Goal: Information Seeking & Learning: Learn about a topic

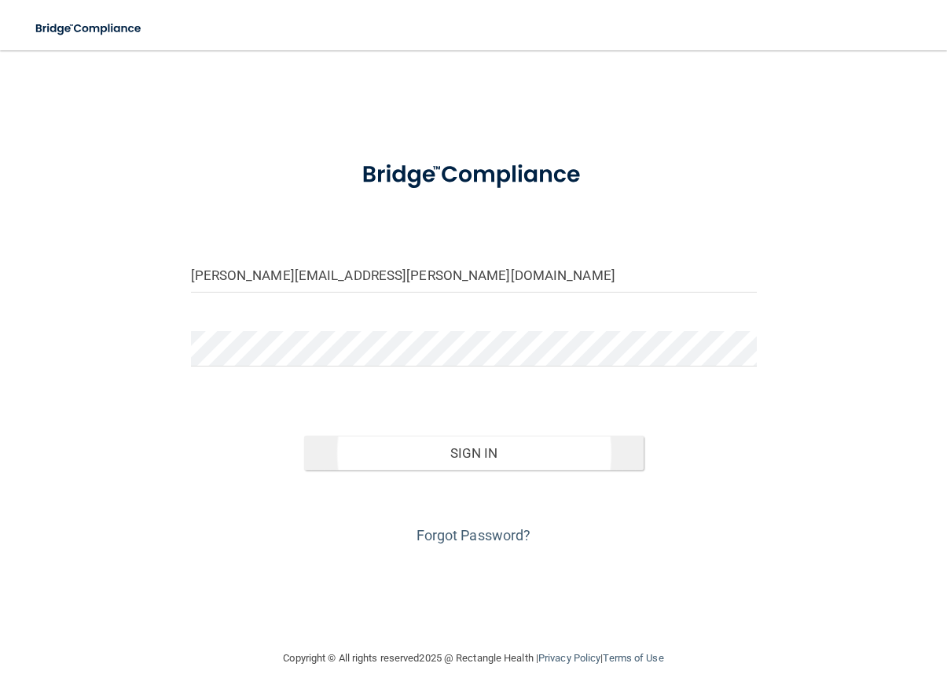
click at [416, 449] on button "Sign In" at bounding box center [474, 453] width 340 height 35
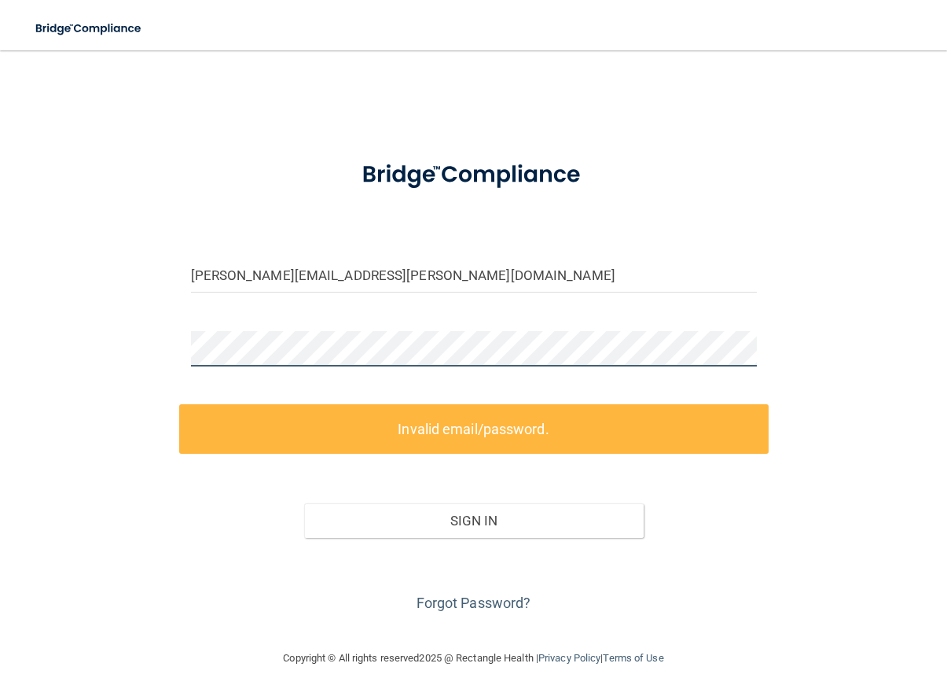
click at [97, 353] on div "lisa.willis@kelsonorthodontics.com Invalid email/password. You don't have permi…" at bounding box center [473, 349] width 884 height 567
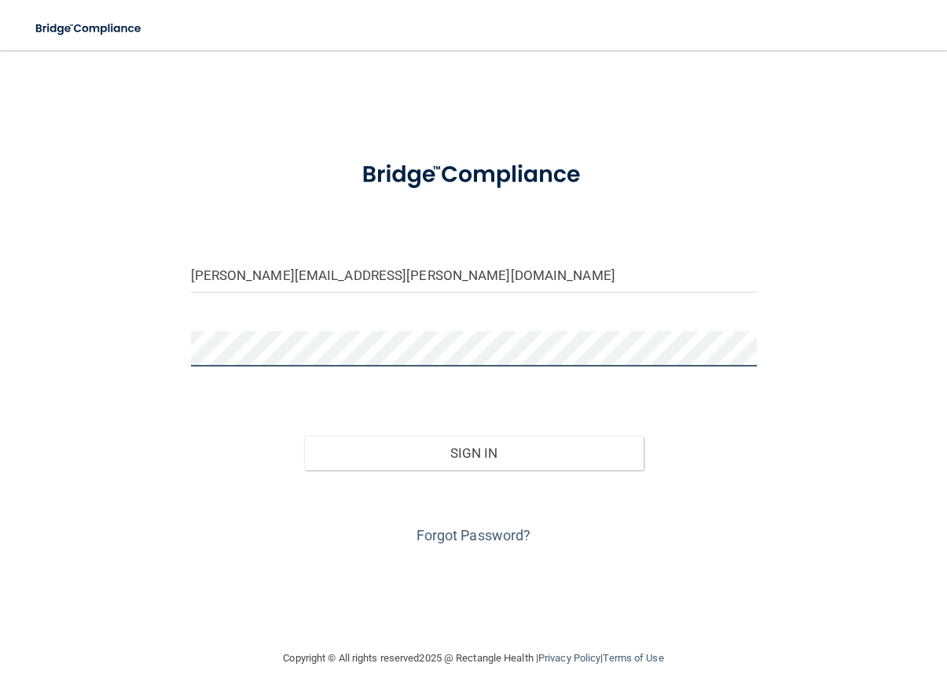
click at [473, 451] on button "Sign In" at bounding box center [474, 453] width 340 height 35
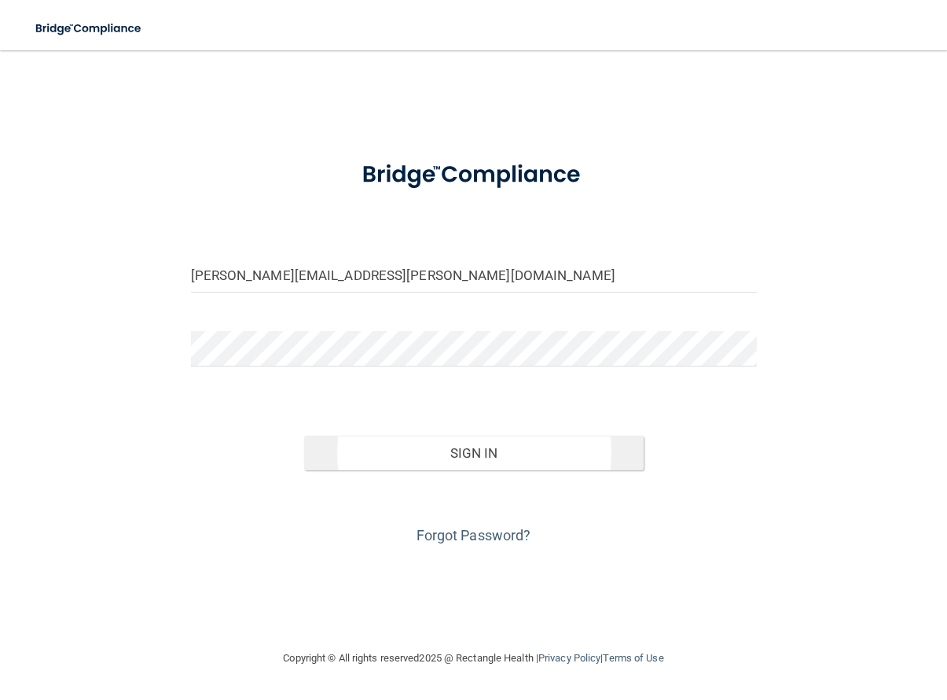
click at [341, 447] on button "Sign In" at bounding box center [474, 453] width 340 height 35
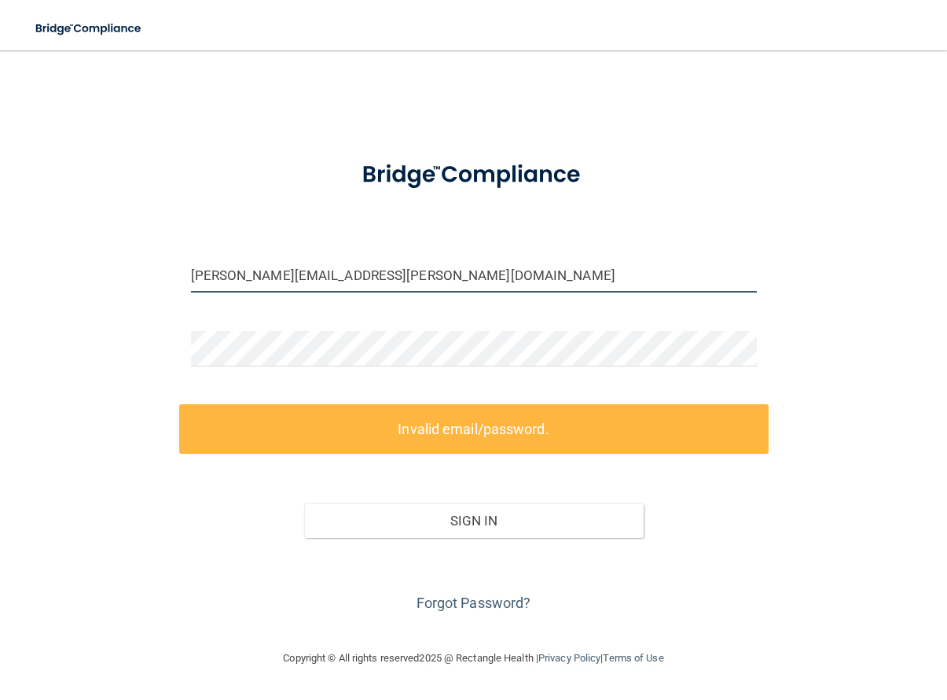
drag, startPoint x: 448, startPoint y: 281, endPoint x: 136, endPoint y: 280, distance: 312.1
click at [136, 280] on div "lisa.willis@kelsonorthodontics.com Invalid email/password. You don't have permi…" at bounding box center [473, 349] width 884 height 567
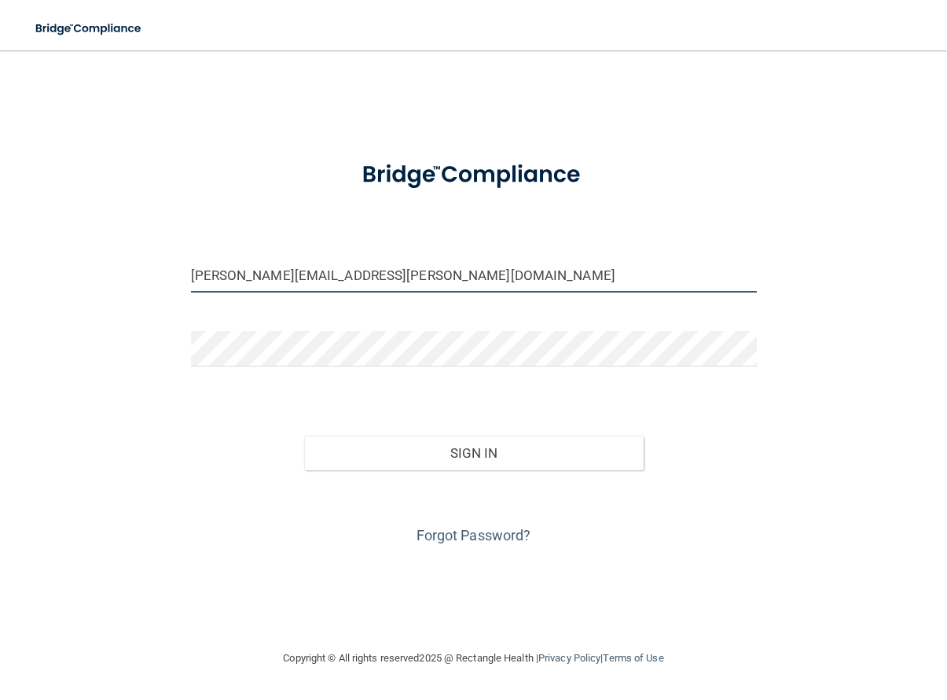
type input "[PERSON_NAME][EMAIL_ADDRESS][PERSON_NAME][DOMAIN_NAME]"
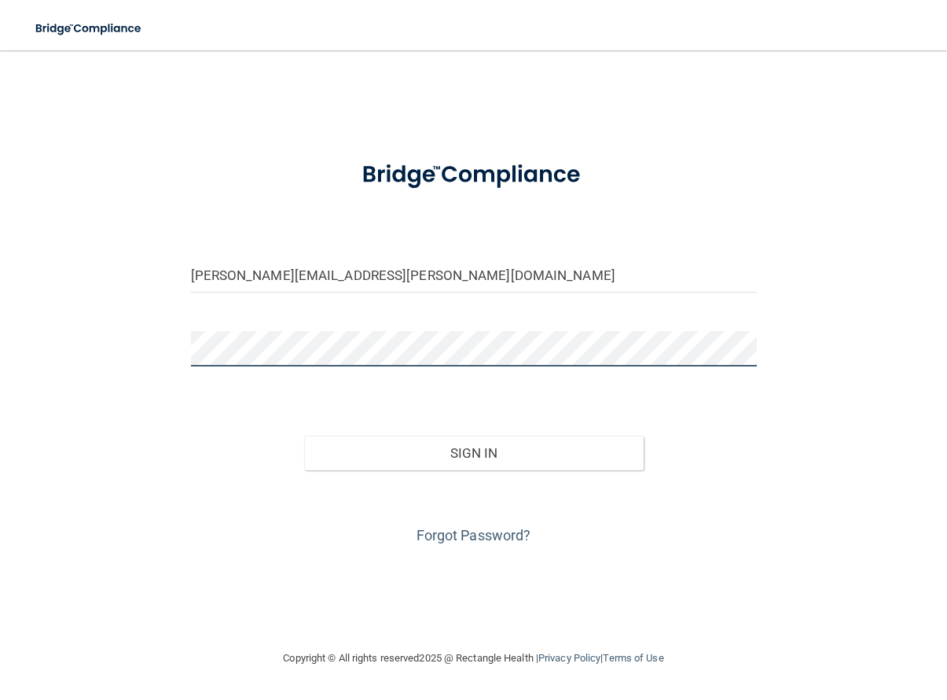
click at [122, 348] on div "lisa.willis@kelsonorthodontics.com Invalid email/password. You don't have permi…" at bounding box center [473, 349] width 884 height 567
click at [473, 451] on button "Sign In" at bounding box center [474, 453] width 340 height 35
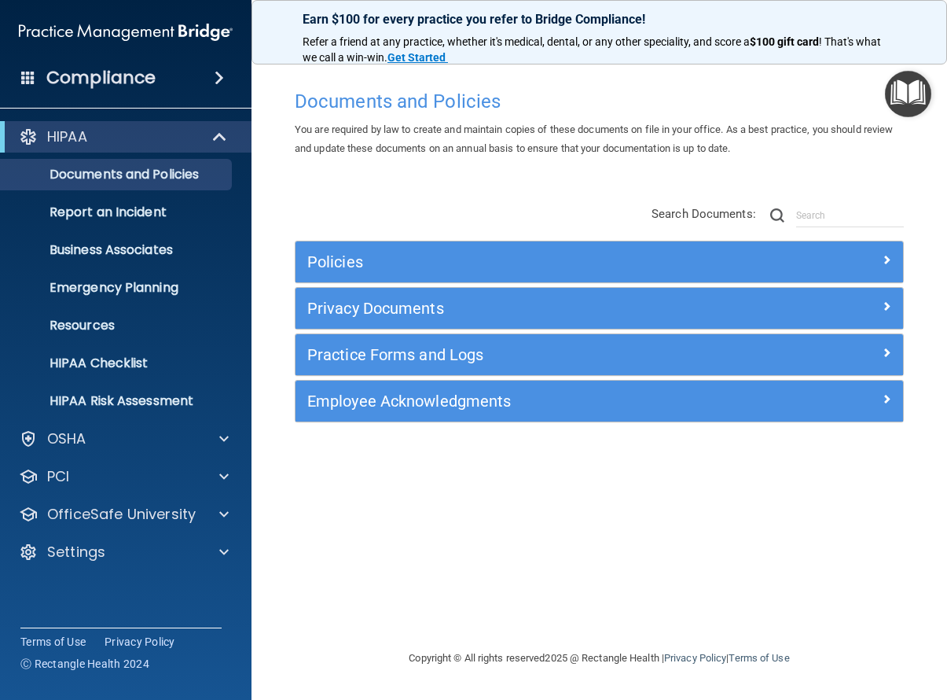
click at [906, 95] on img "Open Resource Center" at bounding box center [908, 94] width 46 height 46
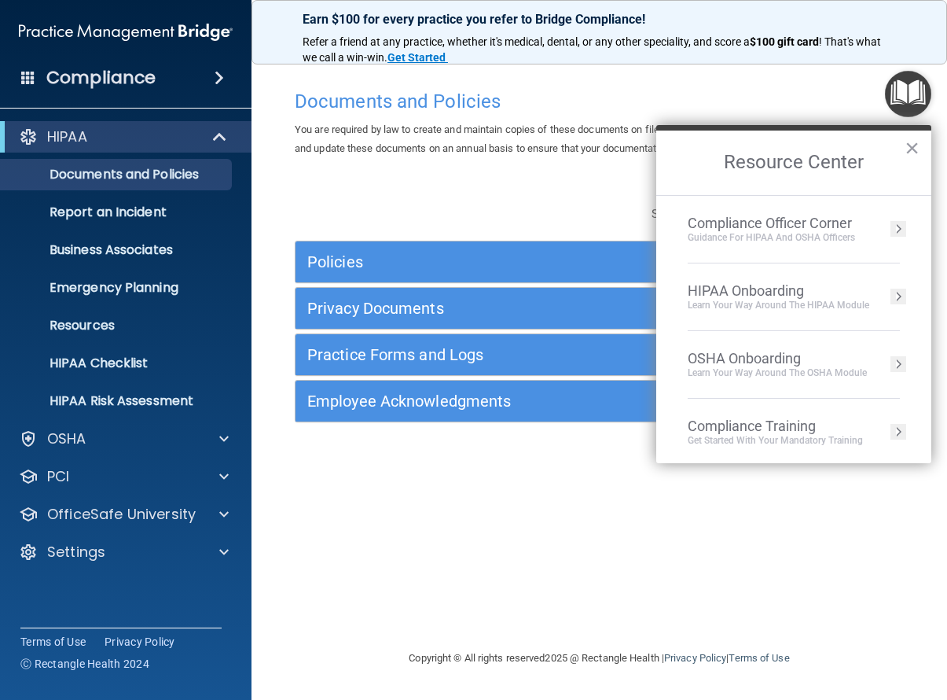
click at [848, 241] on div "Guidance for HIPAA and OSHA Officers" at bounding box center [771, 237] width 167 height 13
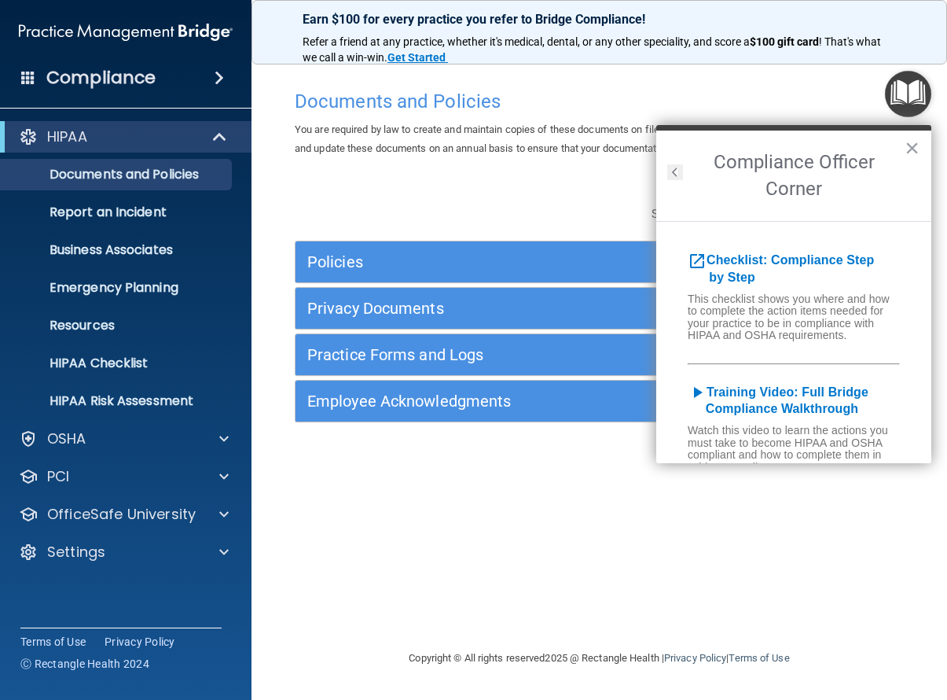
click at [673, 164] on button "Back to Resource Center Home" at bounding box center [675, 172] width 16 height 16
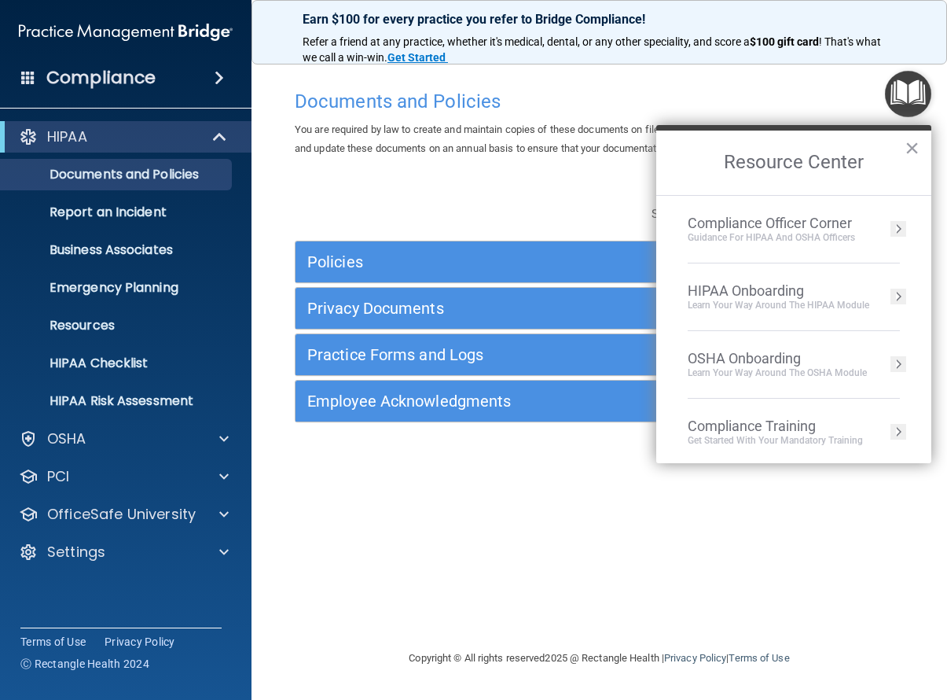
click at [857, 300] on div "Learn Your Way around the HIPAA module" at bounding box center [779, 305] width 182 height 13
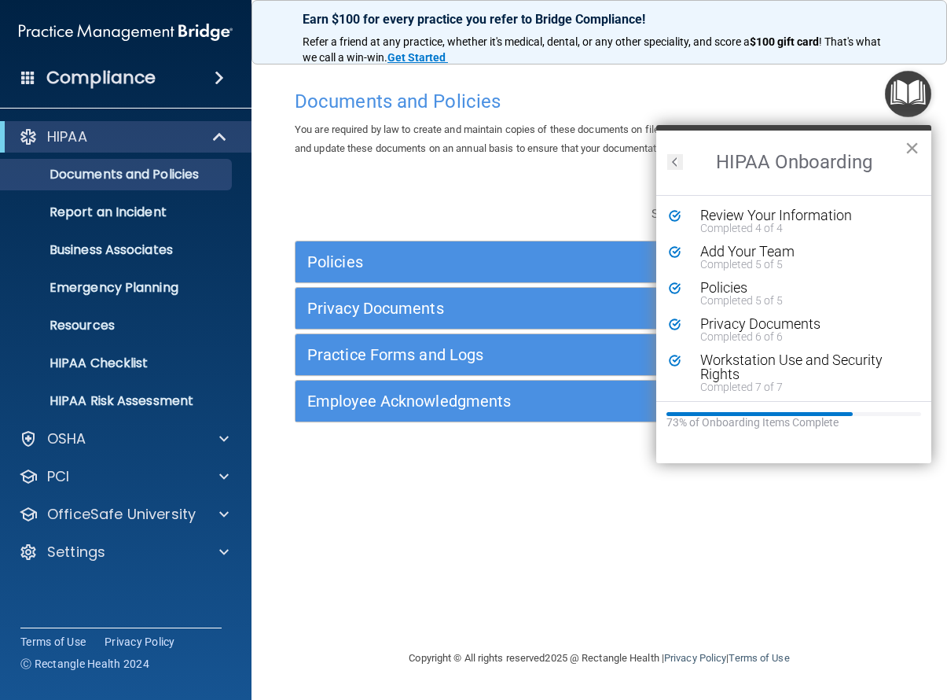
click at [905, 149] on button "×" at bounding box center [912, 147] width 15 height 25
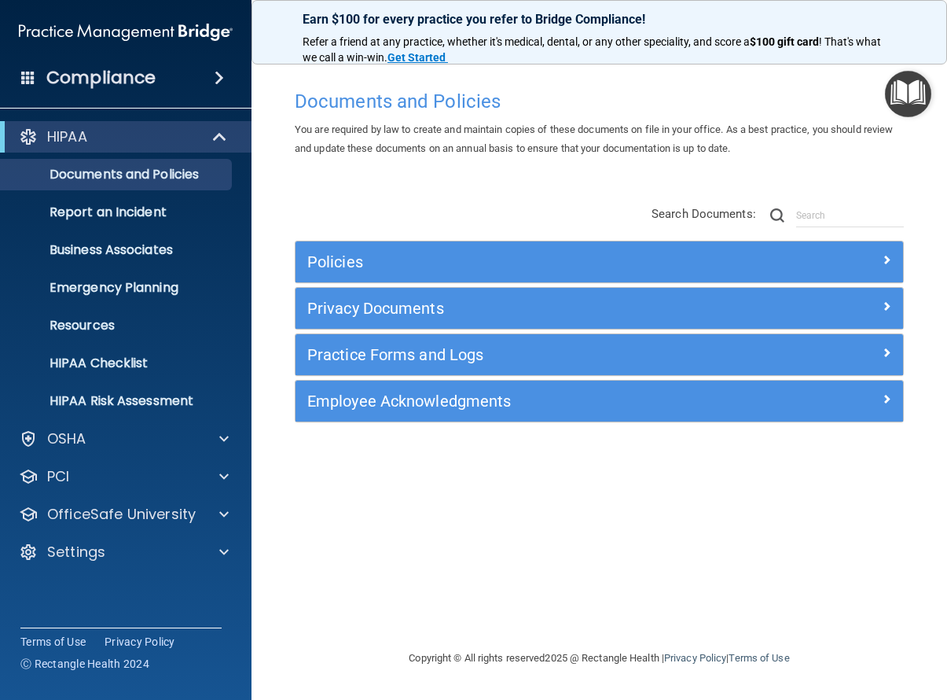
click at [906, 95] on img "Open Resource Center" at bounding box center [908, 94] width 46 height 46
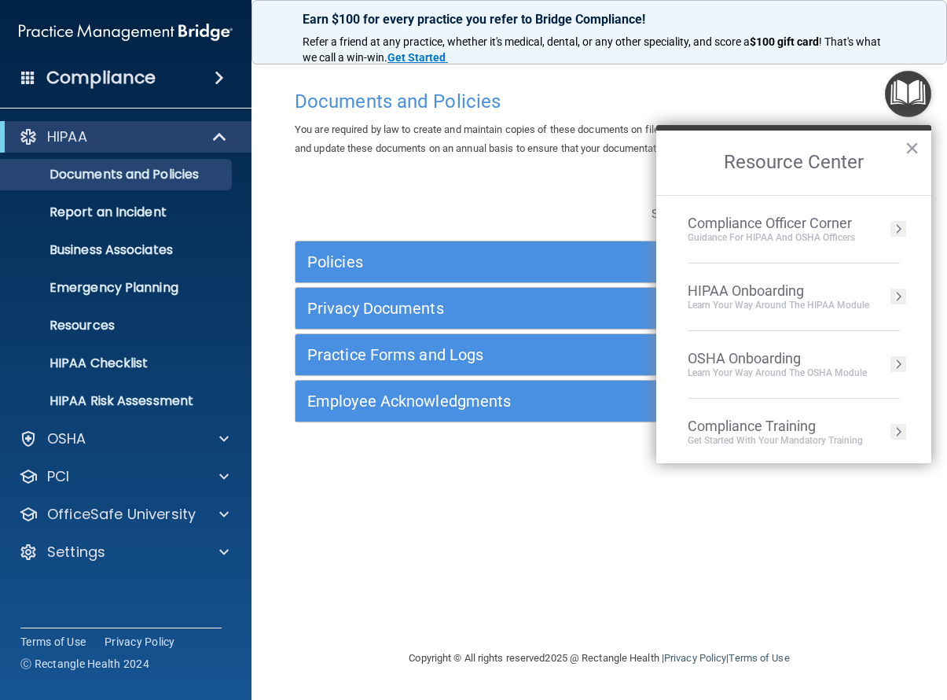
click at [829, 370] on div "Learn your way around the OSHA module" at bounding box center [777, 372] width 179 height 13
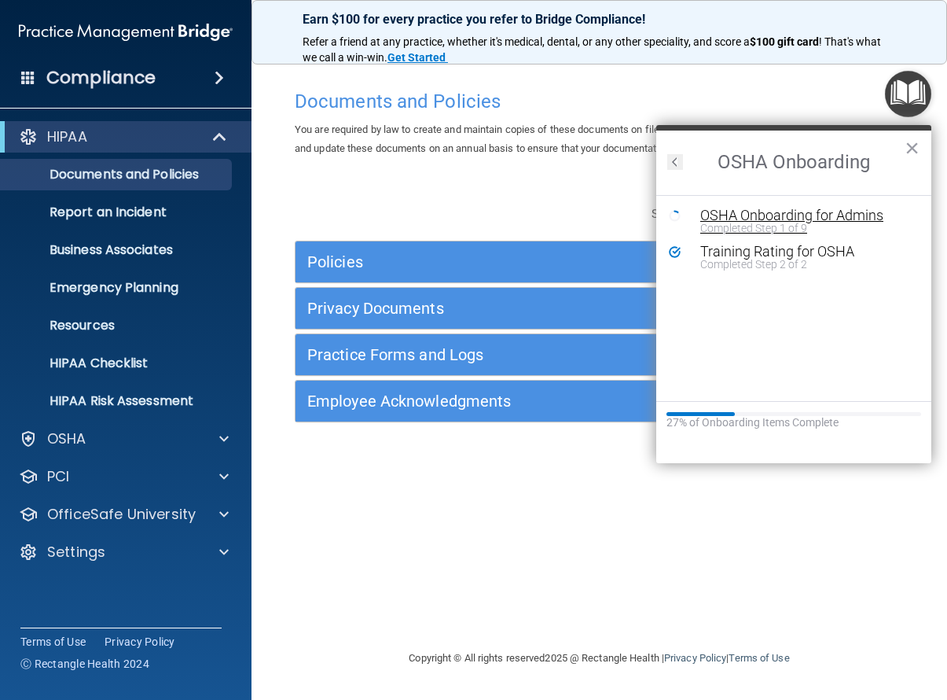
click at [758, 213] on div "OSHA Onboarding for Admins" at bounding box center [806, 215] width 211 height 14
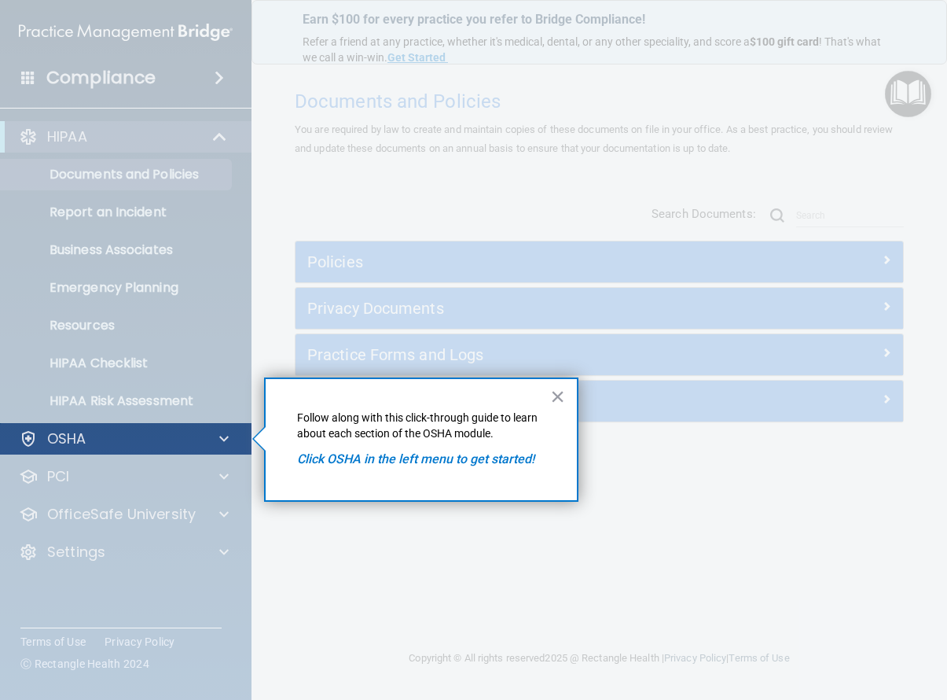
click at [205, 438] on div at bounding box center [221, 438] width 39 height 19
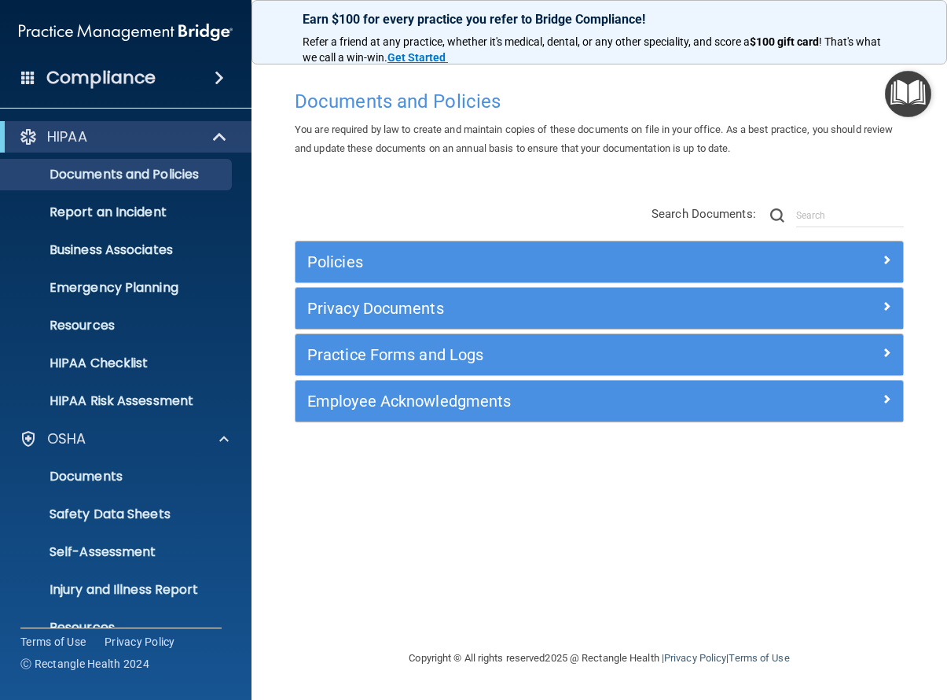
click at [421, 264] on h5 "Policies" at bounding box center [523, 261] width 432 height 17
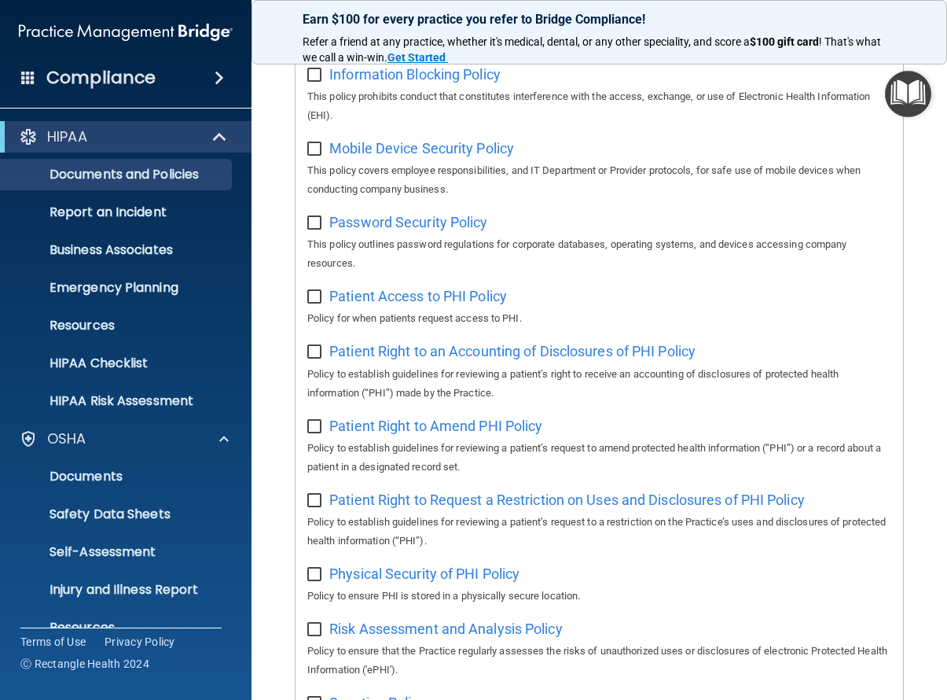
scroll to position [1353, 0]
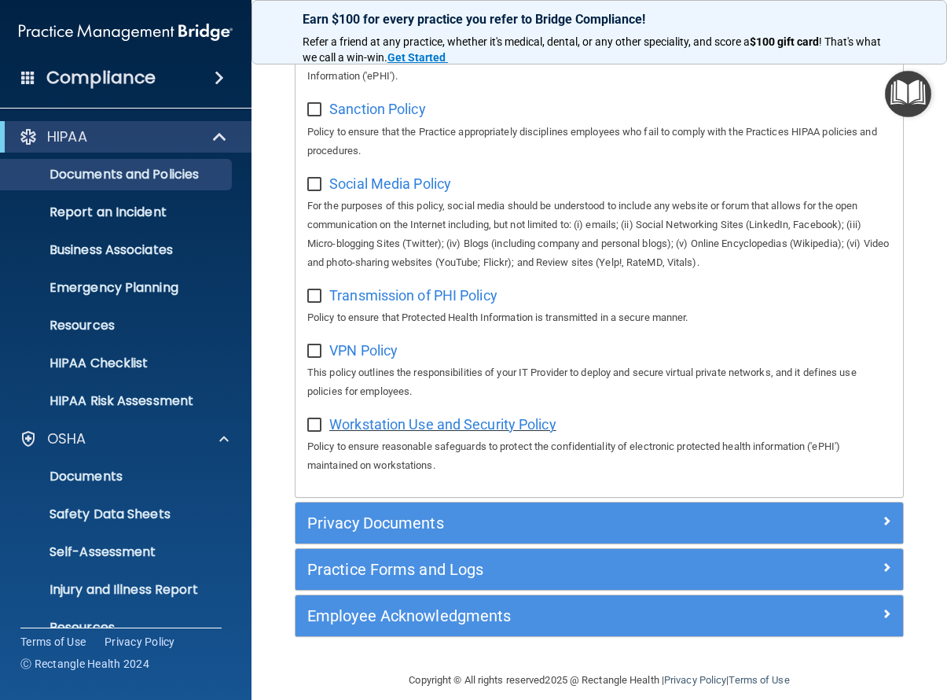
click at [428, 416] on span "Workstation Use and Security Policy" at bounding box center [442, 424] width 227 height 17
click at [388, 514] on h5 "Privacy Documents" at bounding box center [523, 522] width 432 height 17
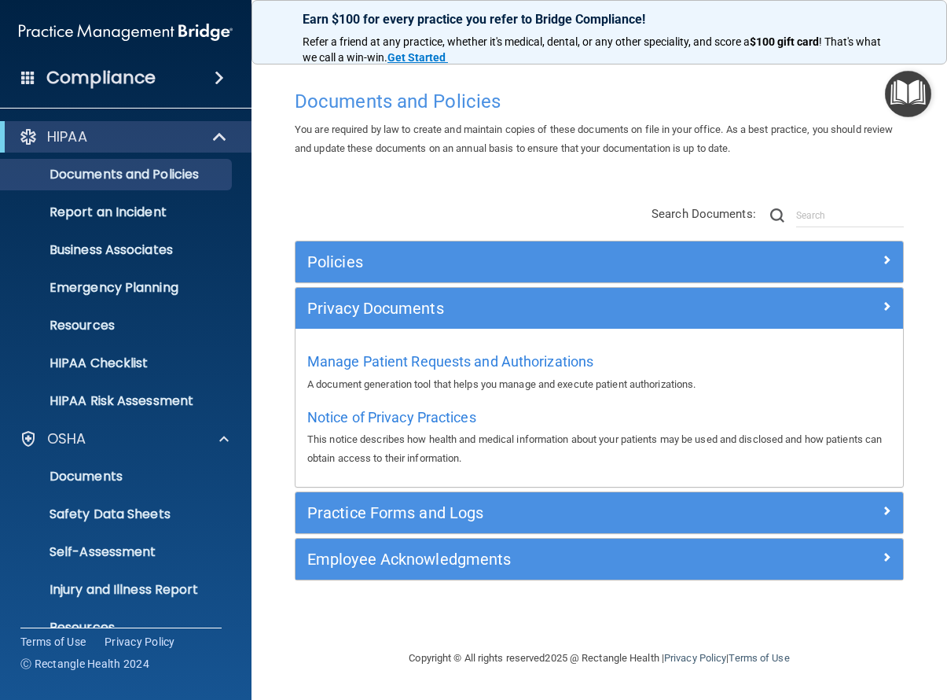
scroll to position [0, 0]
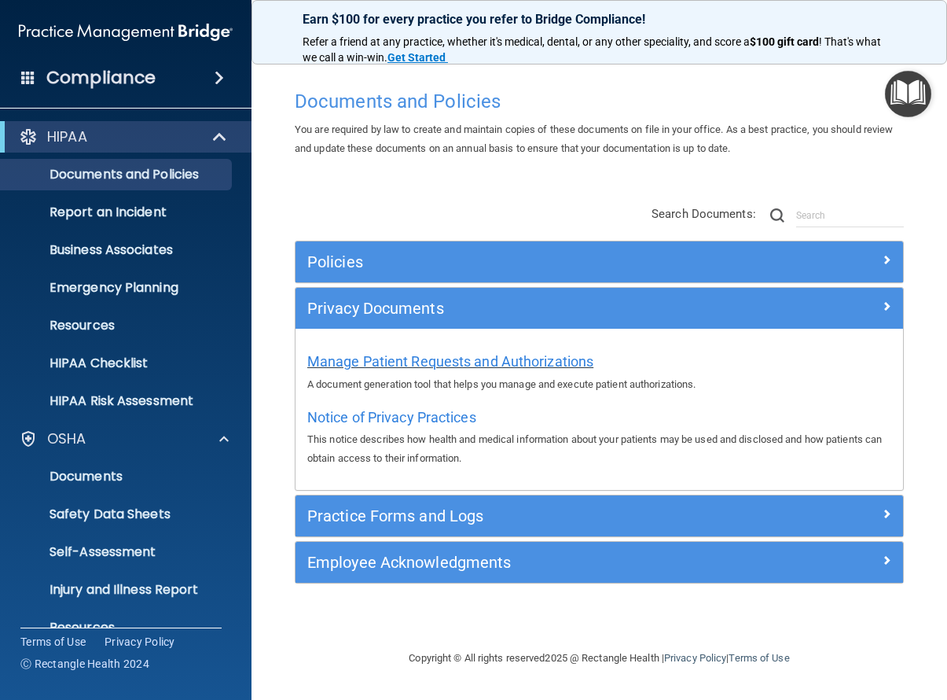
click at [424, 358] on span "Manage Patient Requests and Authorizations" at bounding box center [450, 361] width 286 height 17
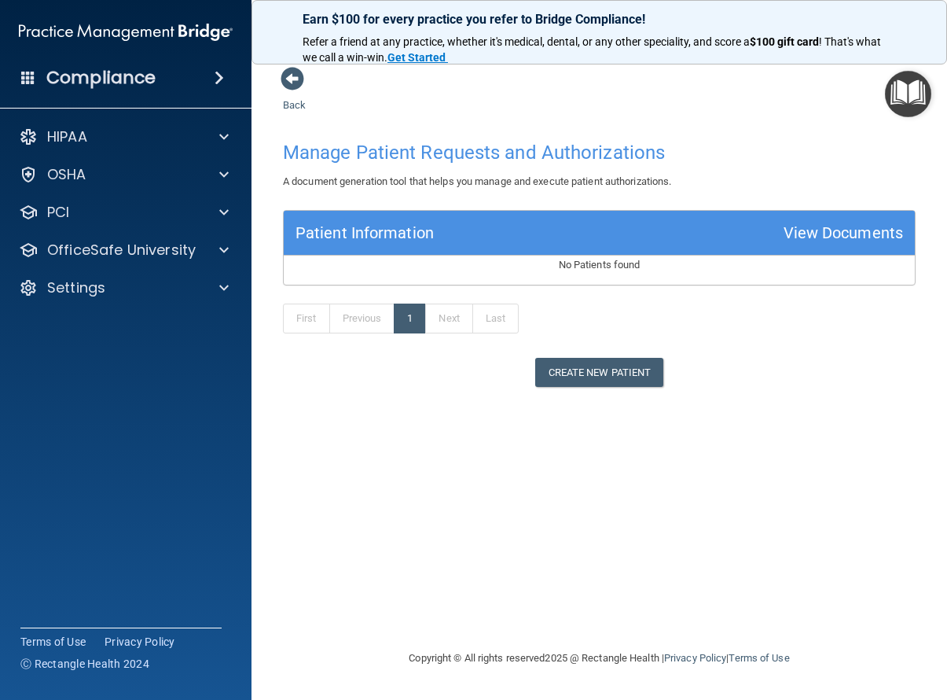
click at [454, 314] on link "Next" at bounding box center [448, 318] width 47 height 30
click at [499, 314] on link "Last" at bounding box center [496, 318] width 46 height 30
click at [288, 103] on link "Back" at bounding box center [294, 95] width 23 height 31
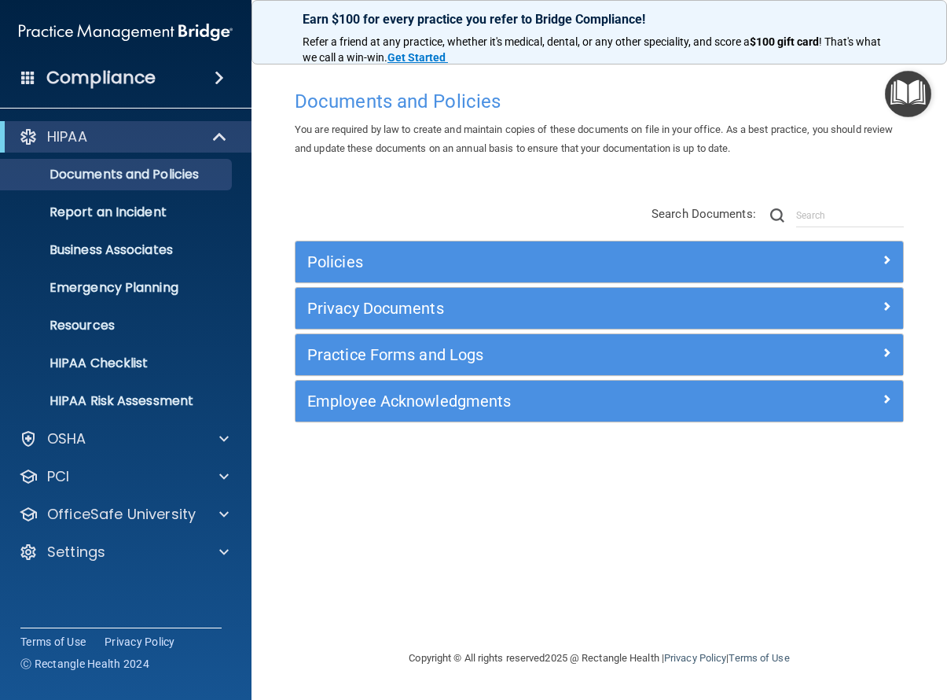
click at [442, 318] on div "Privacy Documents" at bounding box center [524, 308] width 456 height 25
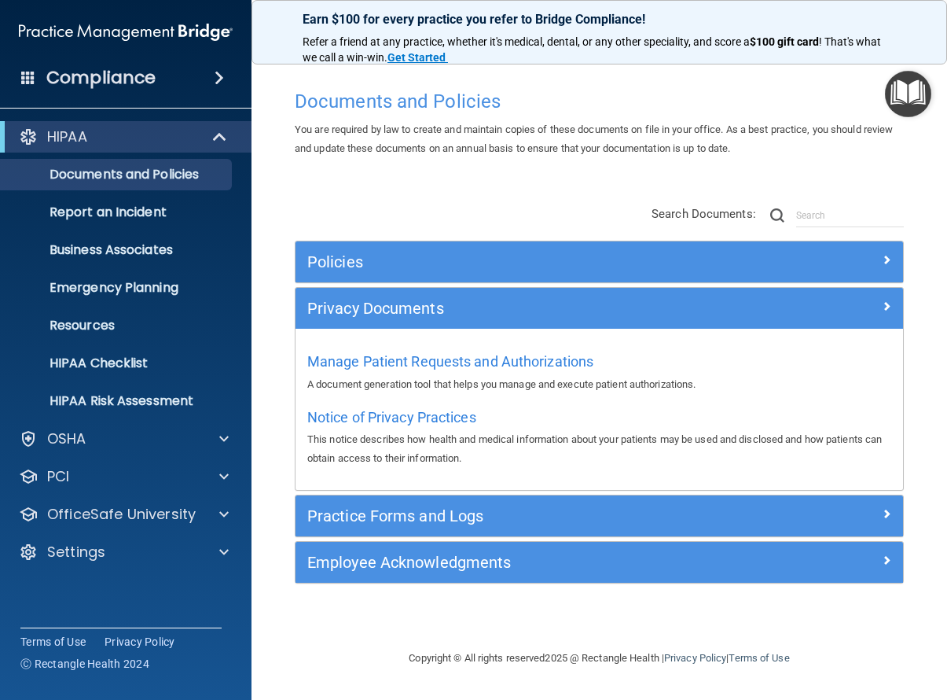
click at [420, 515] on h5 "Practice Forms and Logs" at bounding box center [523, 515] width 432 height 17
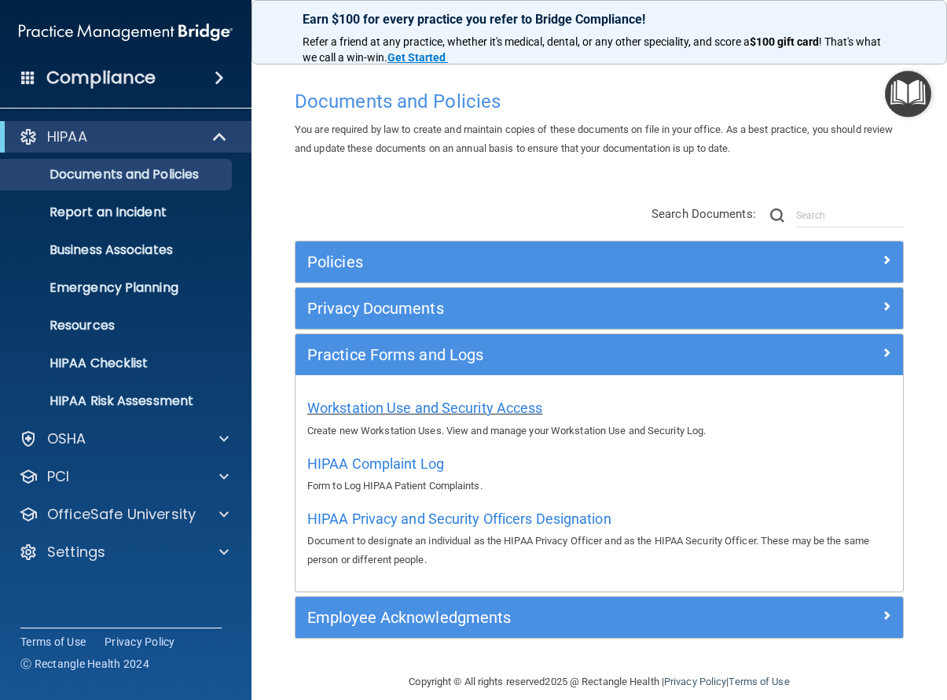
click at [352, 405] on span "Workstation Use and Security Access" at bounding box center [425, 407] width 236 height 17
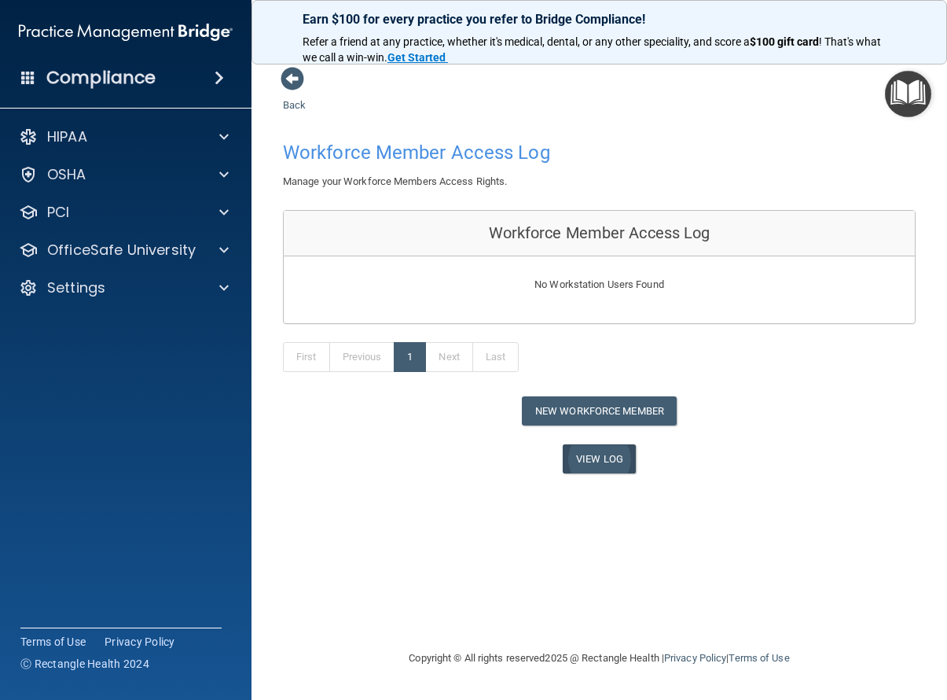
click at [616, 456] on link "View Log" at bounding box center [599, 458] width 73 height 29
click at [283, 83] on span at bounding box center [293, 79] width 24 height 24
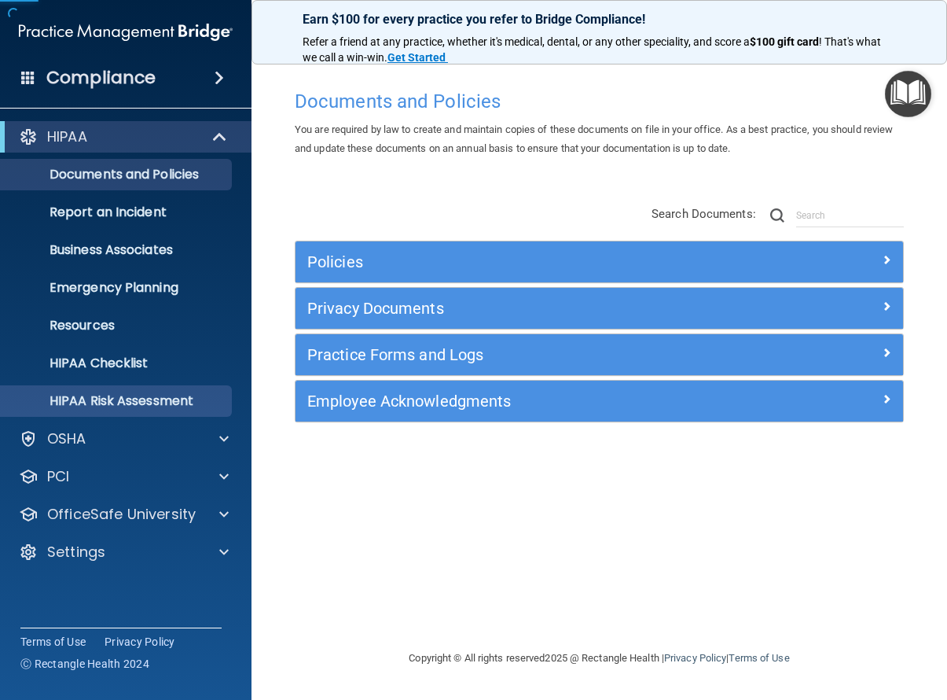
click at [140, 405] on p "HIPAA Risk Assessment" at bounding box center [117, 401] width 215 height 16
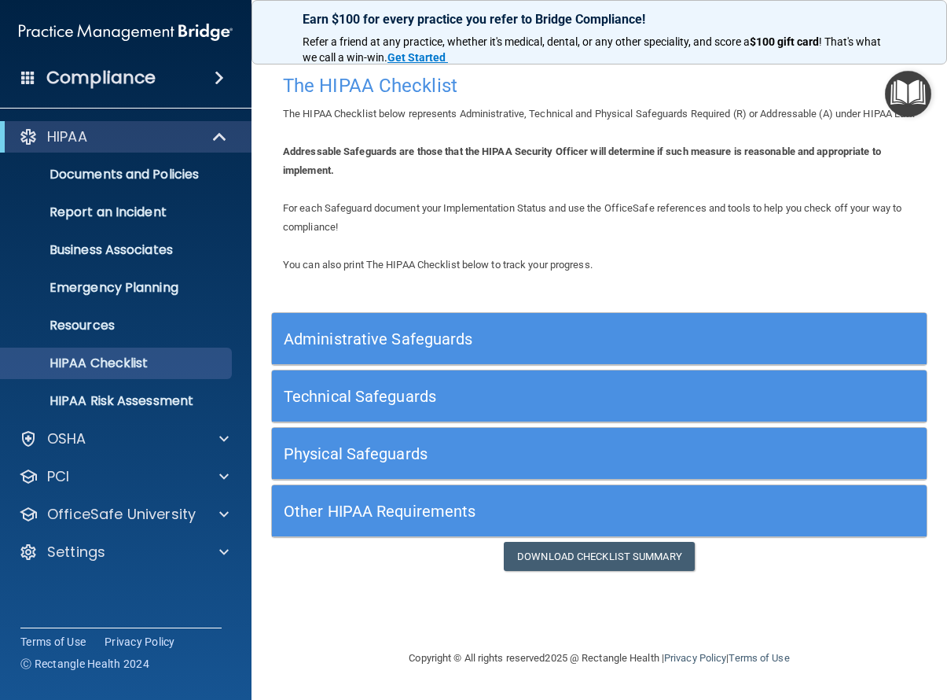
click at [369, 348] on h5 "Administrative Safeguards" at bounding box center [518, 338] width 468 height 17
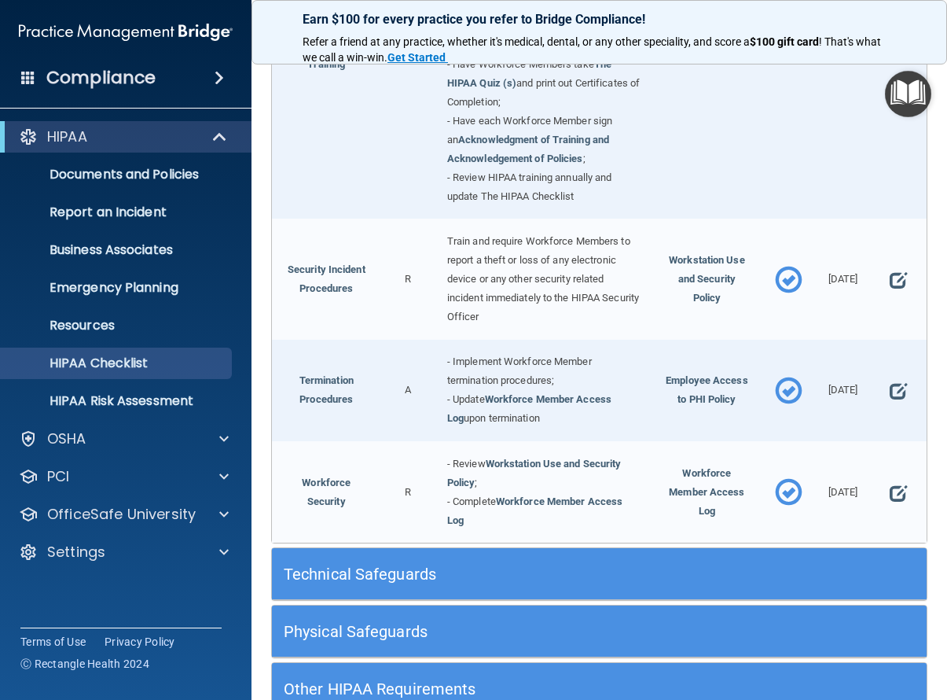
scroll to position [1620, 0]
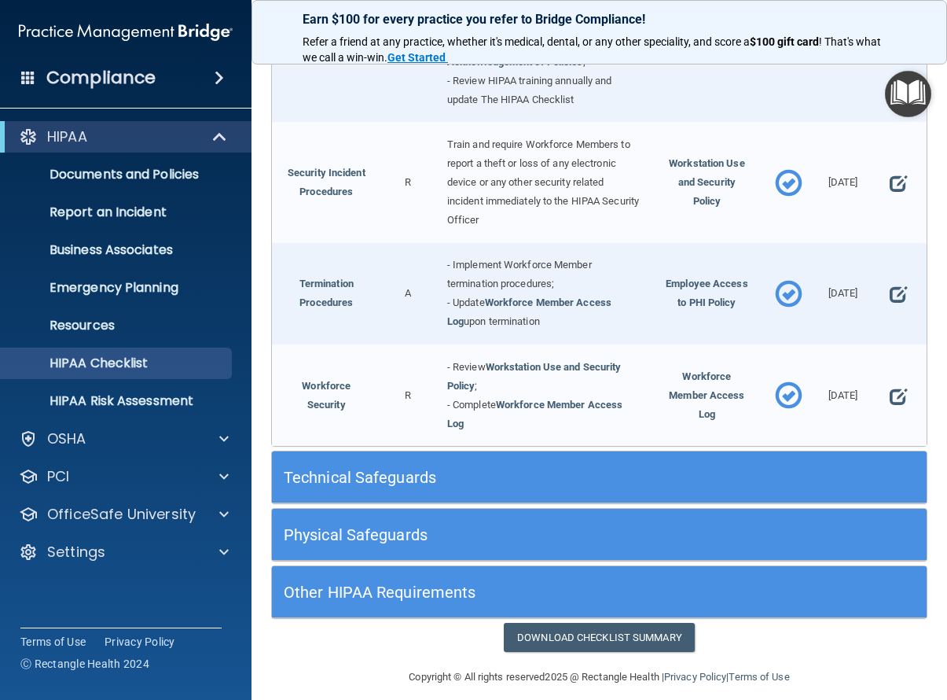
click at [392, 473] on div "Technical Safeguards" at bounding box center [517, 476] width 491 height 35
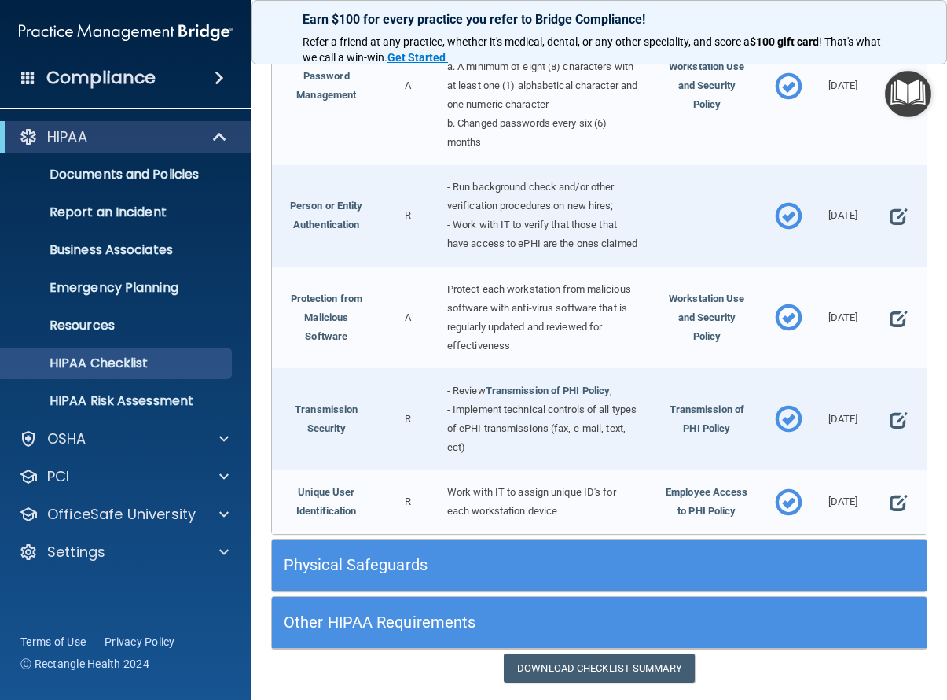
scroll to position [2939, 0]
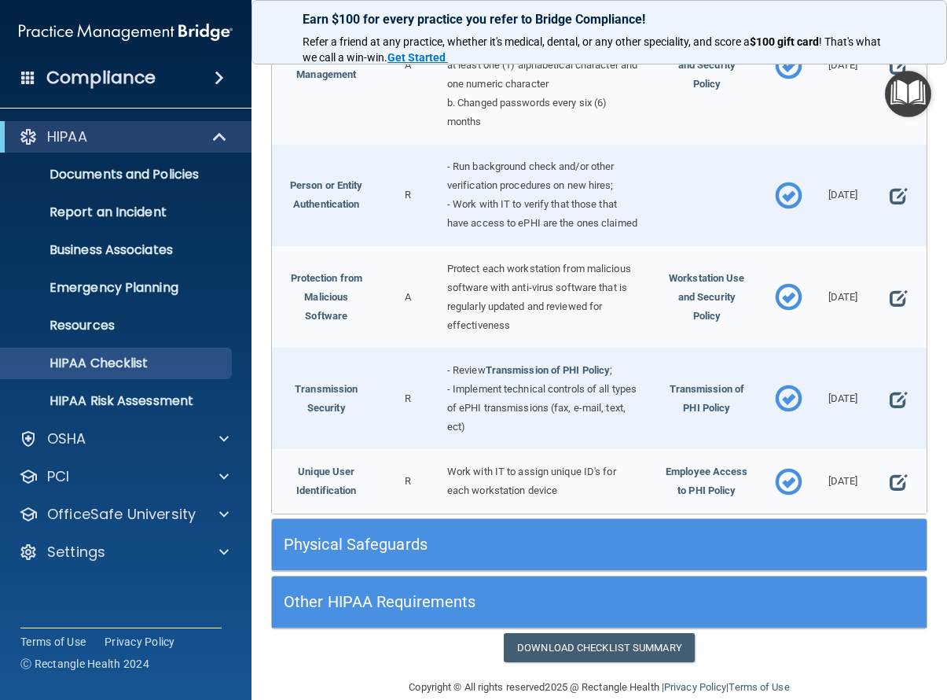
click at [387, 535] on h5 "Physical Safeguards" at bounding box center [518, 543] width 468 height 17
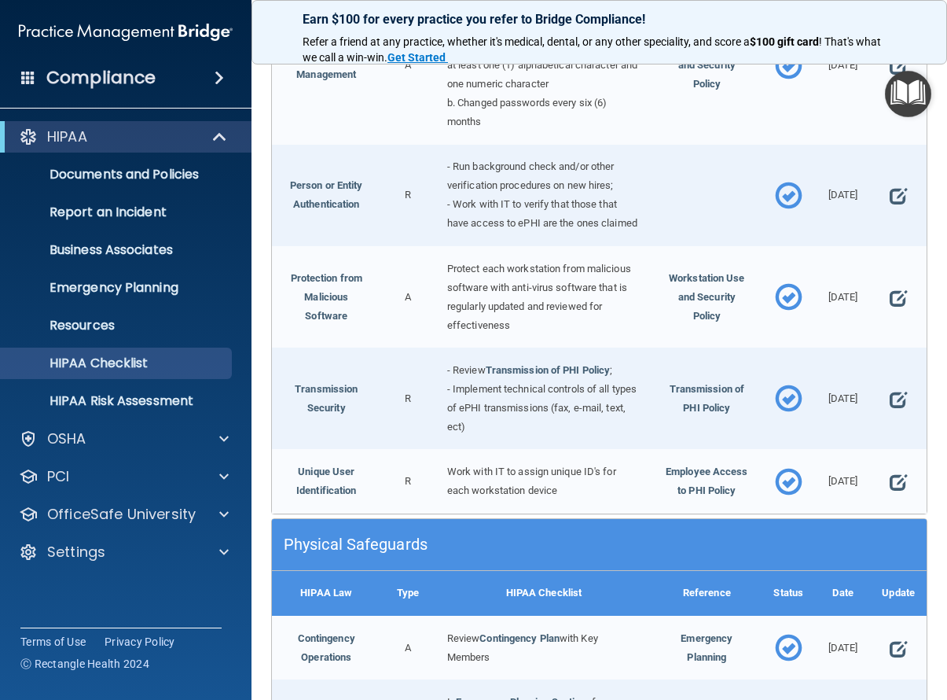
scroll to position [3615, 0]
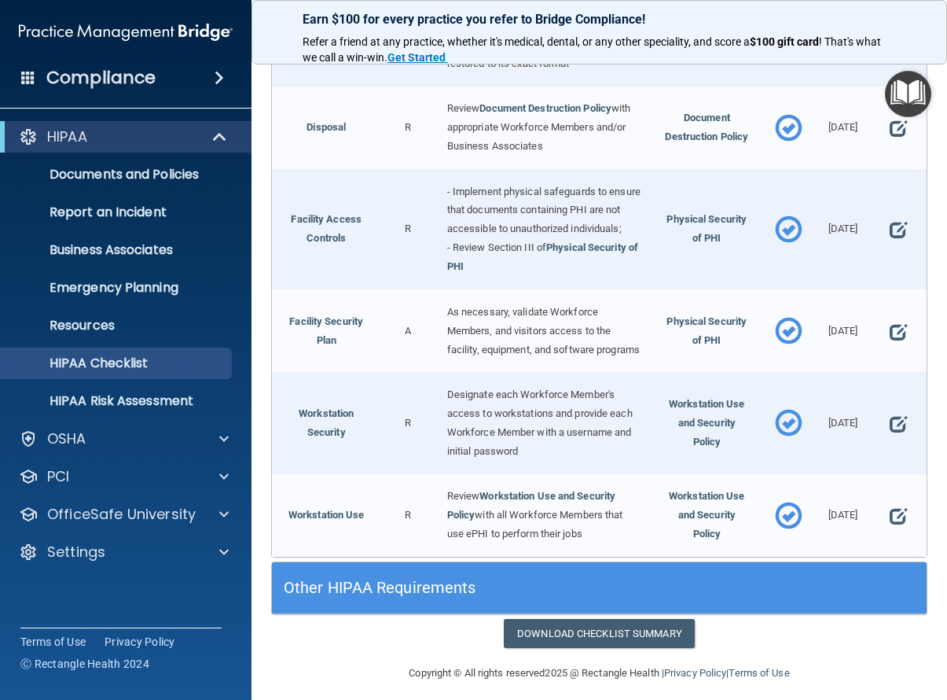
click at [473, 579] on h5 "Other HIPAA Requirements" at bounding box center [518, 587] width 468 height 17
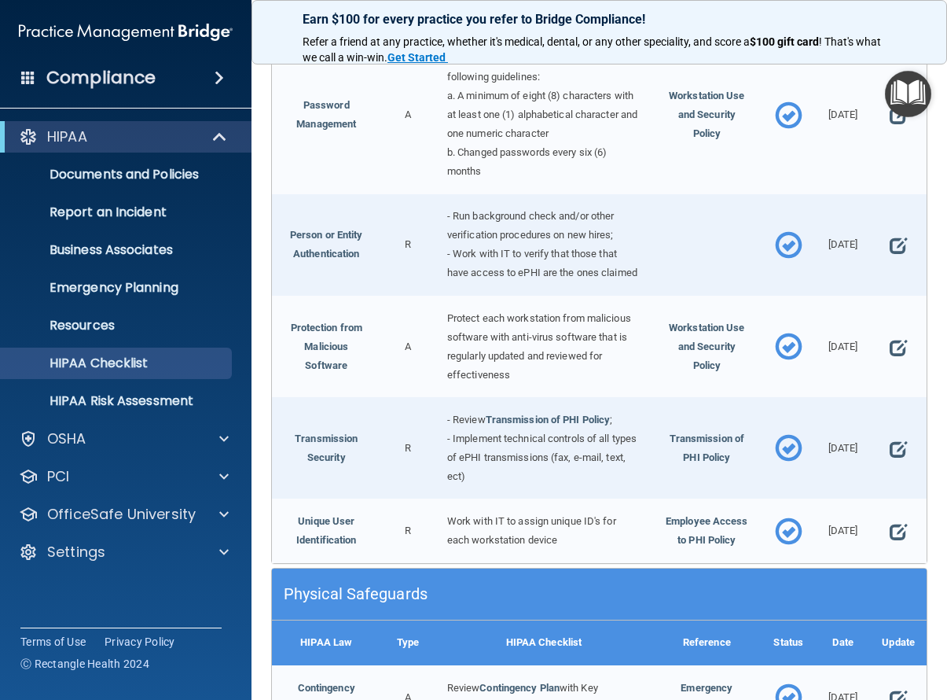
scroll to position [1578, 0]
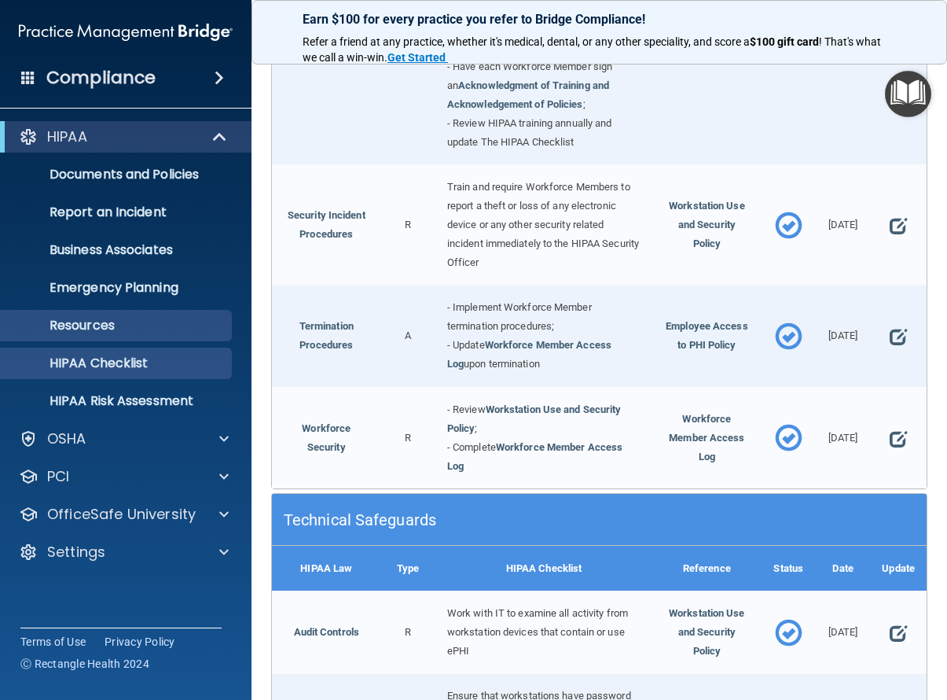
click at [80, 321] on p "Resources" at bounding box center [117, 326] width 215 height 16
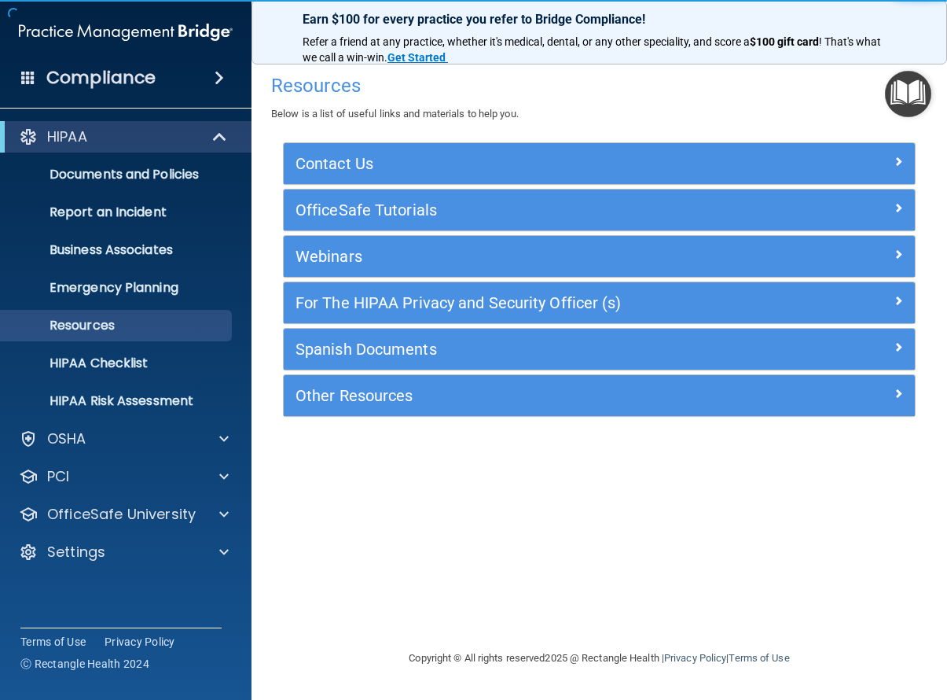
click at [392, 387] on h5 "Other Resources" at bounding box center [521, 395] width 450 height 17
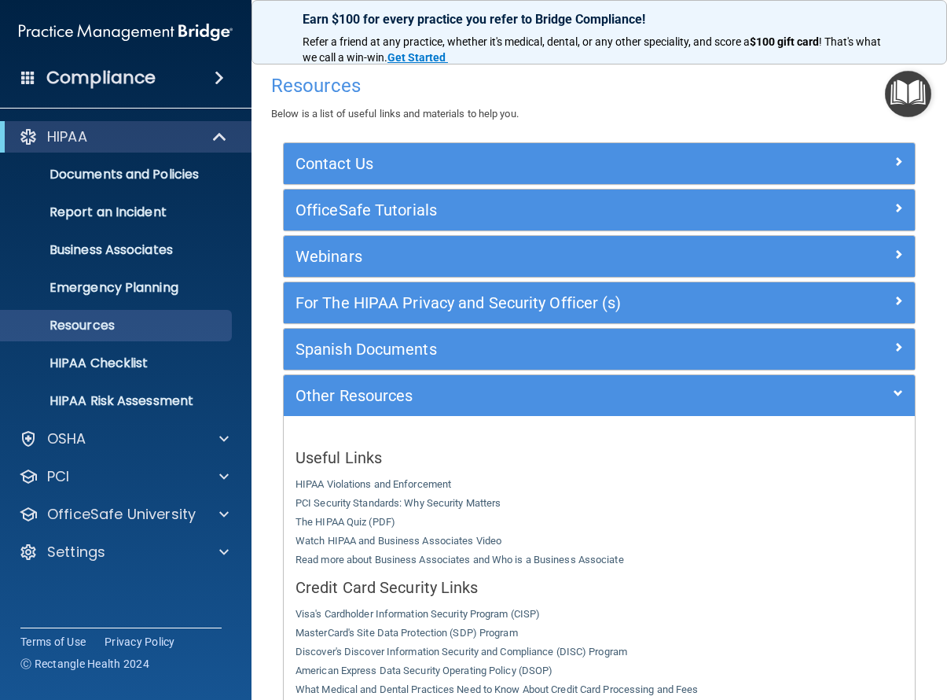
click at [421, 350] on h5 "Spanish Documents" at bounding box center [521, 348] width 450 height 17
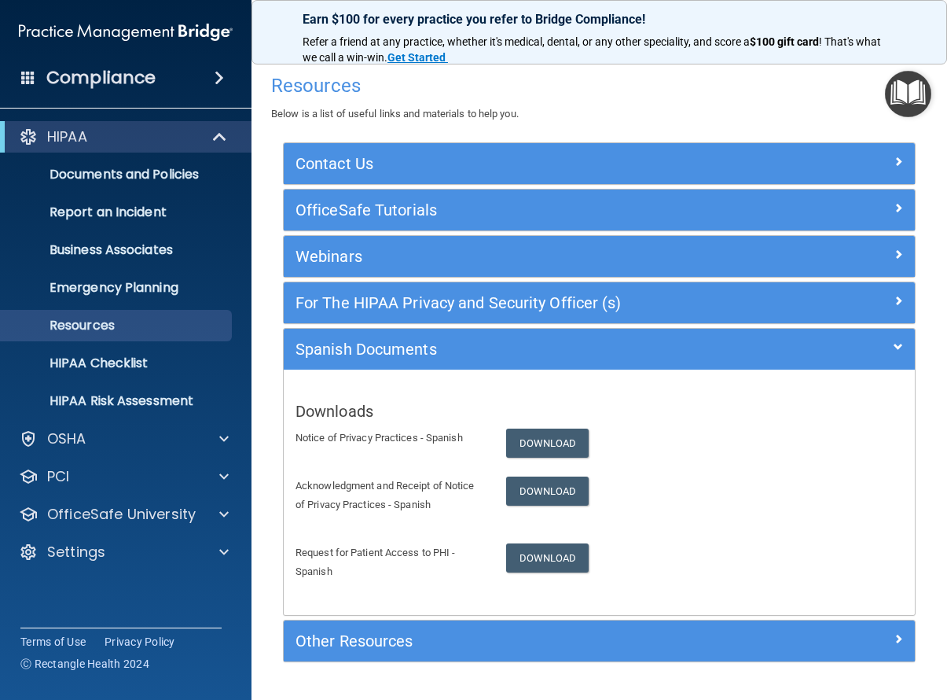
click at [539, 294] on h5 "For The HIPAA Privacy and Security Officer (s)" at bounding box center [521, 302] width 450 height 17
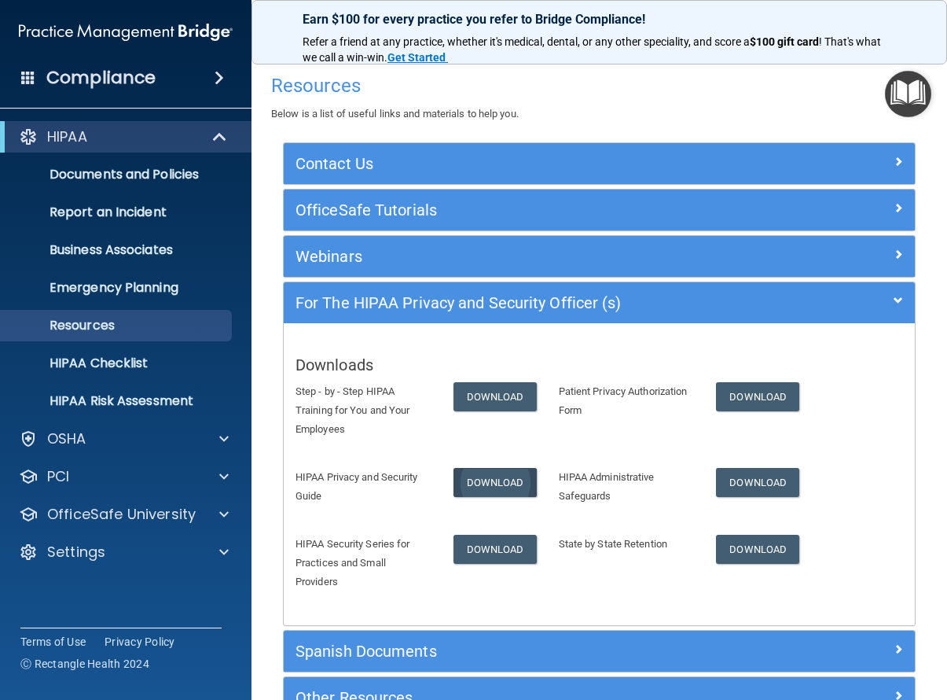
click at [495, 485] on link "Download" at bounding box center [495, 482] width 83 height 29
click at [408, 252] on h5 "Webinars" at bounding box center [521, 256] width 450 height 17
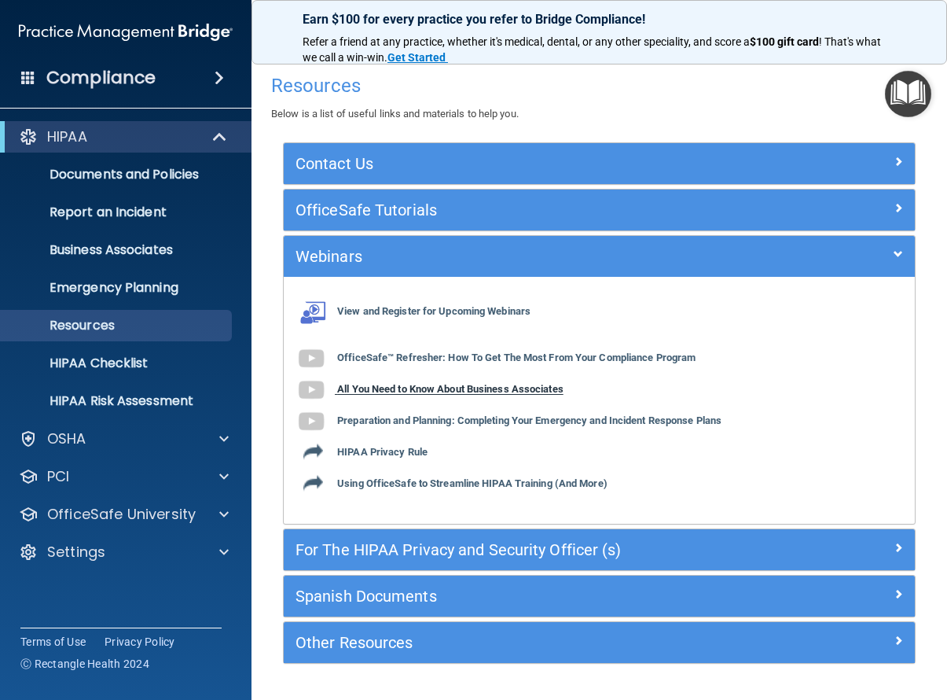
click at [406, 391] on b "All You Need to Know About Business Associates" at bounding box center [450, 390] width 226 height 12
click at [400, 352] on b "OfficeSafe™ Refresher: How To Get The Most From Your Compliance Program" at bounding box center [516, 358] width 359 height 12
click at [408, 213] on h5 "OfficeSafe Tutorials" at bounding box center [521, 209] width 450 height 17
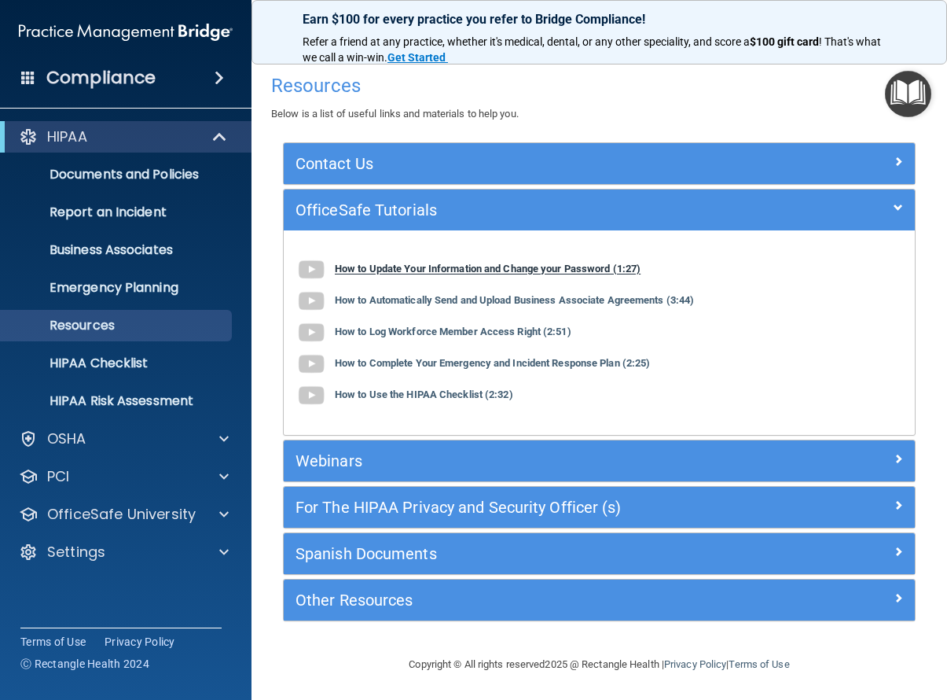
click at [311, 270] on img at bounding box center [311, 269] width 31 height 31
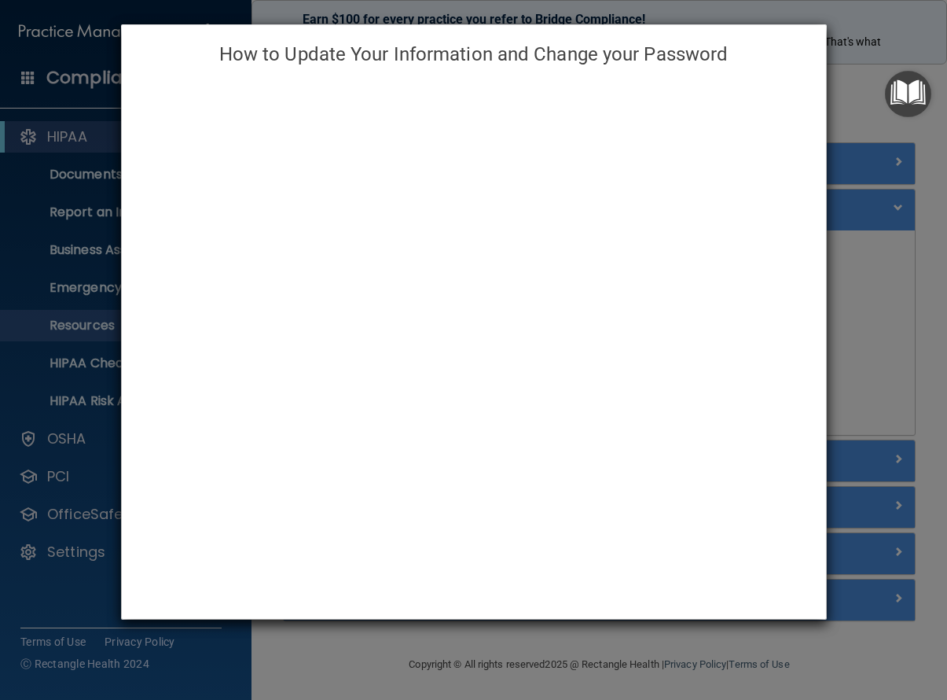
click at [827, 116] on div "How to Update Your Information and Change your Password" at bounding box center [474, 322] width 708 height 597
click at [856, 57] on div "How to Update Your Information and Change your Password" at bounding box center [473, 350] width 947 height 700
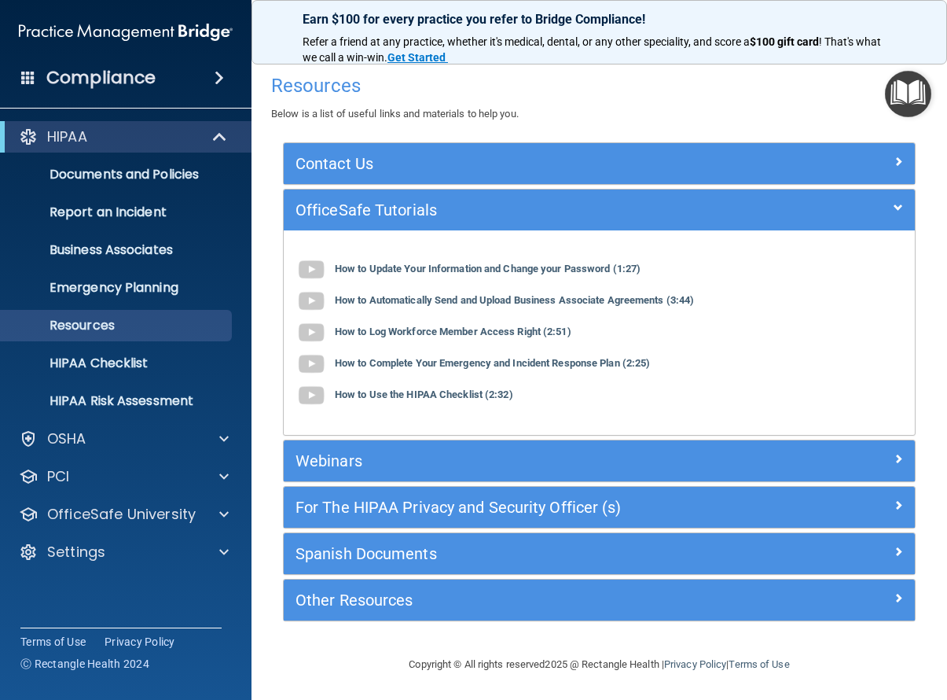
click at [907, 97] on img "Open Resource Center" at bounding box center [908, 94] width 46 height 46
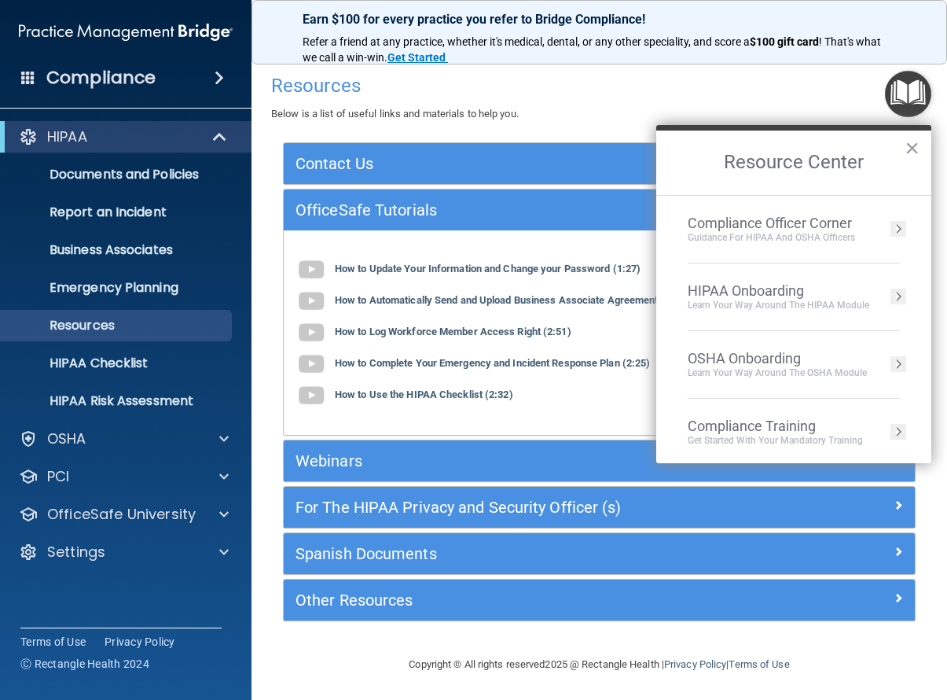
click at [779, 362] on div "OSHA Onboarding" at bounding box center [777, 358] width 179 height 17
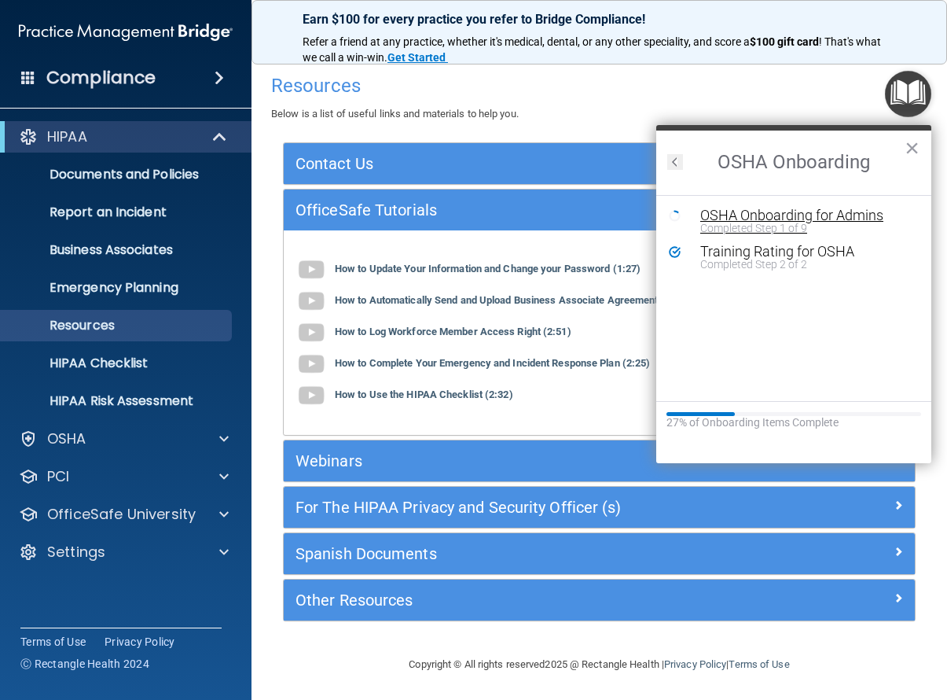
click at [796, 230] on div "Completed Step 1 of 9" at bounding box center [806, 227] width 211 height 11
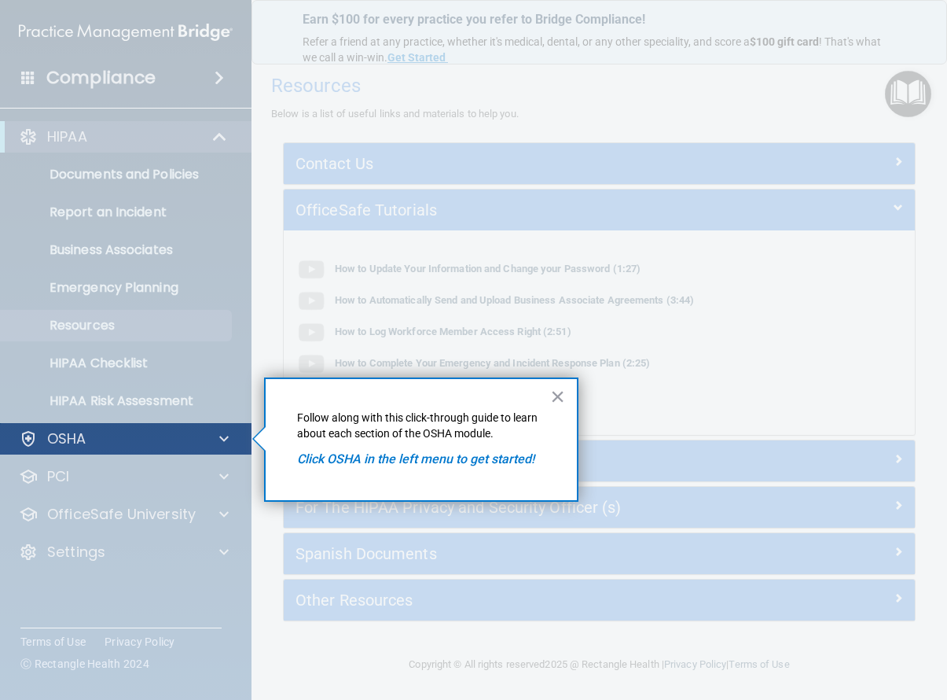
click at [163, 429] on div "OSHA" at bounding box center [104, 438] width 195 height 19
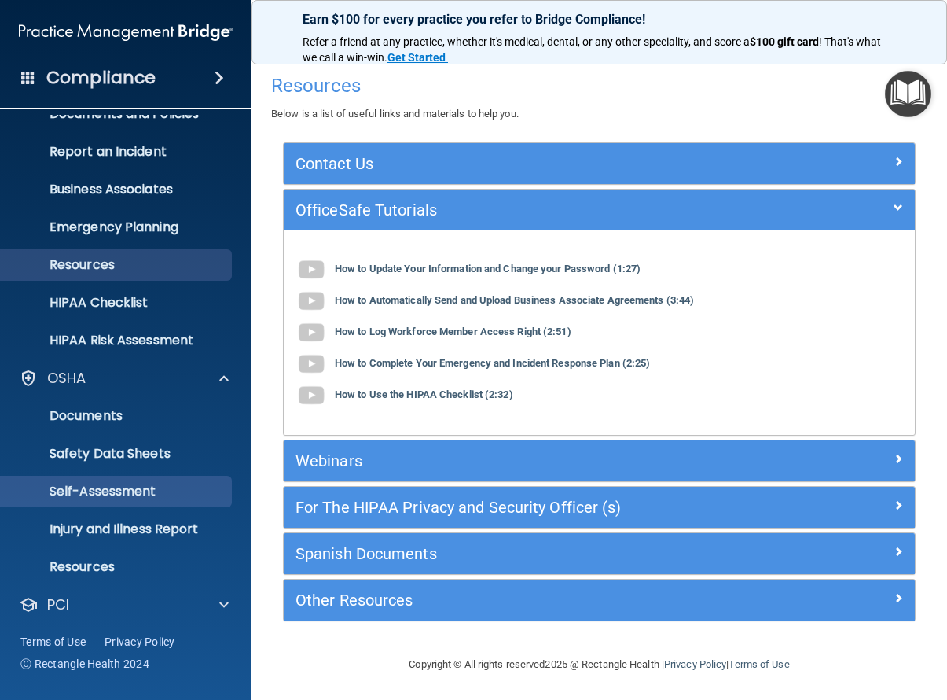
scroll to position [72, 0]
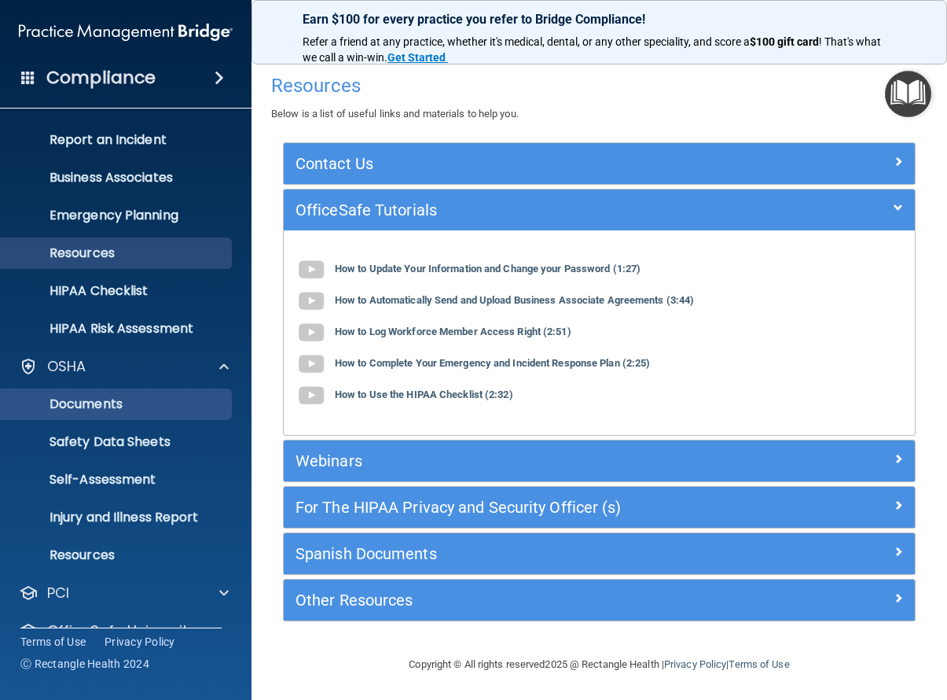
click at [87, 398] on p "Documents" at bounding box center [117, 404] width 215 height 16
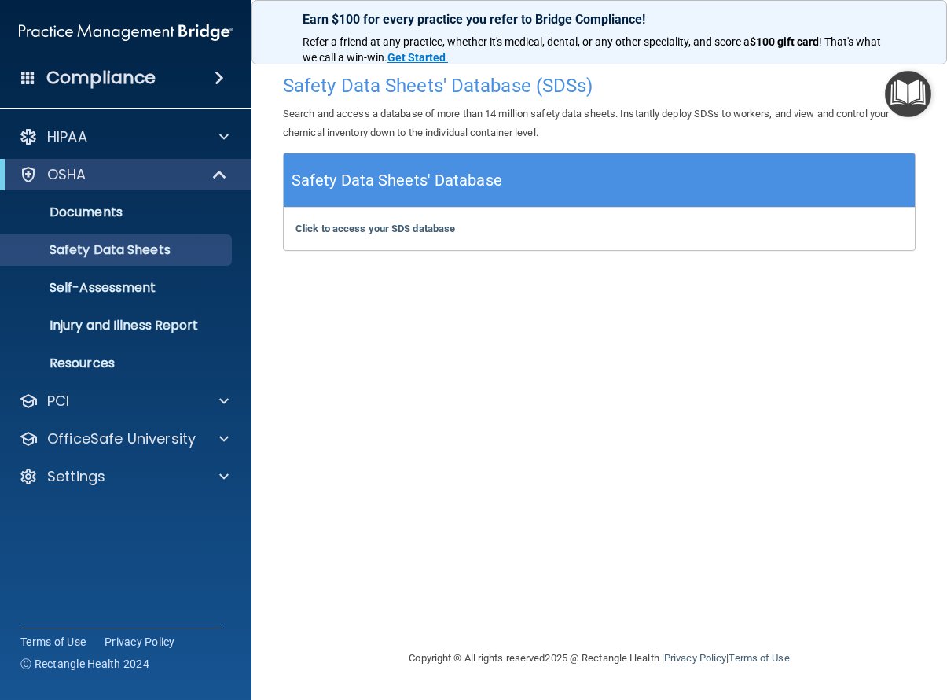
click at [377, 234] on div "Click to access your SDS database Click to access your SDS database" at bounding box center [599, 229] width 631 height 42
click at [382, 229] on b "Click to access your SDS database" at bounding box center [376, 228] width 160 height 12
click at [123, 287] on p "Self-Assessment" at bounding box center [117, 288] width 215 height 16
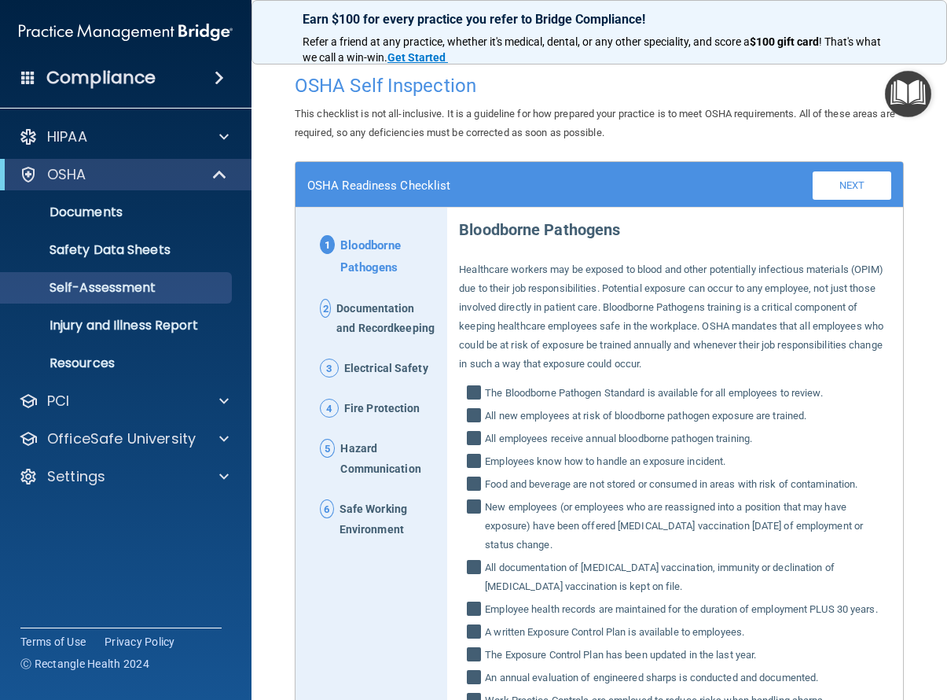
click at [361, 379] on span "Electrical Safety" at bounding box center [386, 369] width 84 height 20
click at [364, 419] on span "Fire Protection" at bounding box center [382, 409] width 76 height 20
click at [123, 263] on link "Safety Data Sheets" at bounding box center [108, 249] width 248 height 31
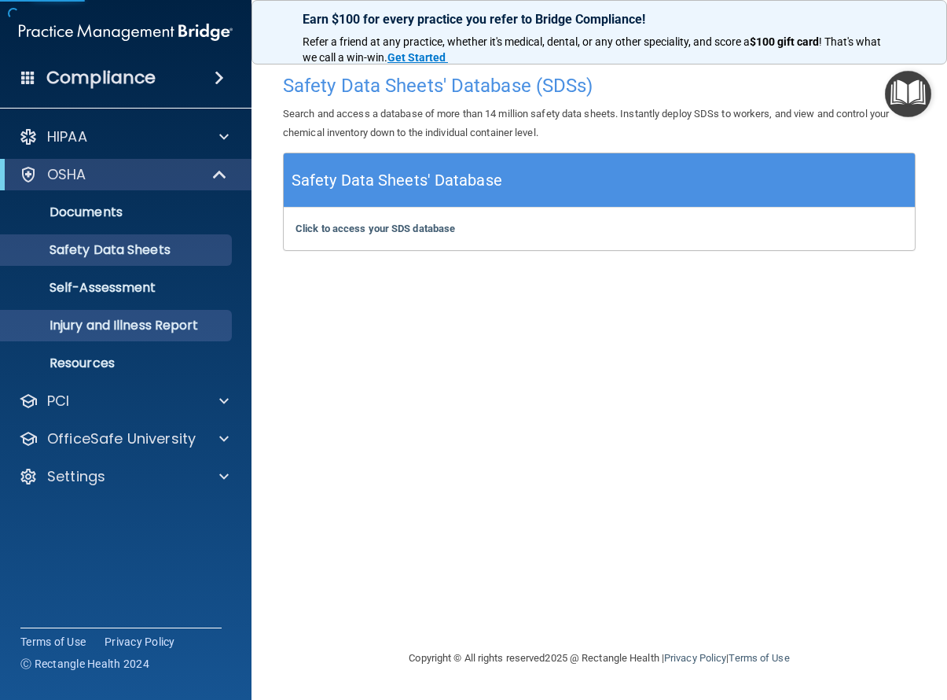
click at [126, 336] on link "Injury and Illness Report" at bounding box center [108, 325] width 248 height 31
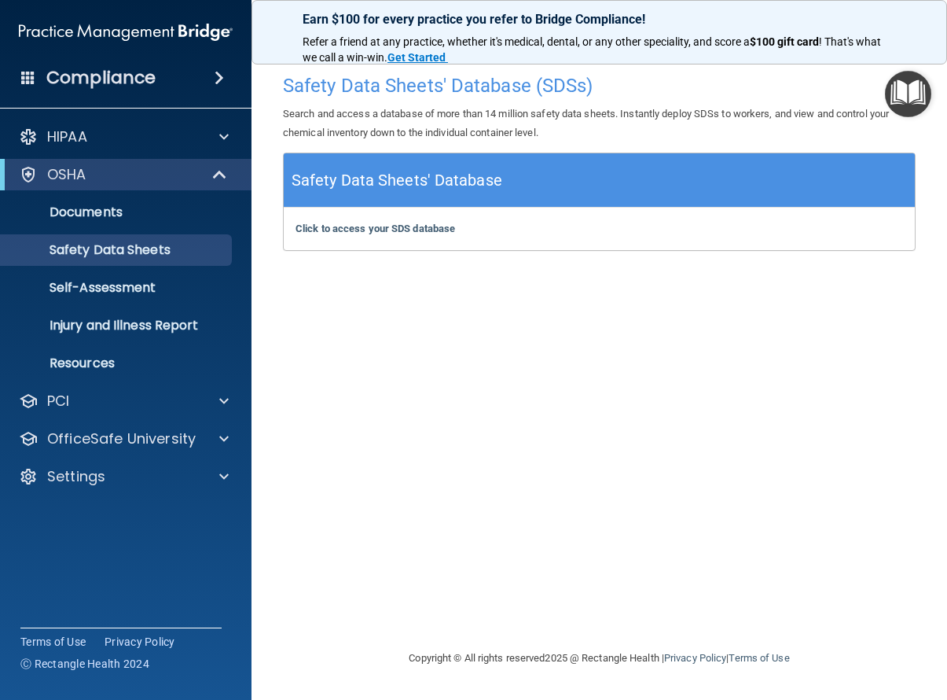
click at [900, 102] on img "Open Resource Center" at bounding box center [908, 94] width 46 height 46
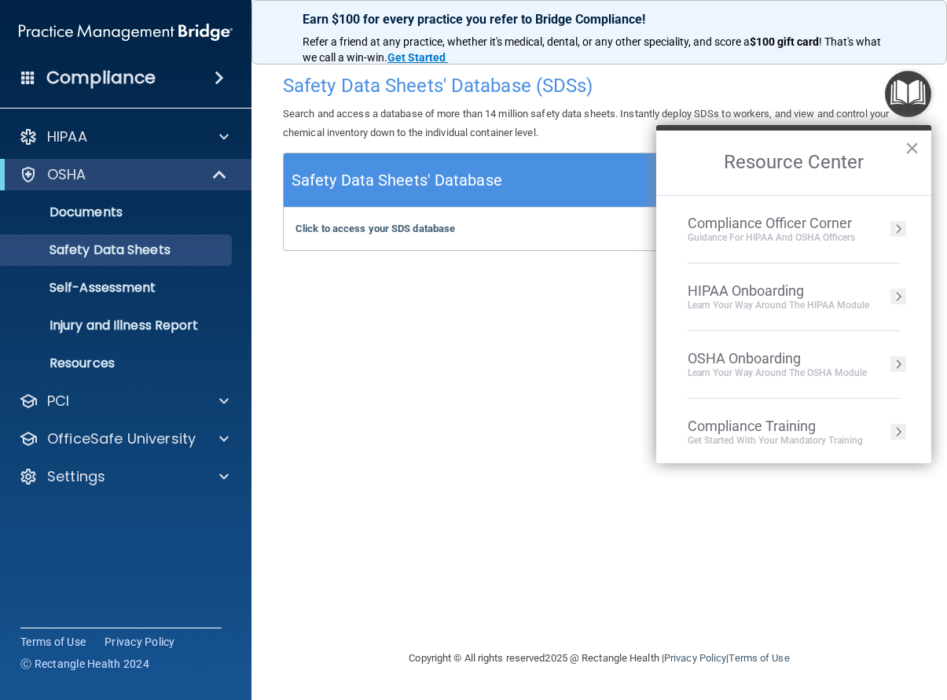
click at [719, 355] on div "OSHA Onboarding" at bounding box center [777, 358] width 179 height 17
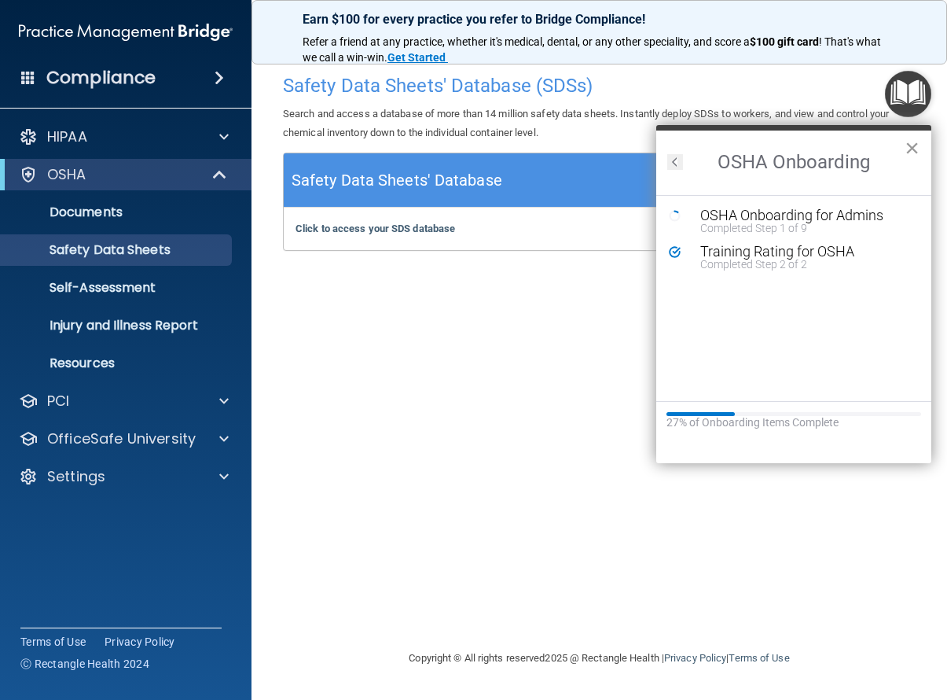
click at [910, 143] on button "×" at bounding box center [912, 147] width 15 height 25
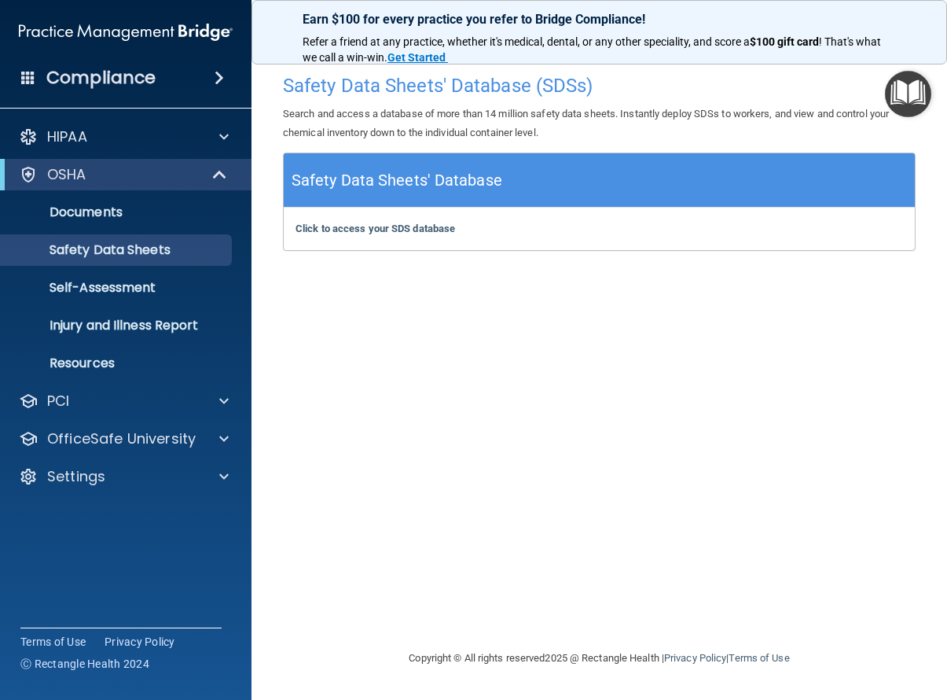
click at [902, 91] on img "Open Resource Center" at bounding box center [908, 94] width 46 height 46
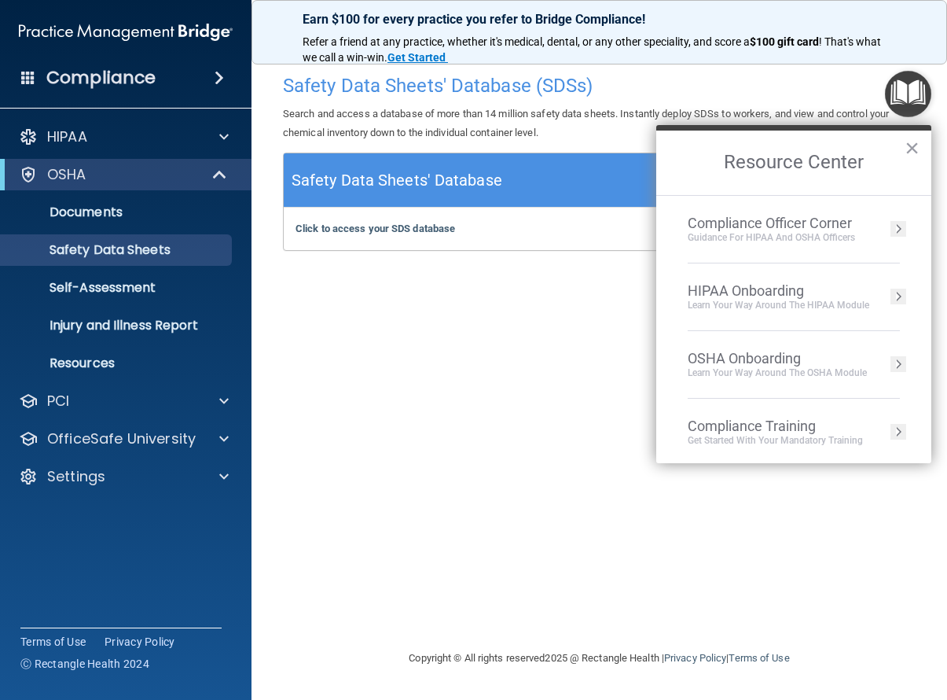
click at [763, 355] on div "OSHA Onboarding" at bounding box center [777, 358] width 179 height 17
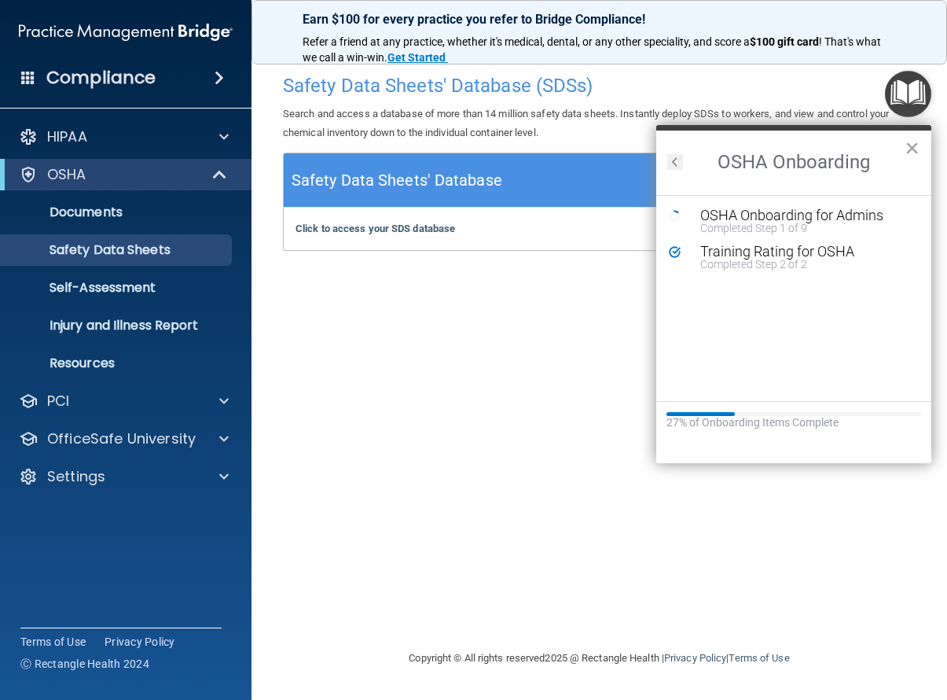
click at [900, 147] on h2 "OSHA Onboarding" at bounding box center [793, 163] width 275 height 64
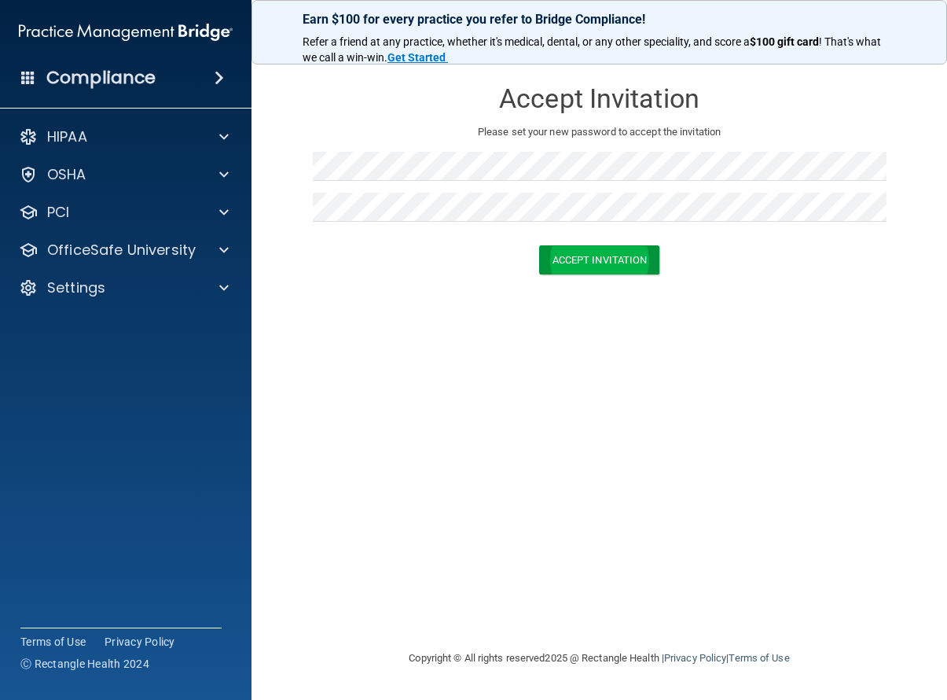
click at [601, 262] on button "Accept Invitation" at bounding box center [599, 259] width 121 height 29
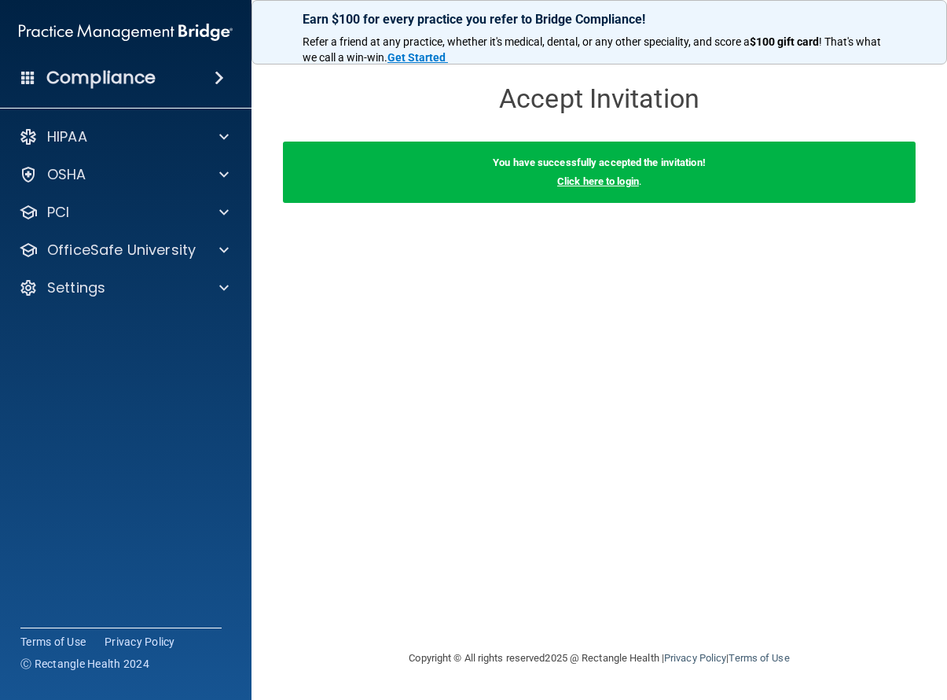
click at [590, 182] on link "Click here to login" at bounding box center [598, 181] width 82 height 12
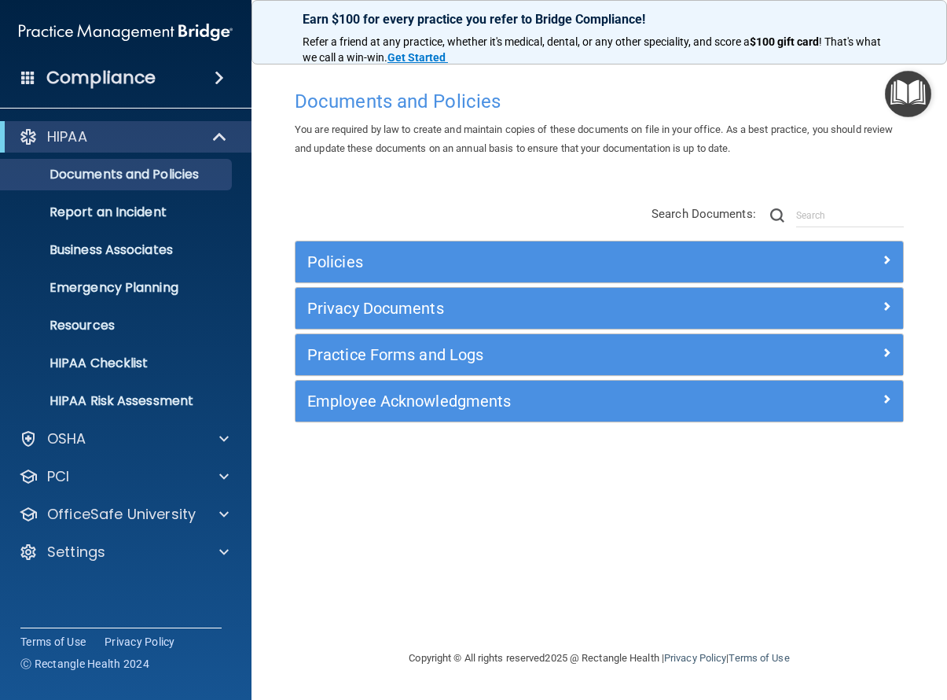
click at [528, 403] on h5 "Employee Acknowledgments" at bounding box center [523, 400] width 432 height 17
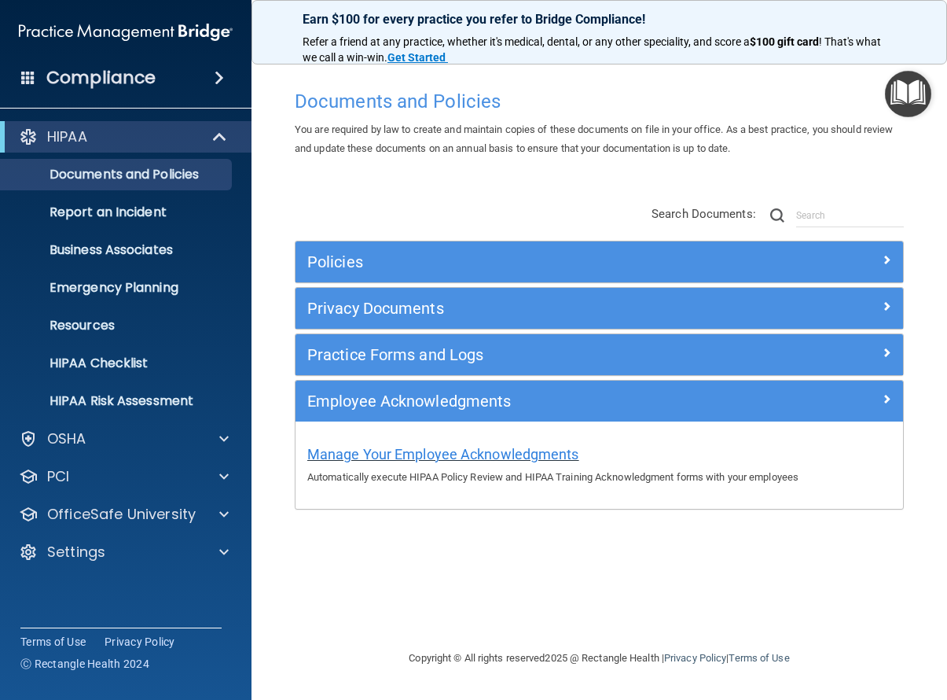
click at [497, 450] on span "Manage Your Employee Acknowledgments" at bounding box center [443, 454] width 272 height 17
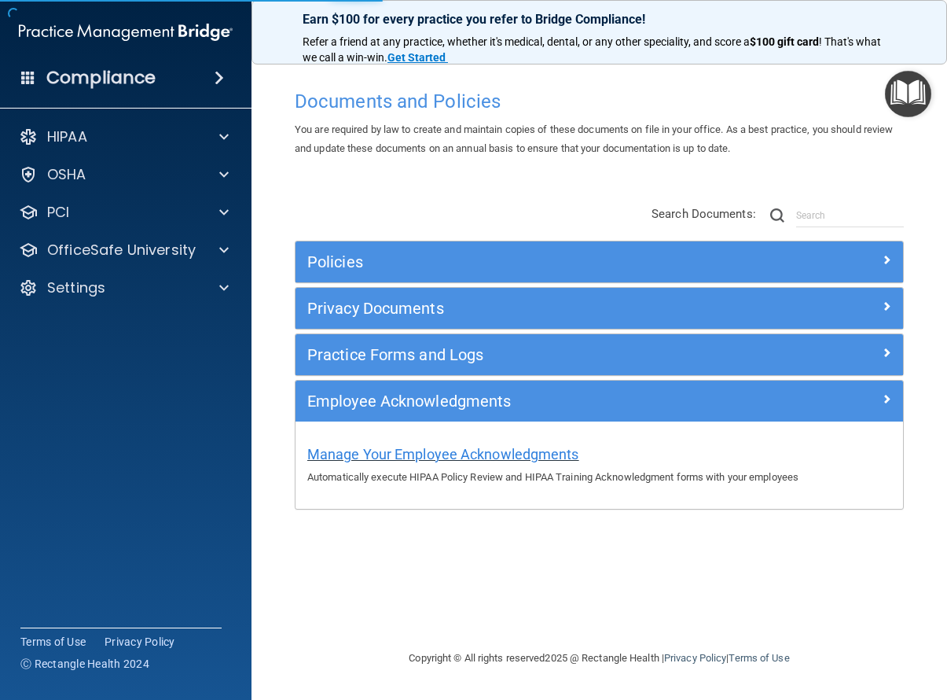
click at [461, 454] on span "Manage Your Employee Acknowledgments" at bounding box center [443, 454] width 272 height 17
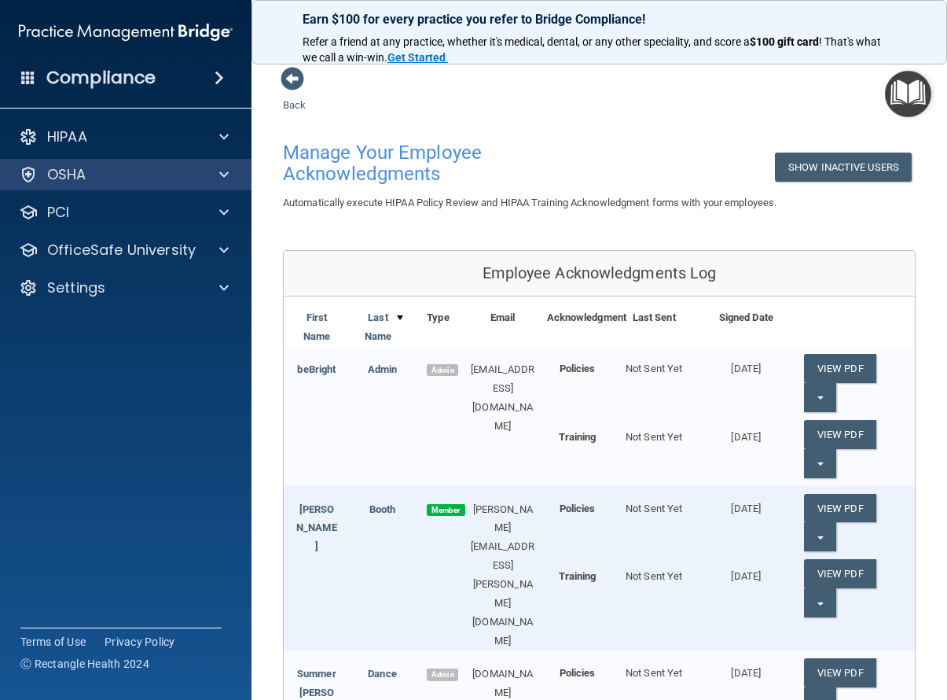
click at [178, 169] on div "OSHA" at bounding box center [104, 174] width 195 height 19
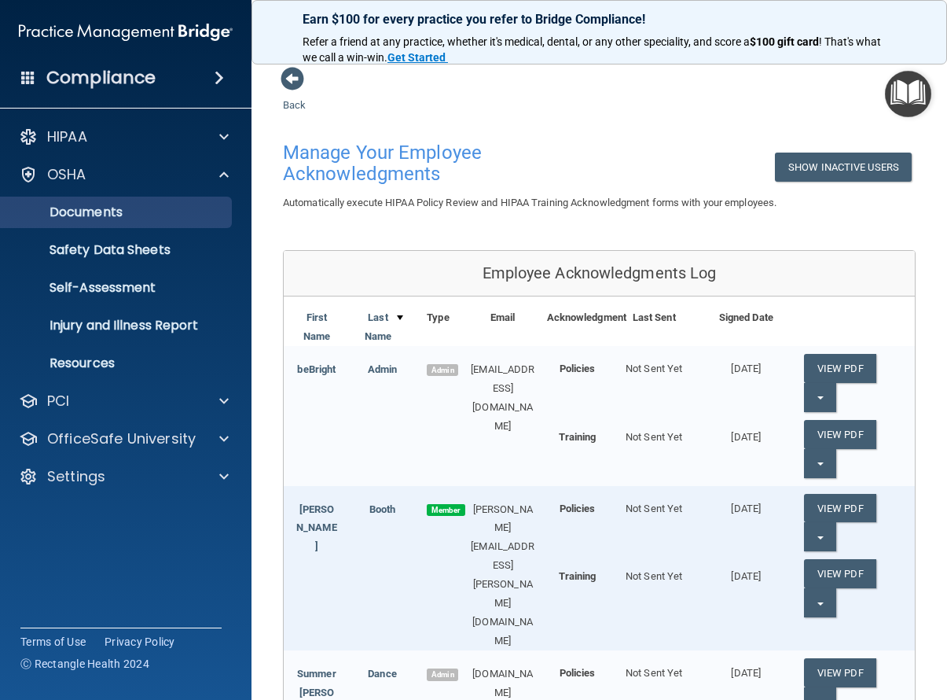
click at [99, 222] on link "Documents" at bounding box center [108, 212] width 248 height 31
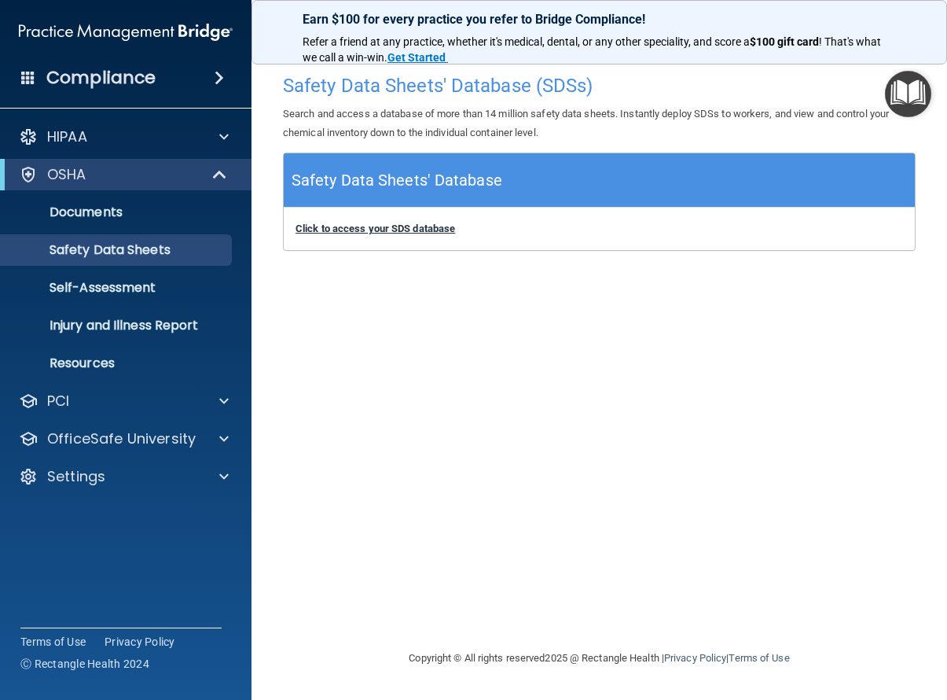
click at [363, 228] on b "Click to access your SDS database" at bounding box center [376, 228] width 160 height 12
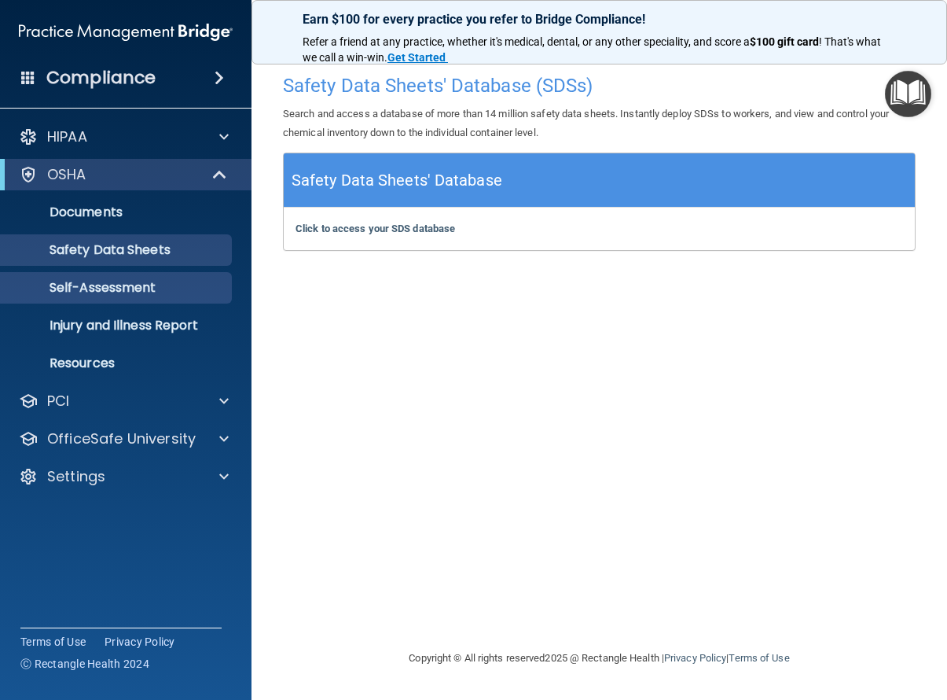
click at [89, 284] on p "Self-Assessment" at bounding box center [117, 288] width 215 height 16
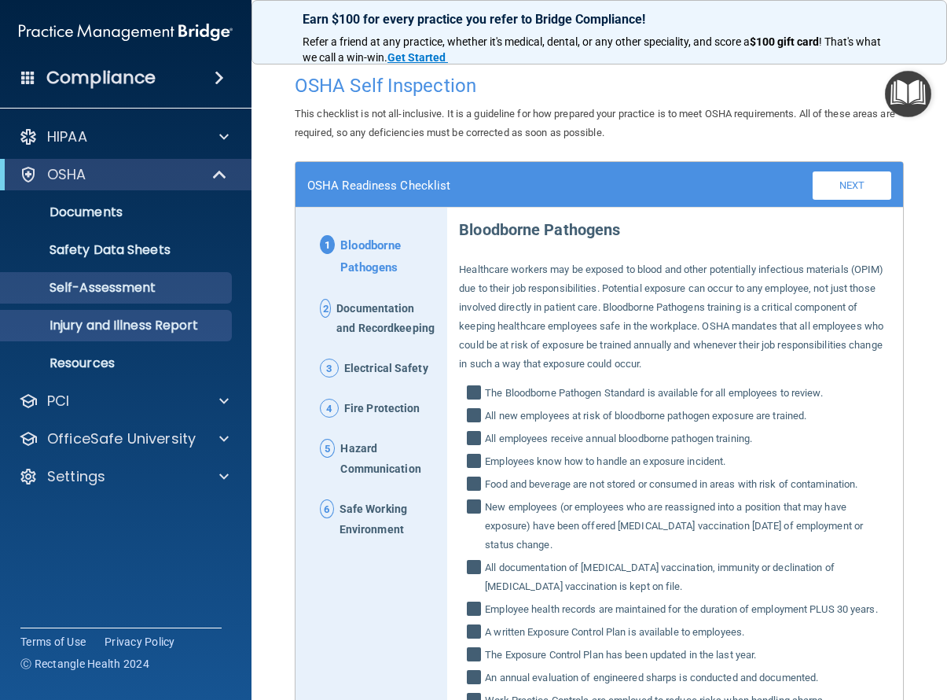
click at [167, 326] on p "Injury and Illness Report" at bounding box center [117, 326] width 215 height 16
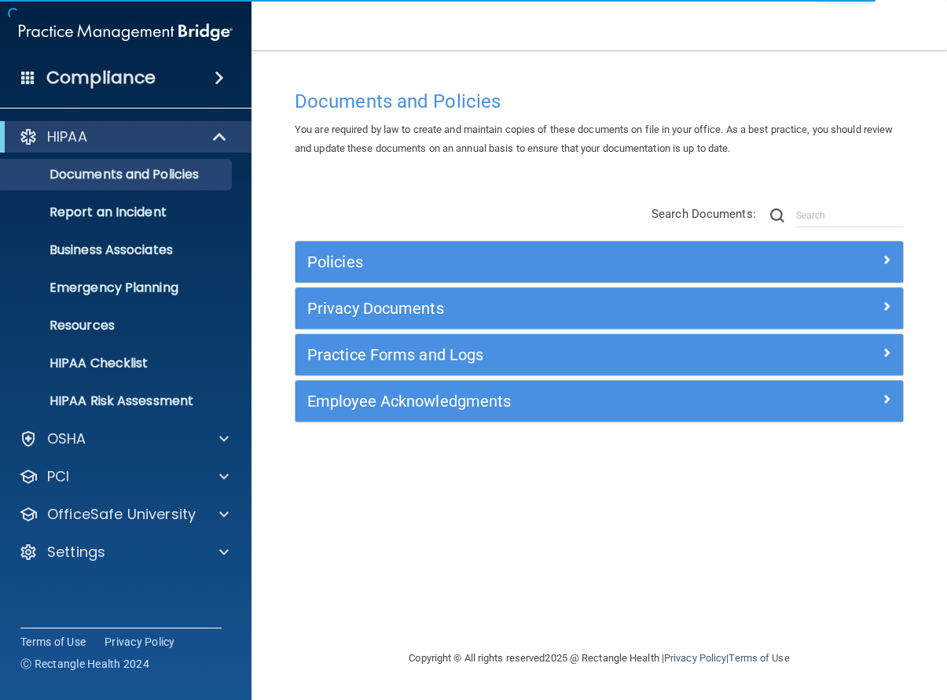
click at [612, 241] on div "Policies Select All (Unselect 0) Unselect All Print Selected (0) Acceptable Use…" at bounding box center [599, 262] width 609 height 42
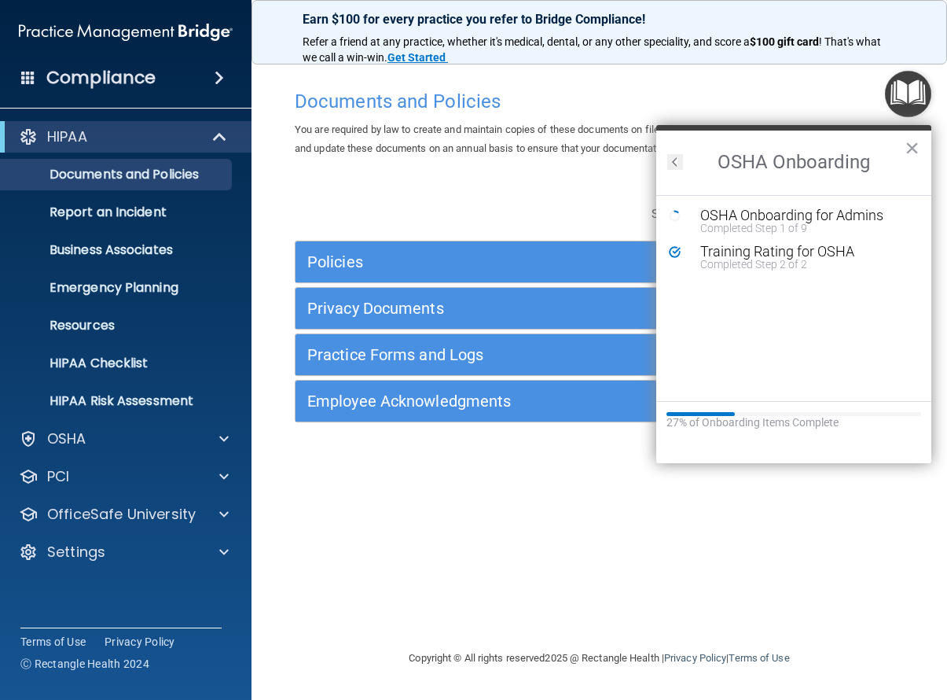
click at [586, 253] on h5 "Policies" at bounding box center [523, 261] width 432 height 17
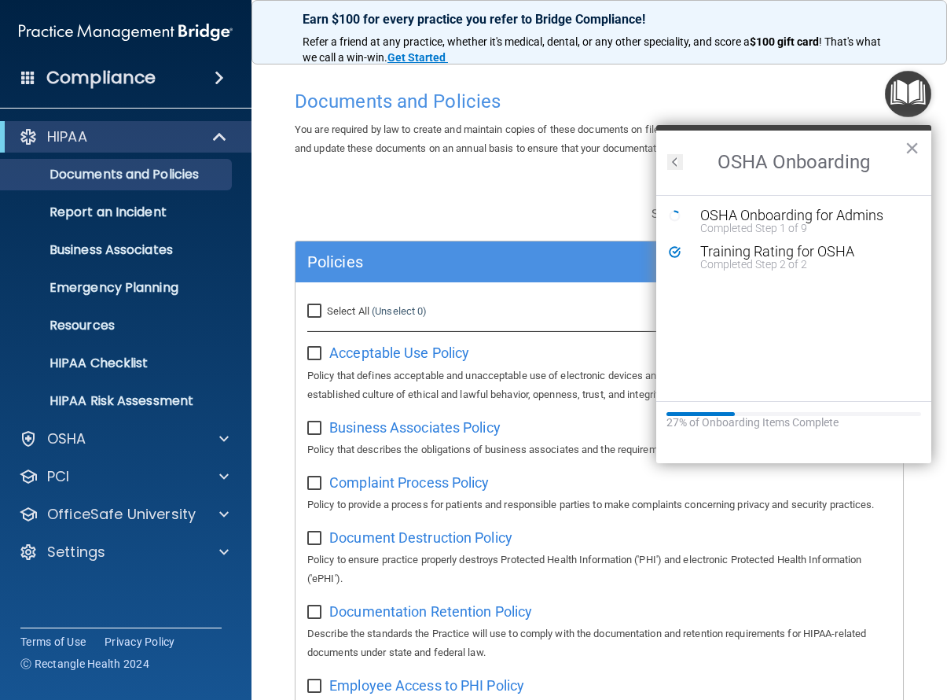
click at [310, 312] on input "Select All (Unselect 0) Unselect All" at bounding box center [316, 311] width 18 height 13
checkbox input "true"
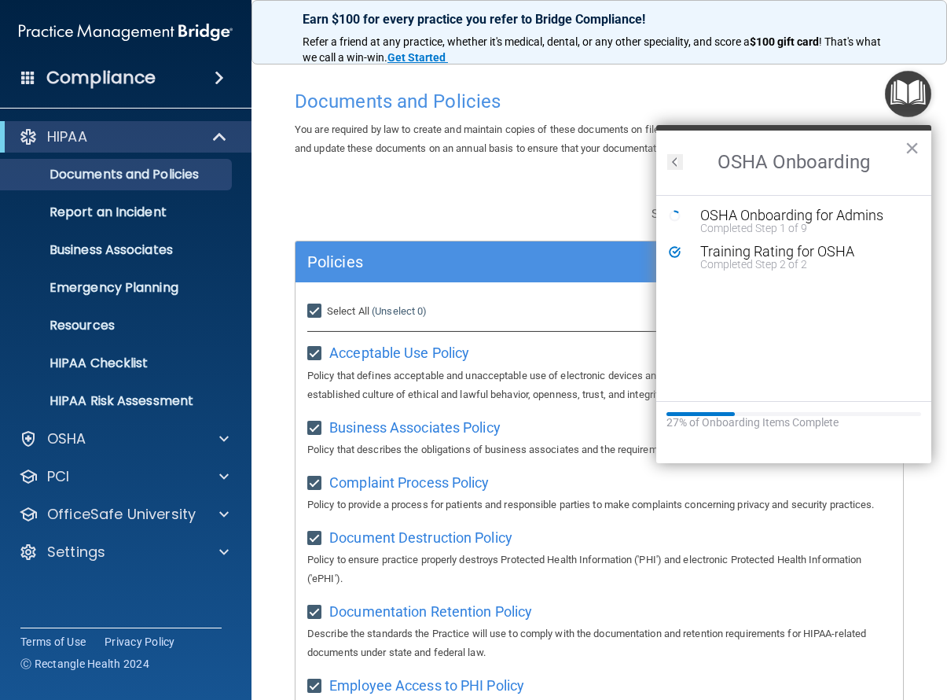
checkbox input "true"
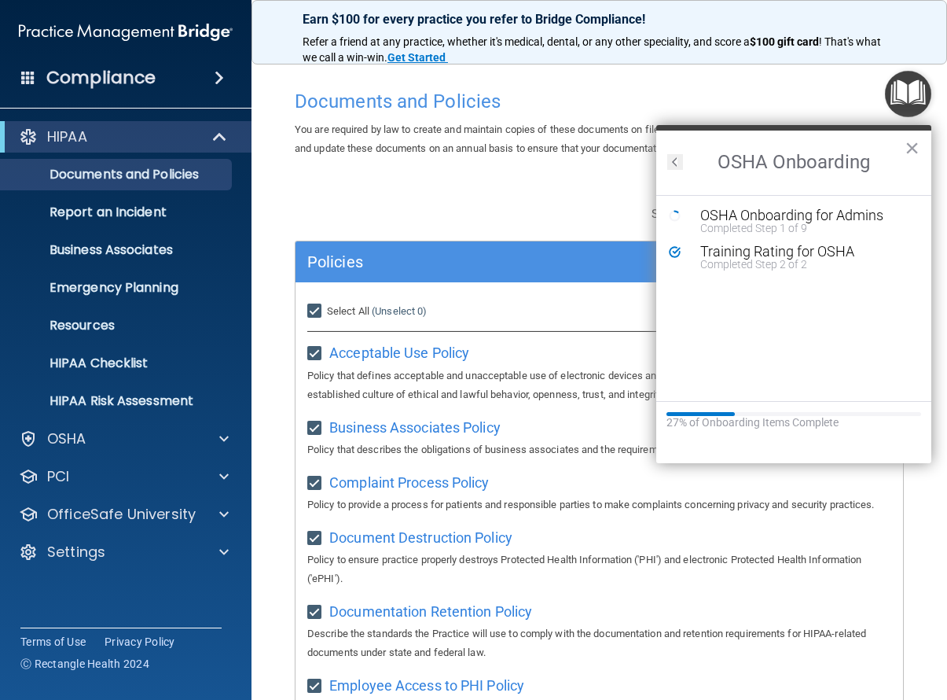
checkbox input "true"
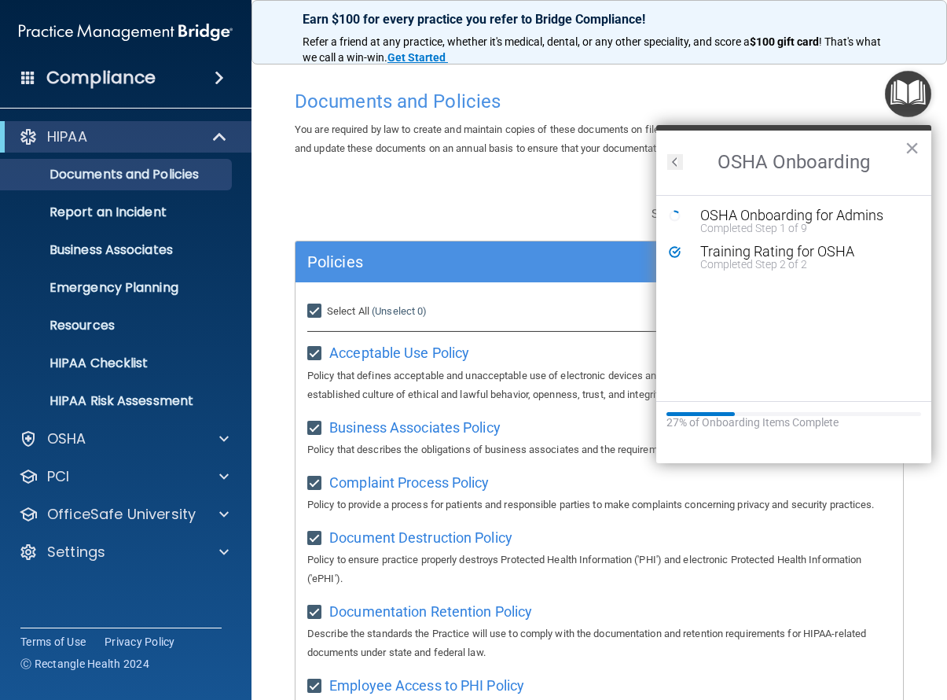
checkbox input "true"
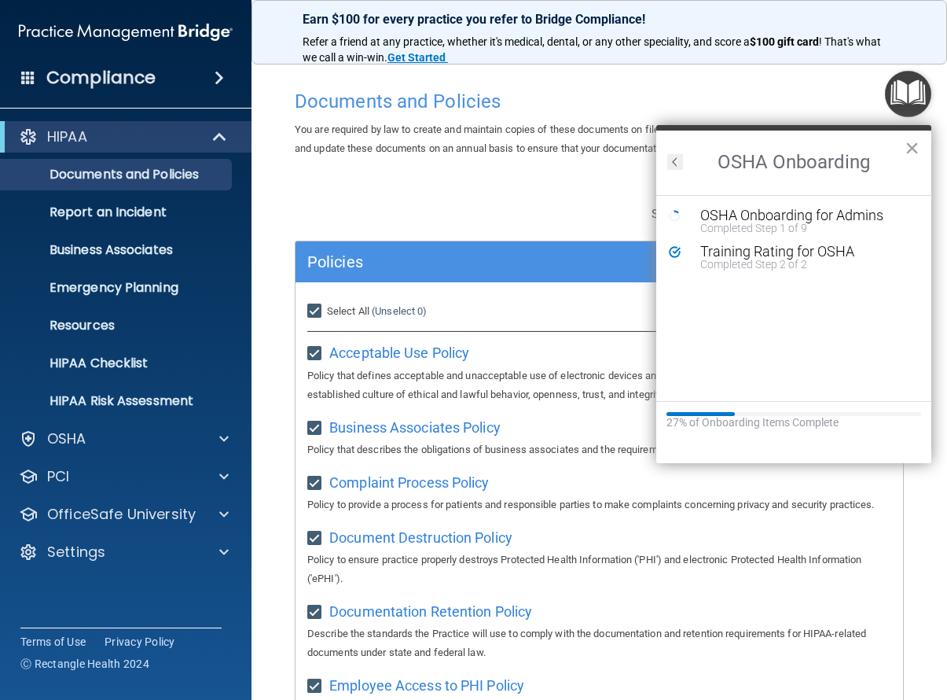
checkbox input "true"
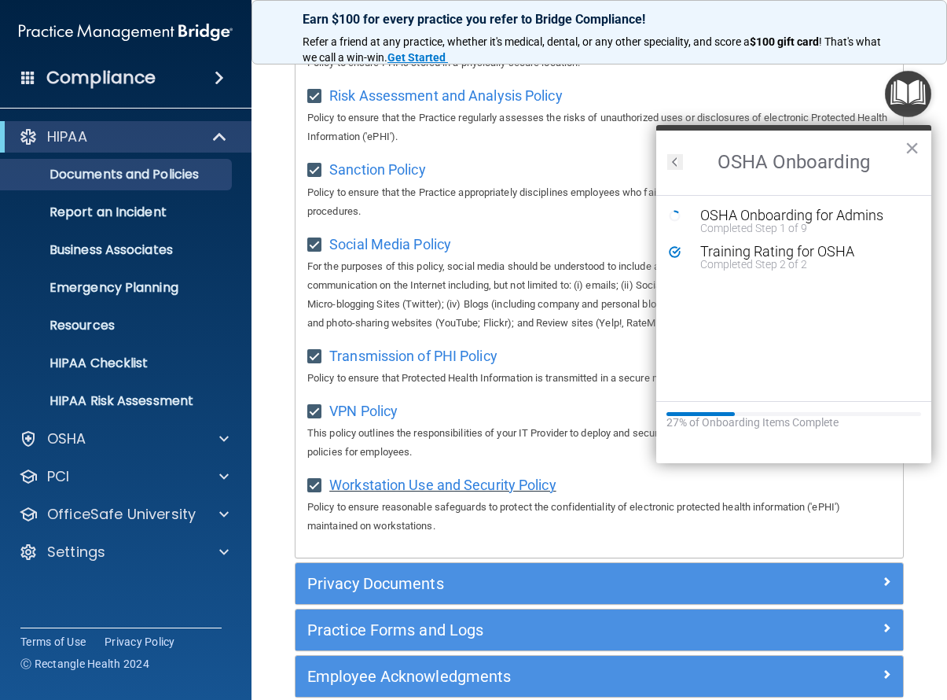
scroll to position [1353, 0]
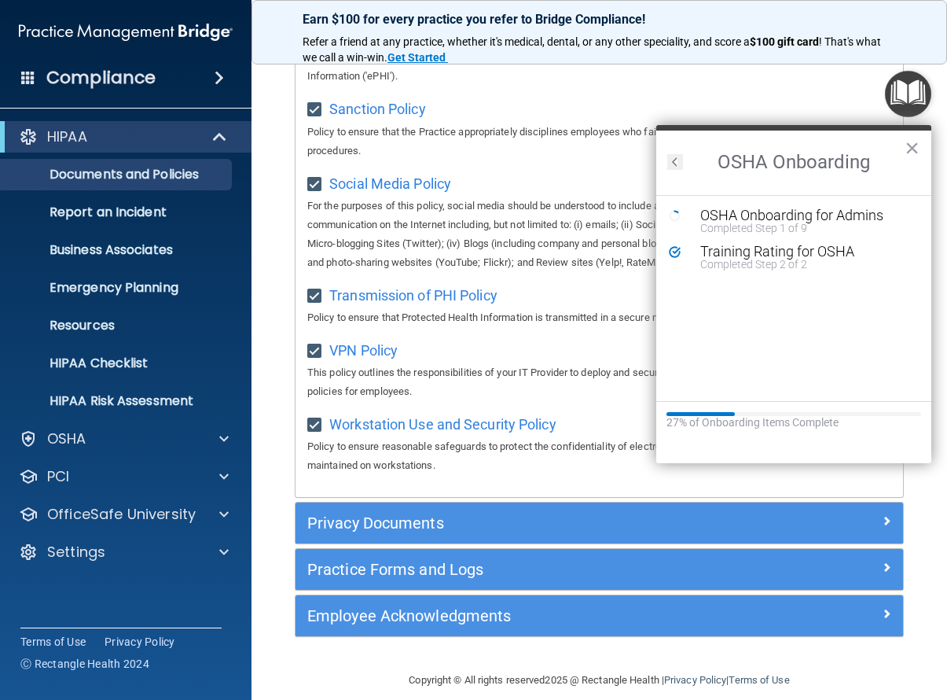
click at [798, 510] on div at bounding box center [828, 519] width 152 height 19
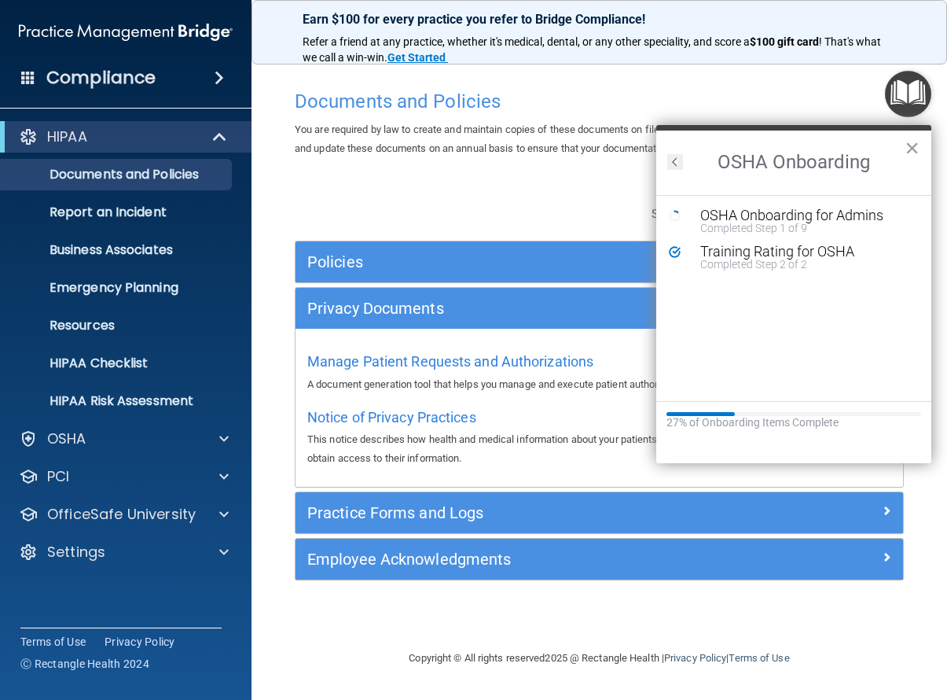
scroll to position [0, 0]
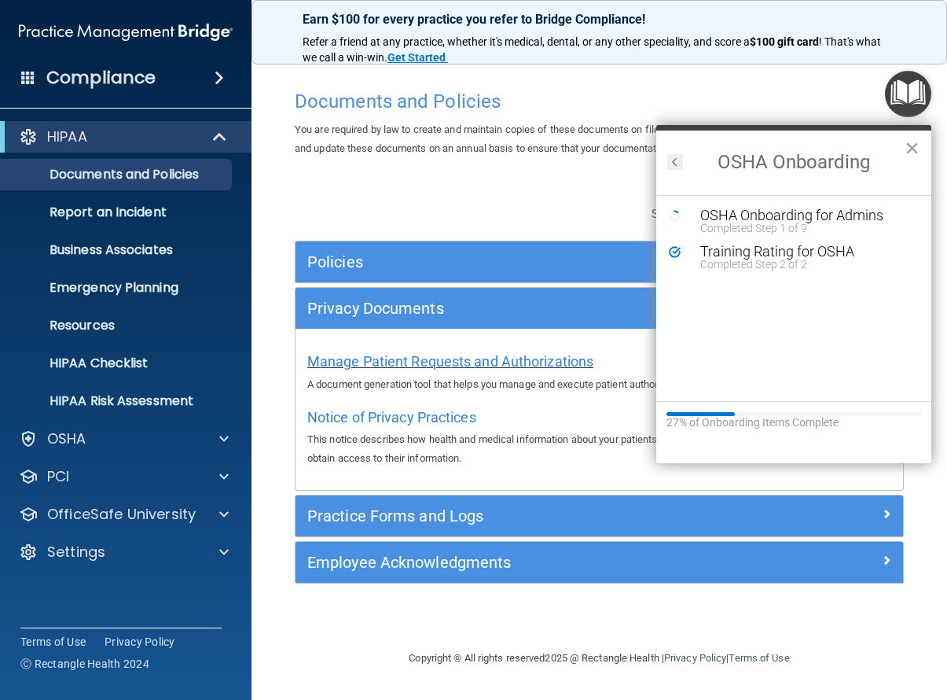
click at [428, 367] on span "Manage Patient Requests and Authorizations" at bounding box center [450, 361] width 286 height 17
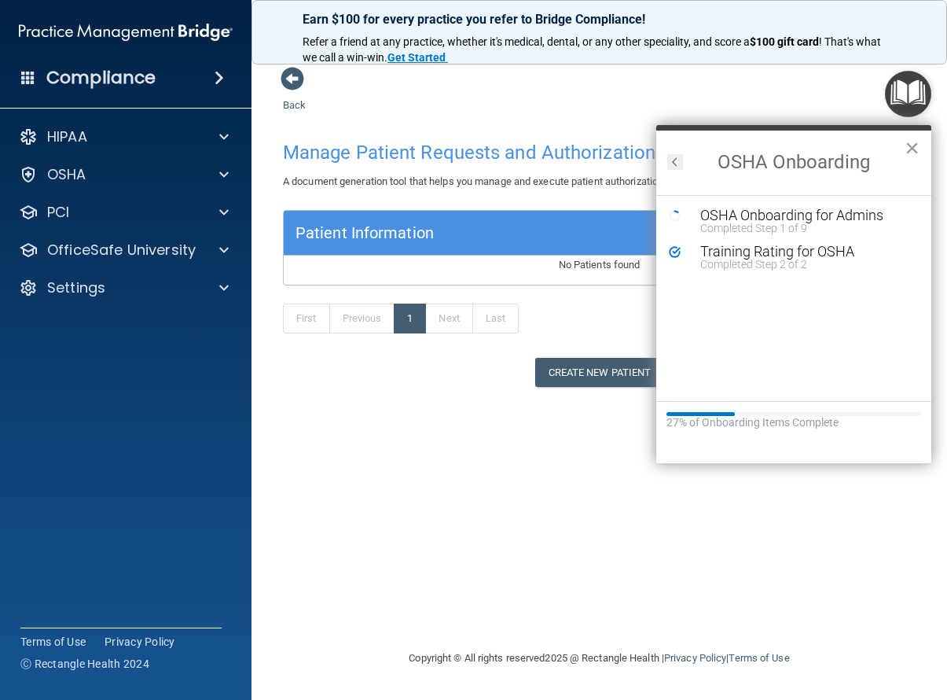
click at [913, 154] on button "×" at bounding box center [912, 147] width 15 height 25
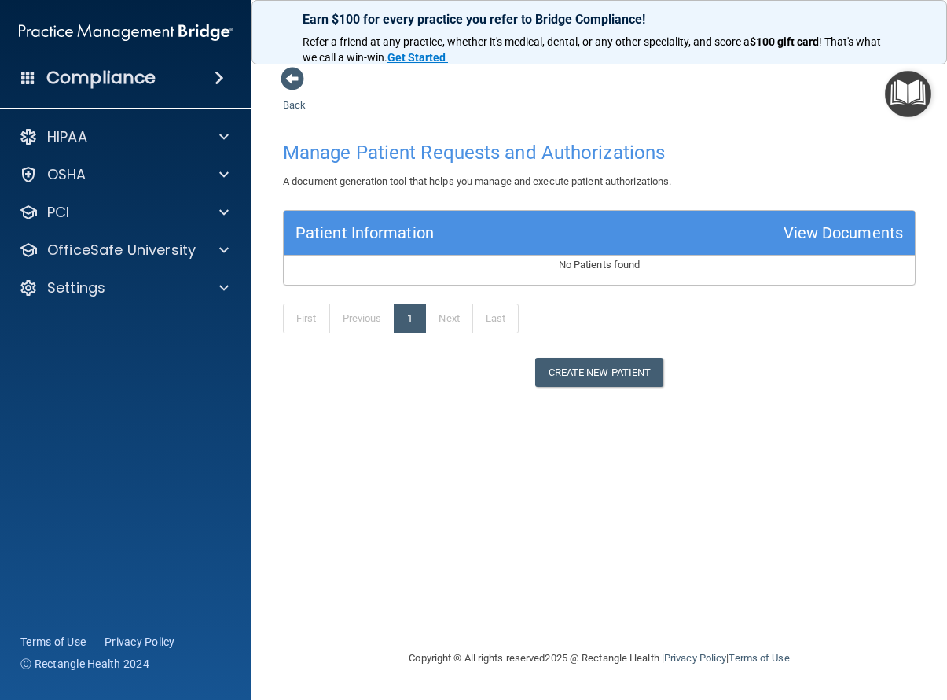
click at [153, 192] on div "HIPAA Documents and Policies Report an Incident Business Associates Emergency P…" at bounding box center [126, 215] width 252 height 201
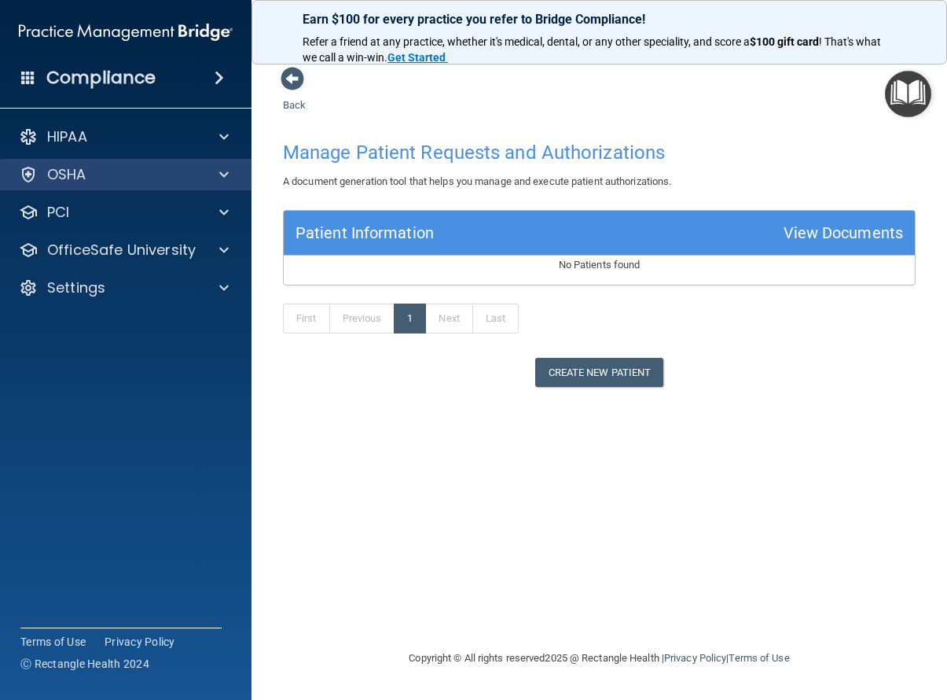
click at [149, 182] on div "OSHA" at bounding box center [104, 174] width 195 height 19
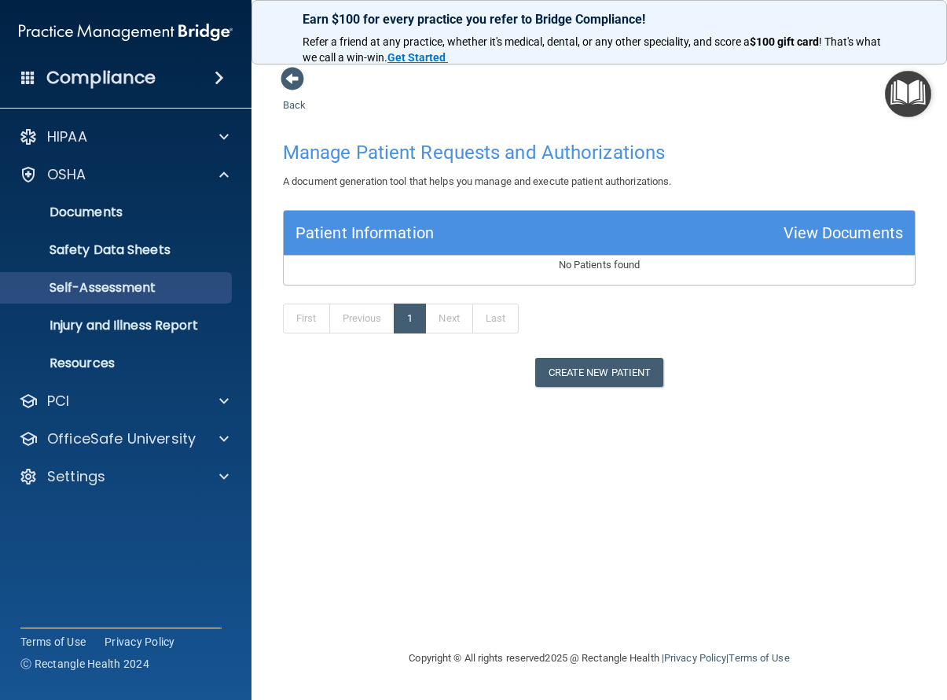
click at [131, 288] on p "Self-Assessment" at bounding box center [117, 288] width 215 height 16
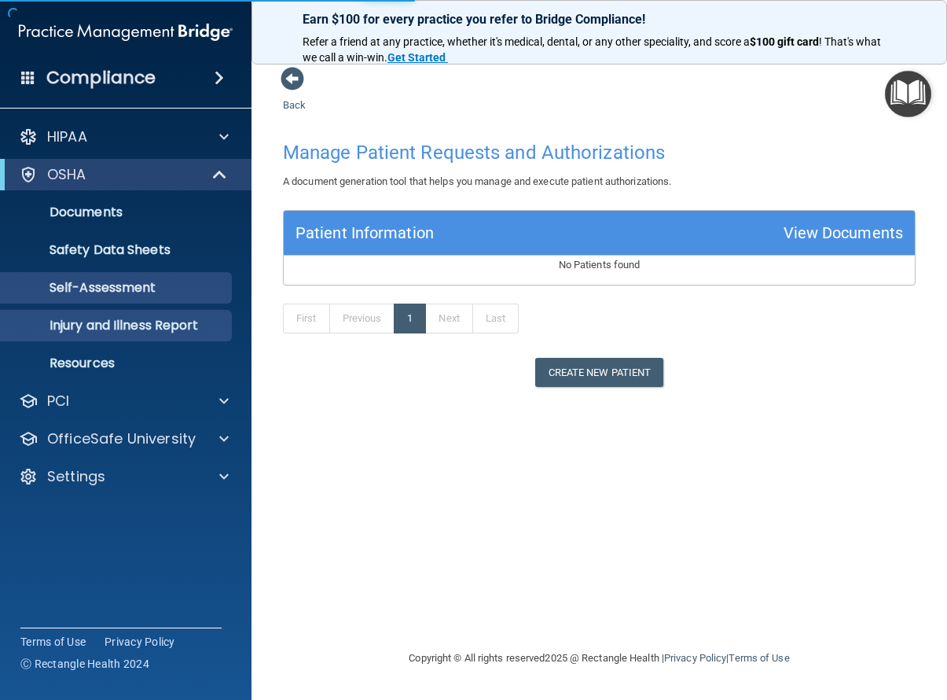
click at [120, 320] on p "Injury and Illness Report" at bounding box center [117, 326] width 215 height 16
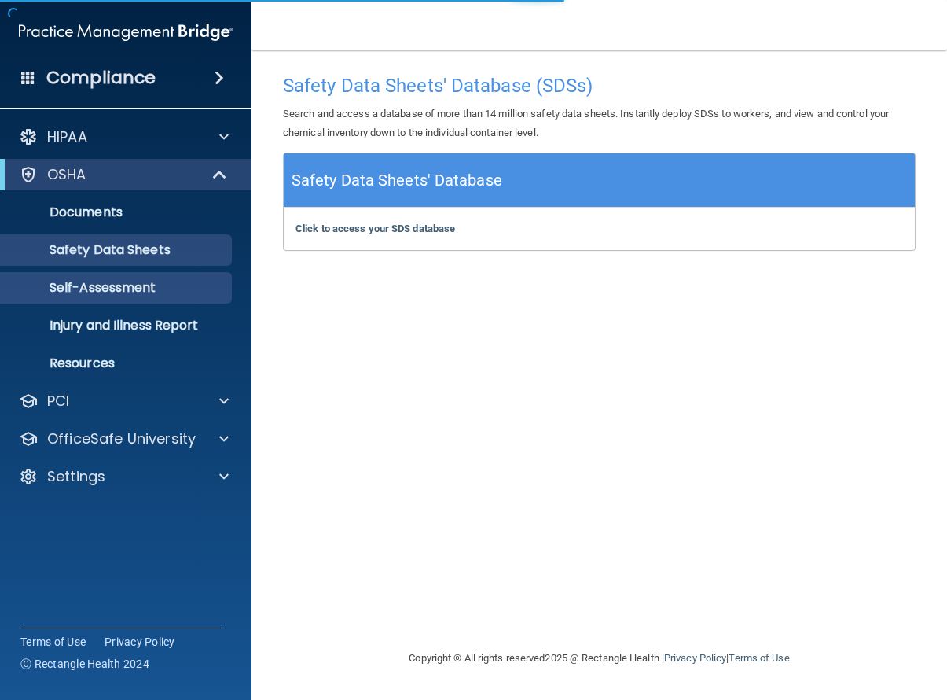
click at [121, 287] on p "Self-Assessment" at bounding box center [117, 288] width 215 height 16
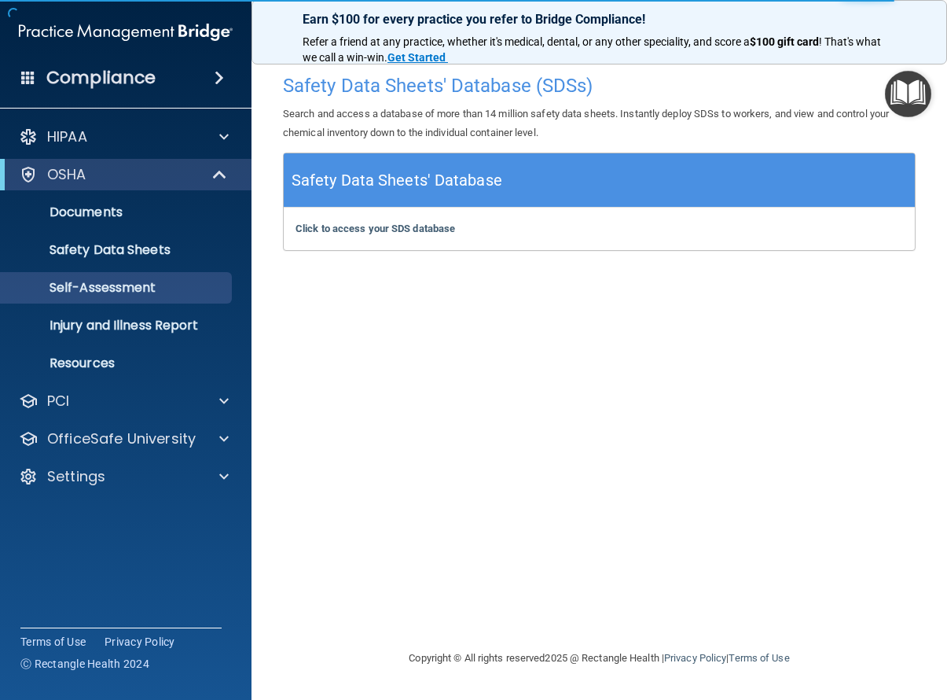
click at [906, 86] on img "Open Resource Center" at bounding box center [908, 94] width 46 height 46
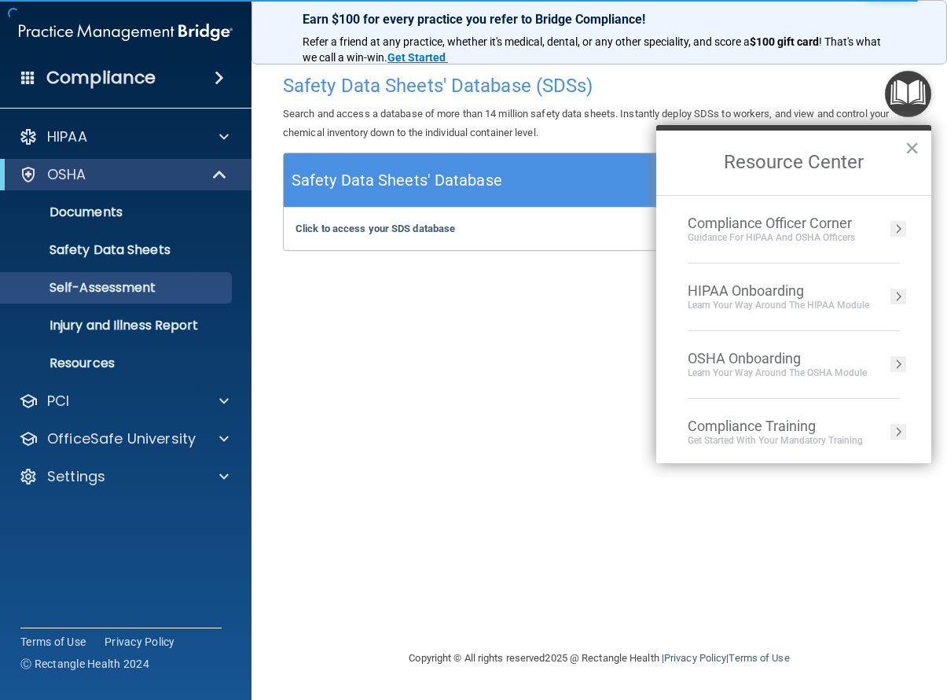
click at [747, 305] on div "Learn Your Way around the HIPAA module" at bounding box center [779, 305] width 182 height 13
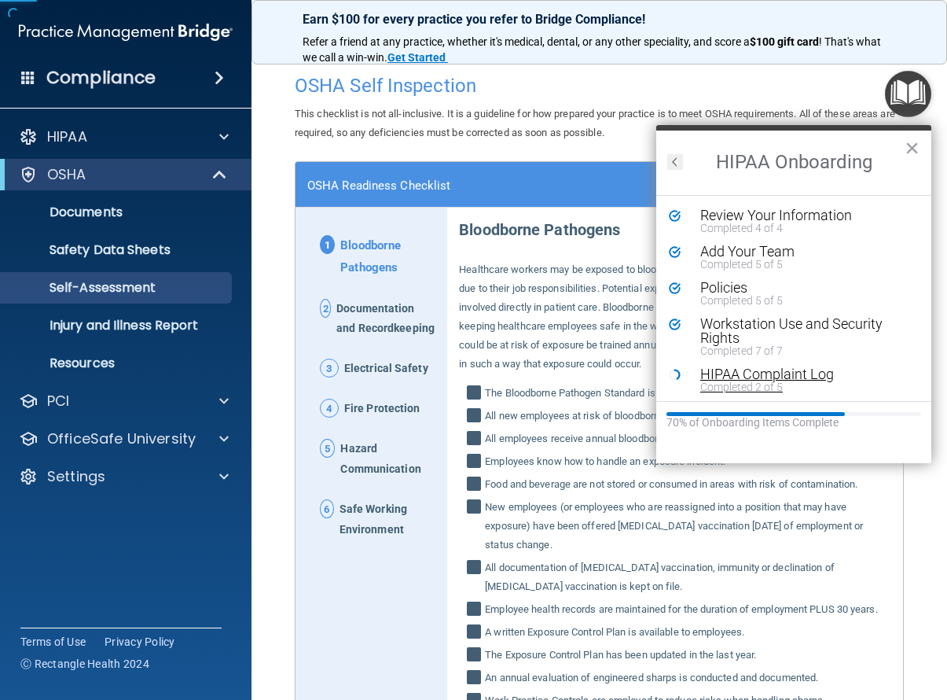
click at [763, 377] on div "HIPAA Complaint Log" at bounding box center [800, 374] width 199 height 14
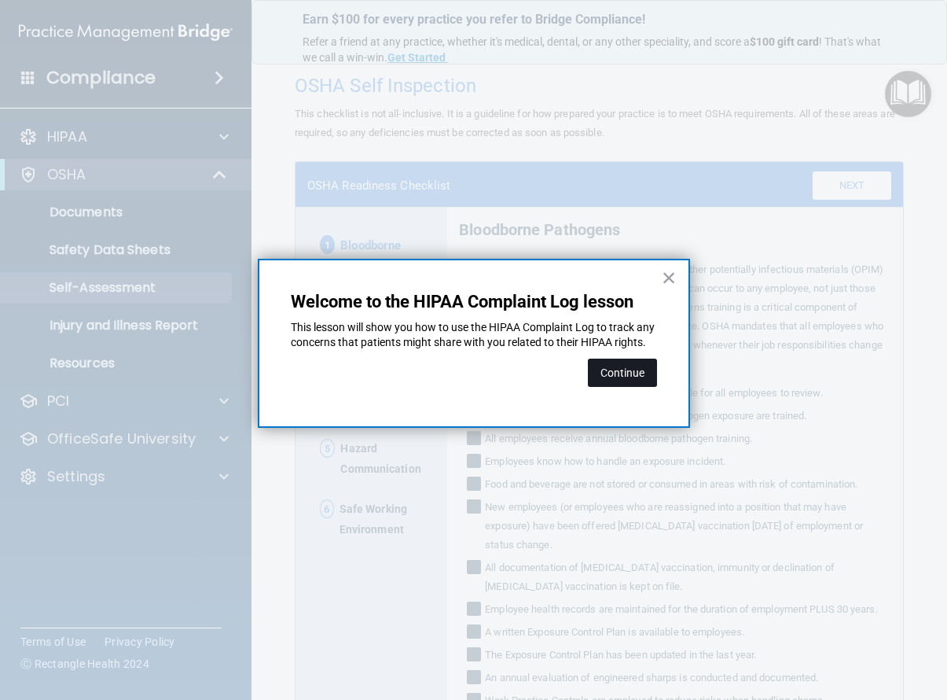
click at [617, 387] on button "Continue" at bounding box center [622, 373] width 69 height 28
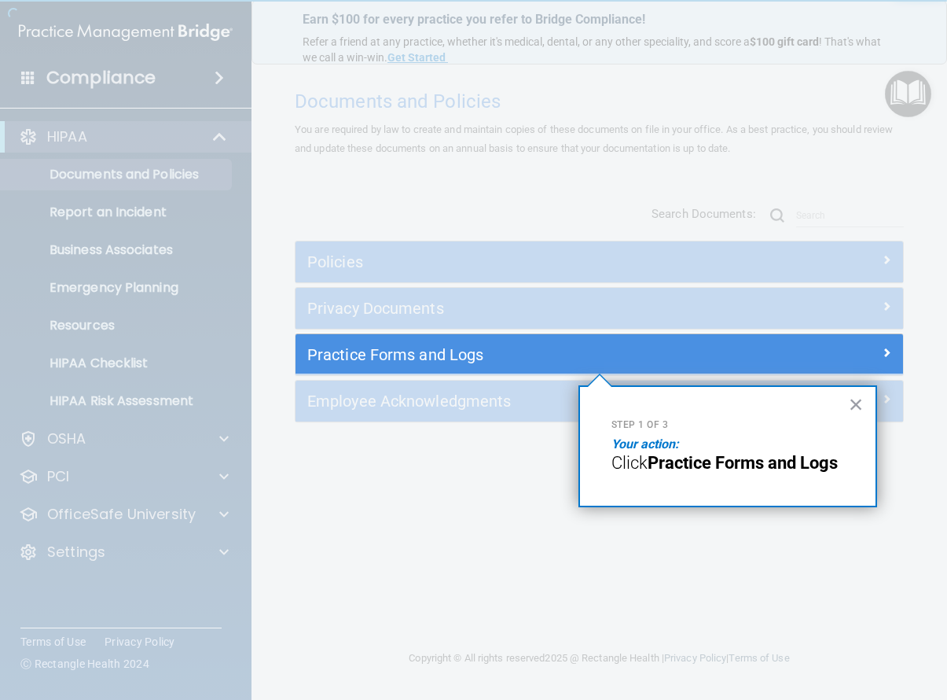
click at [701, 468] on strong "Practice Forms and Logs" at bounding box center [743, 463] width 190 height 20
click at [458, 334] on div "Practice Forms and Logs" at bounding box center [600, 354] width 608 height 41
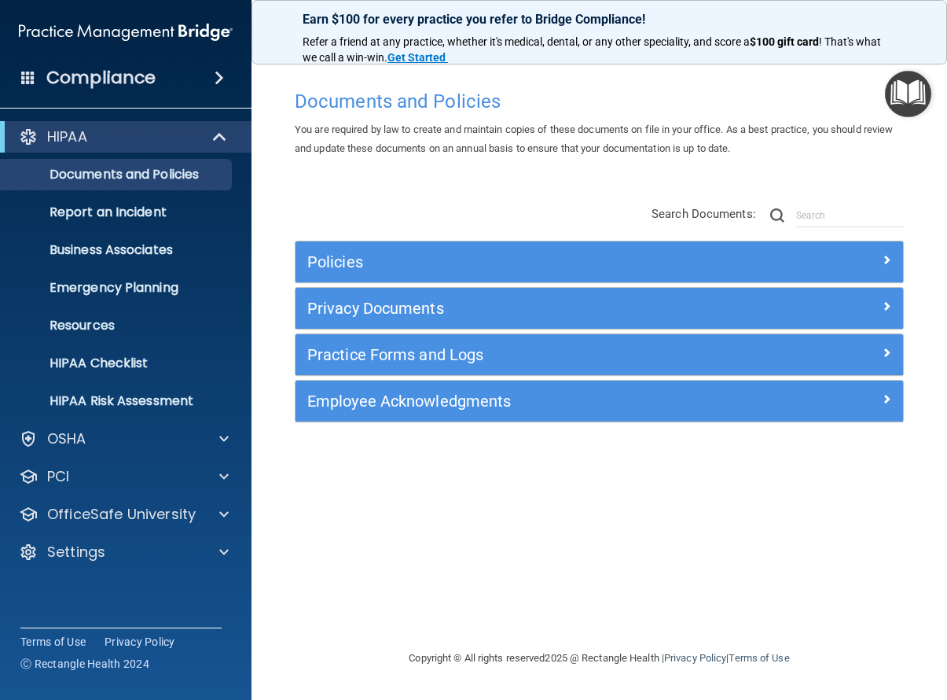
click at [464, 347] on h5 "Practice Forms and Logs" at bounding box center [523, 354] width 432 height 17
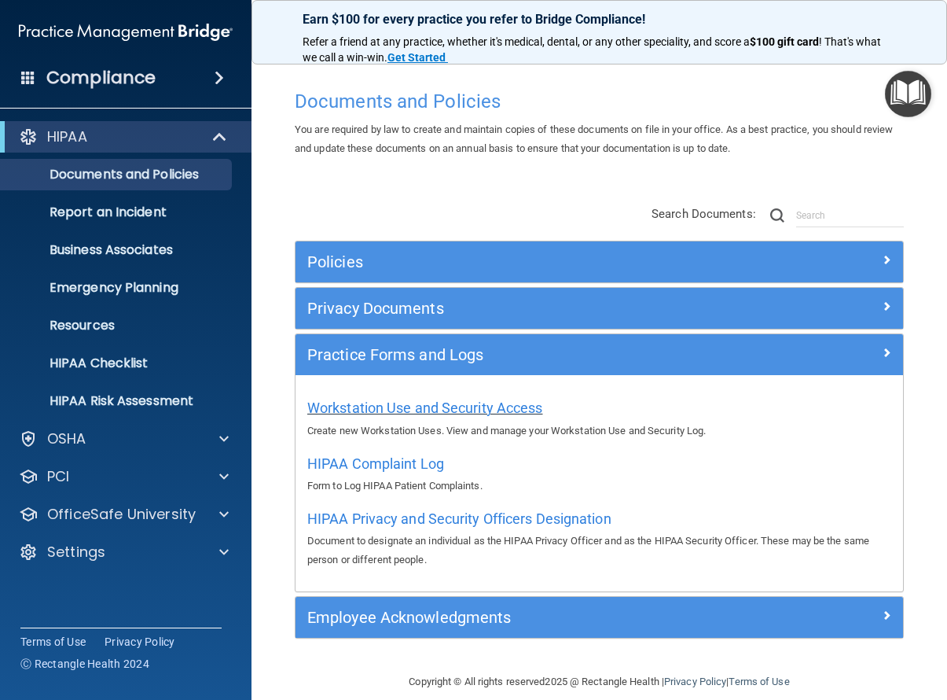
click at [443, 404] on span "Workstation Use and Security Access" at bounding box center [425, 407] width 236 height 17
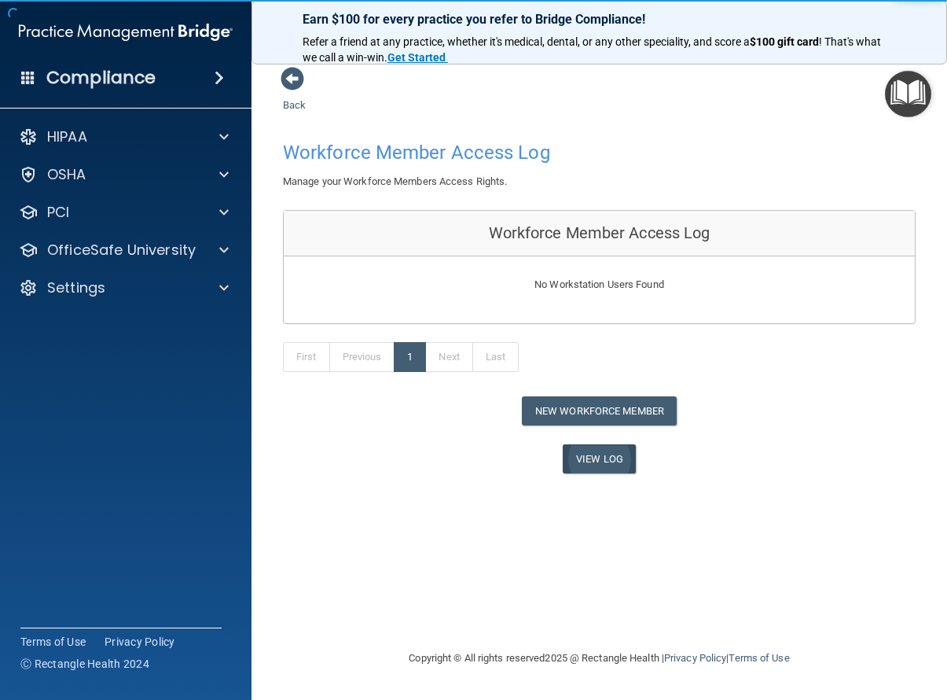
click at [597, 459] on link "View Log" at bounding box center [599, 458] width 73 height 29
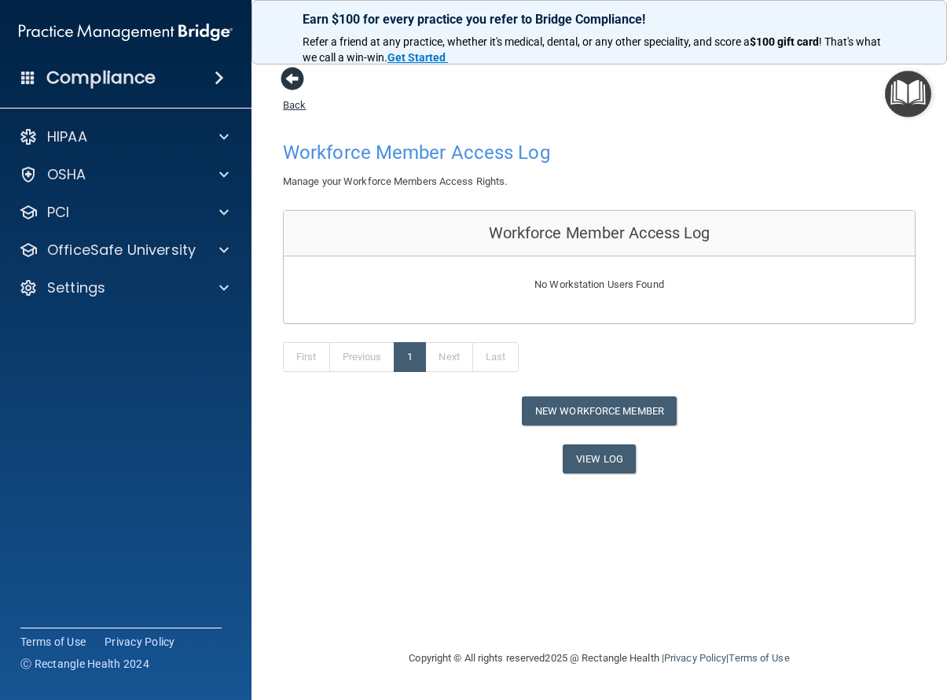
click at [293, 77] on span at bounding box center [293, 79] width 24 height 24
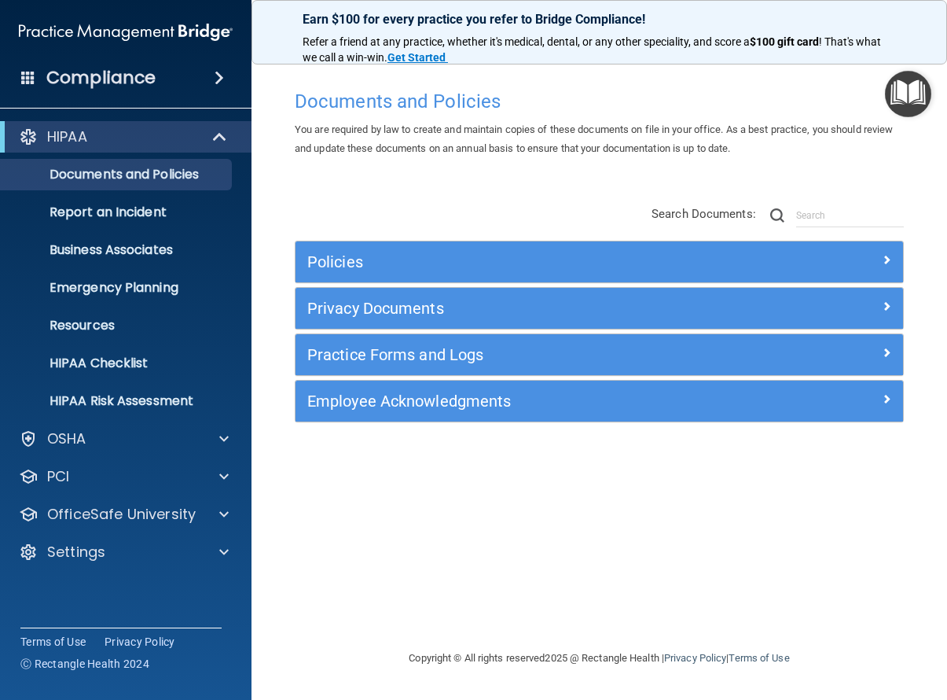
click at [425, 359] on h5 "Practice Forms and Logs" at bounding box center [523, 354] width 432 height 17
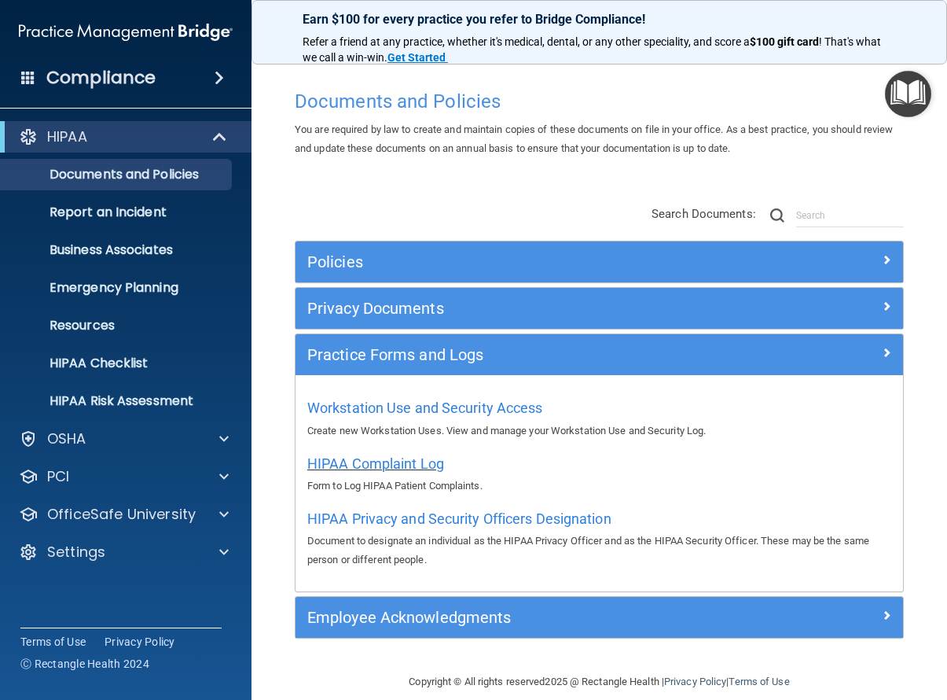
click at [383, 465] on span "HIPAA Complaint Log" at bounding box center [375, 463] width 137 height 17
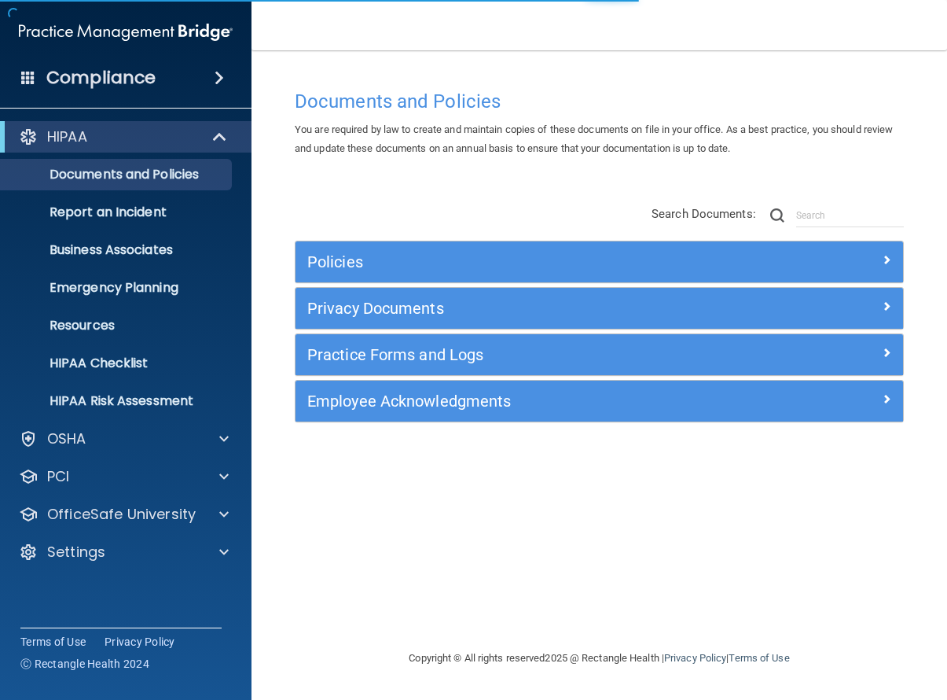
click at [357, 356] on h5 "Practice Forms and Logs" at bounding box center [523, 354] width 432 height 17
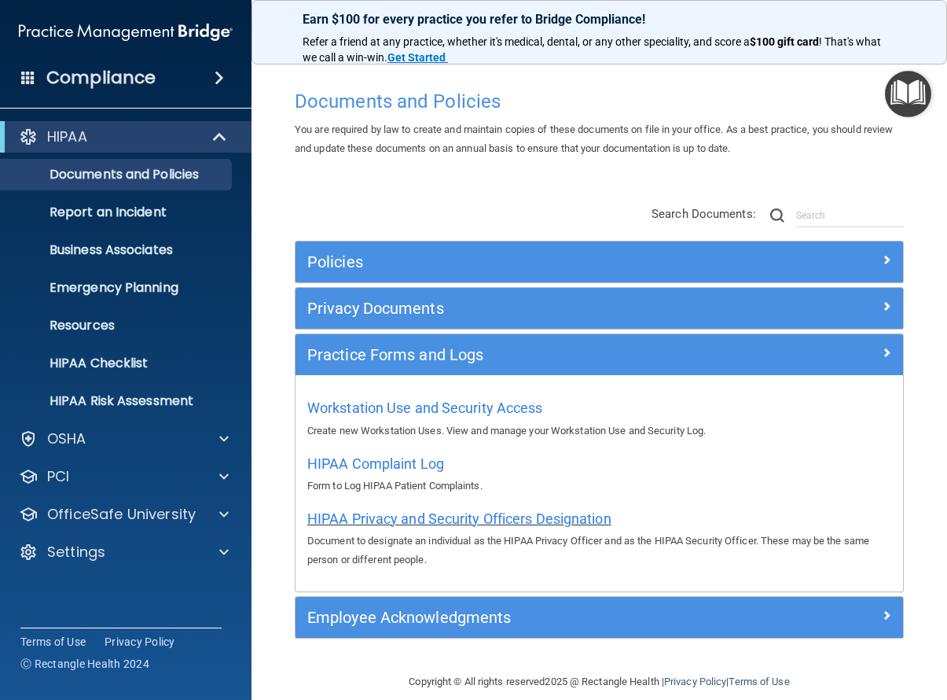
click at [388, 510] on span "HIPAA Privacy and Security Officers Designation" at bounding box center [459, 518] width 304 height 17
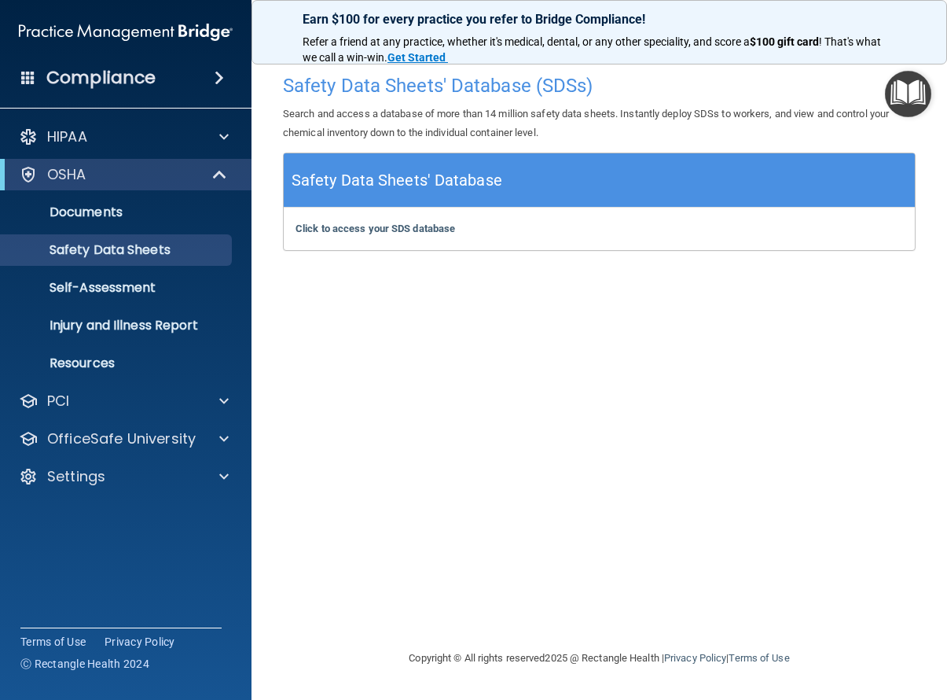
click at [906, 81] on img "Open Resource Center" at bounding box center [908, 94] width 46 height 46
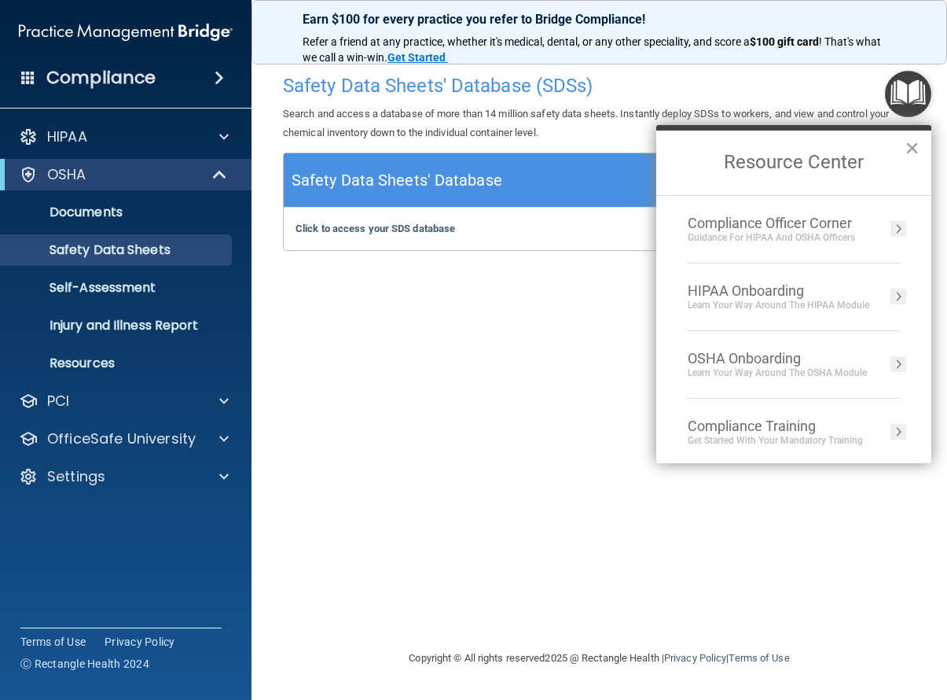
click at [758, 287] on div "HIPAA Onboarding" at bounding box center [779, 290] width 182 height 17
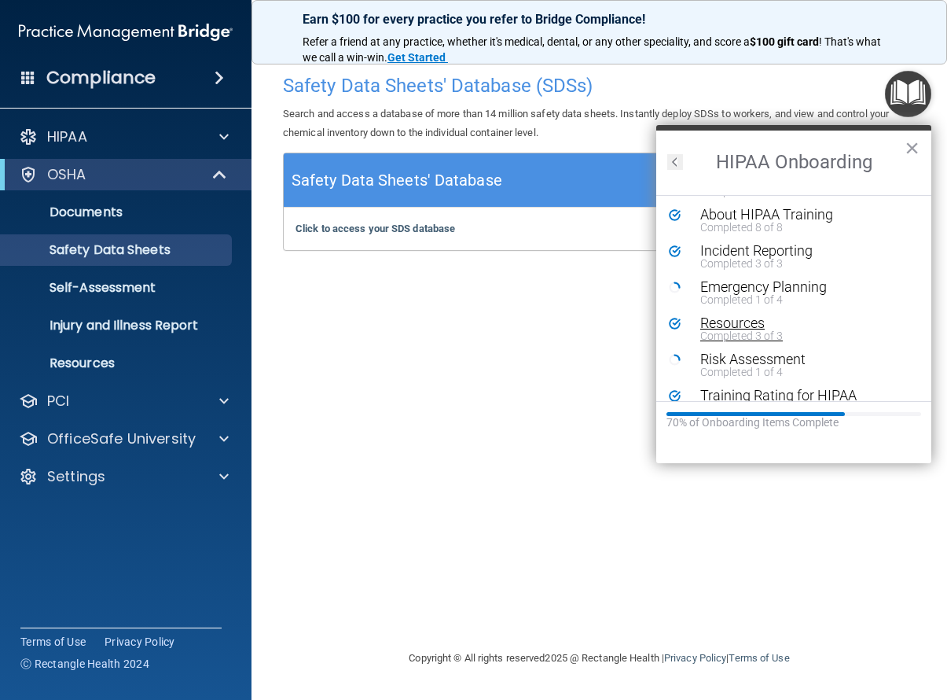
scroll to position [248, 0]
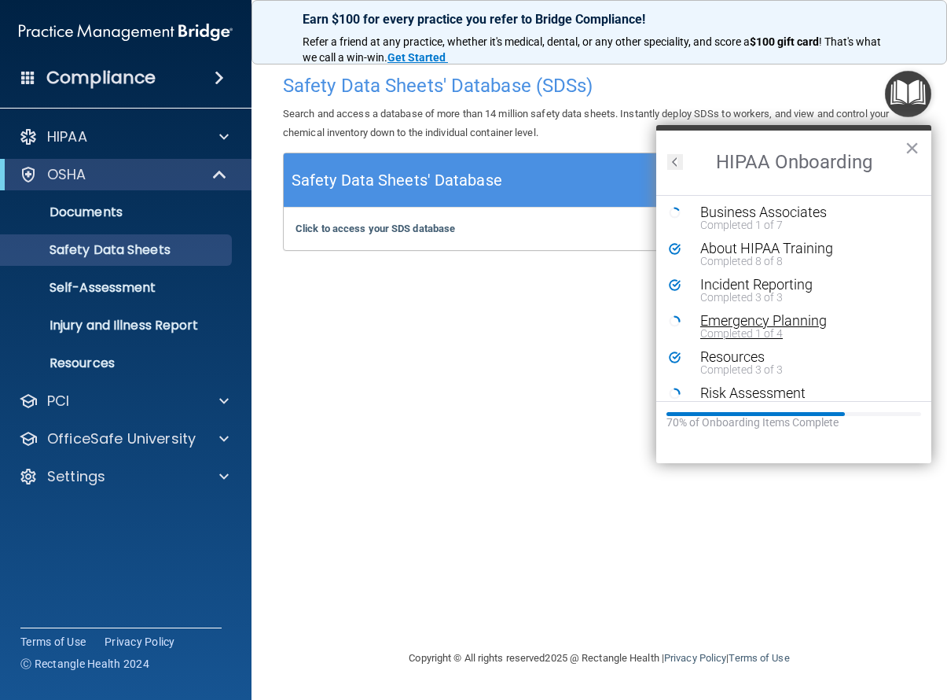
click at [774, 318] on div "Emergency Planning" at bounding box center [800, 321] width 199 height 14
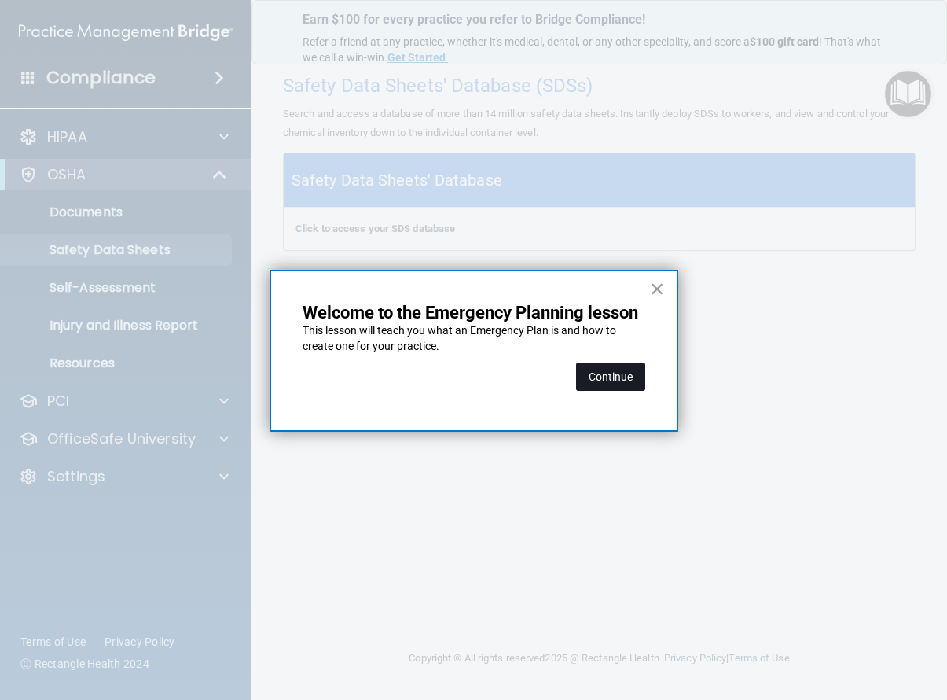
click at [614, 373] on button "Continue" at bounding box center [610, 376] width 69 height 28
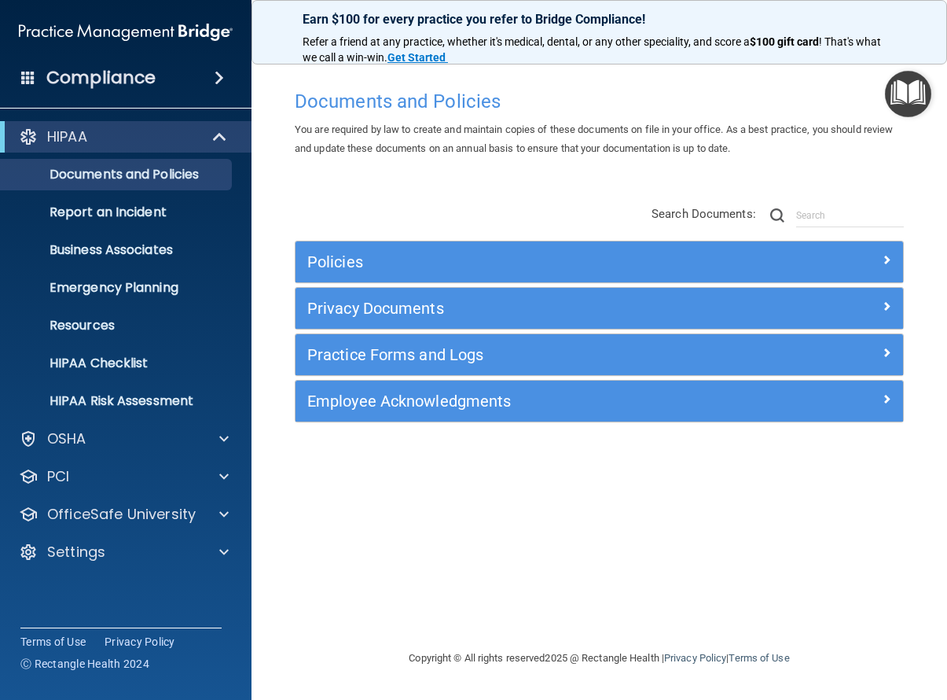
click at [336, 305] on h5 "Privacy Documents" at bounding box center [523, 308] width 432 height 17
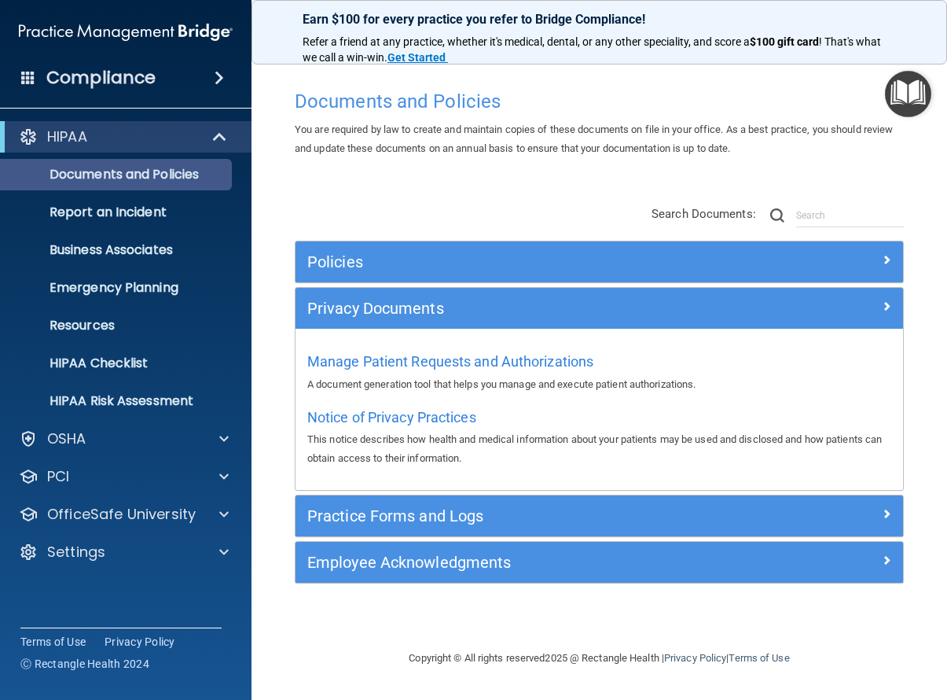
click at [120, 180] on p "Documents and Policies" at bounding box center [117, 175] width 215 height 16
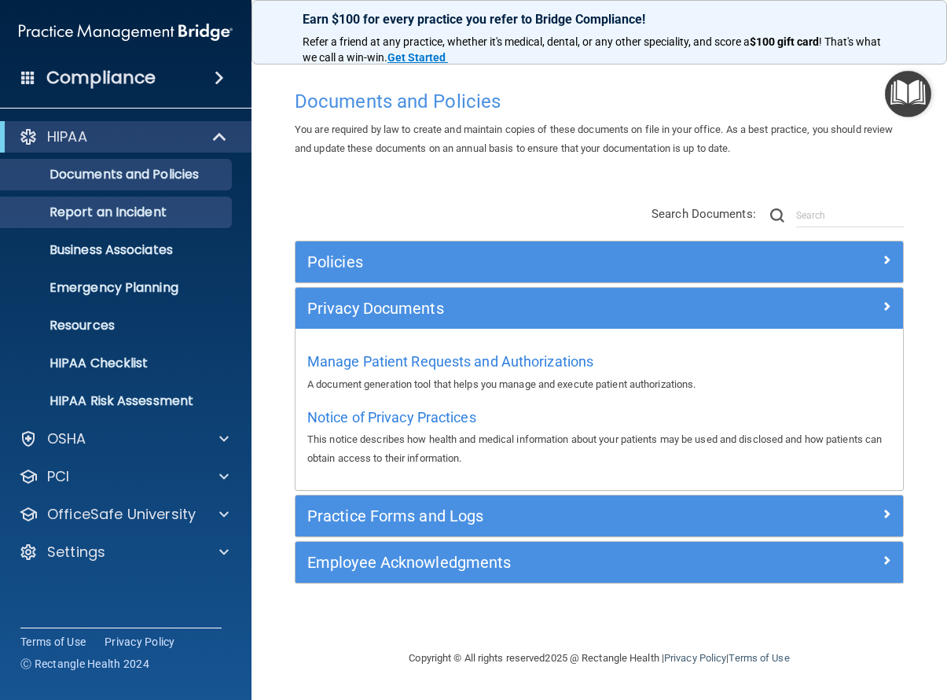
click at [107, 212] on p "Report an Incident" at bounding box center [117, 212] width 215 height 16
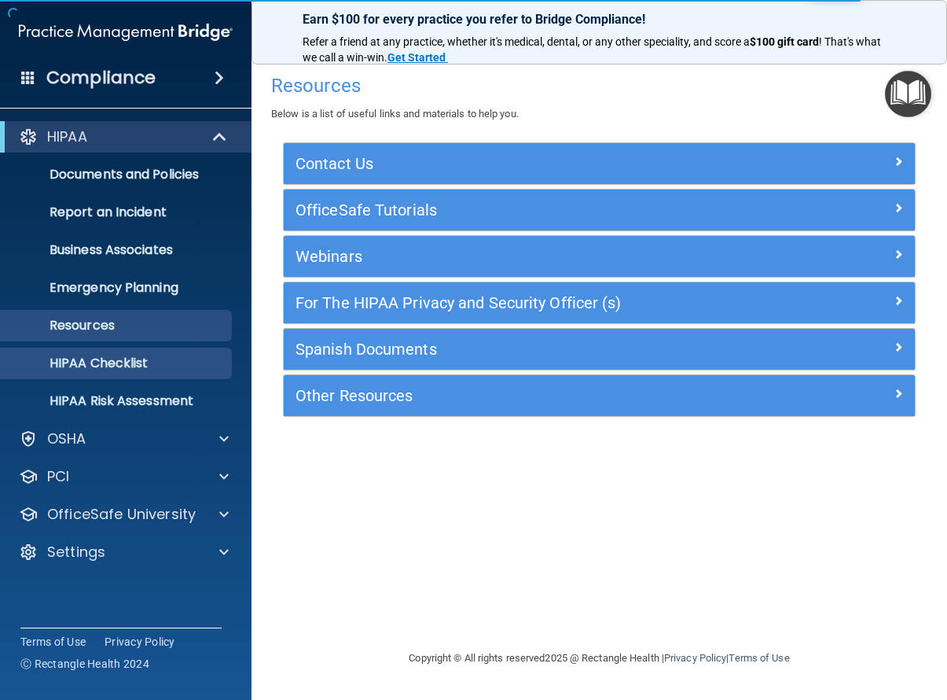
click at [141, 365] on p "HIPAA Checklist" at bounding box center [117, 363] width 215 height 16
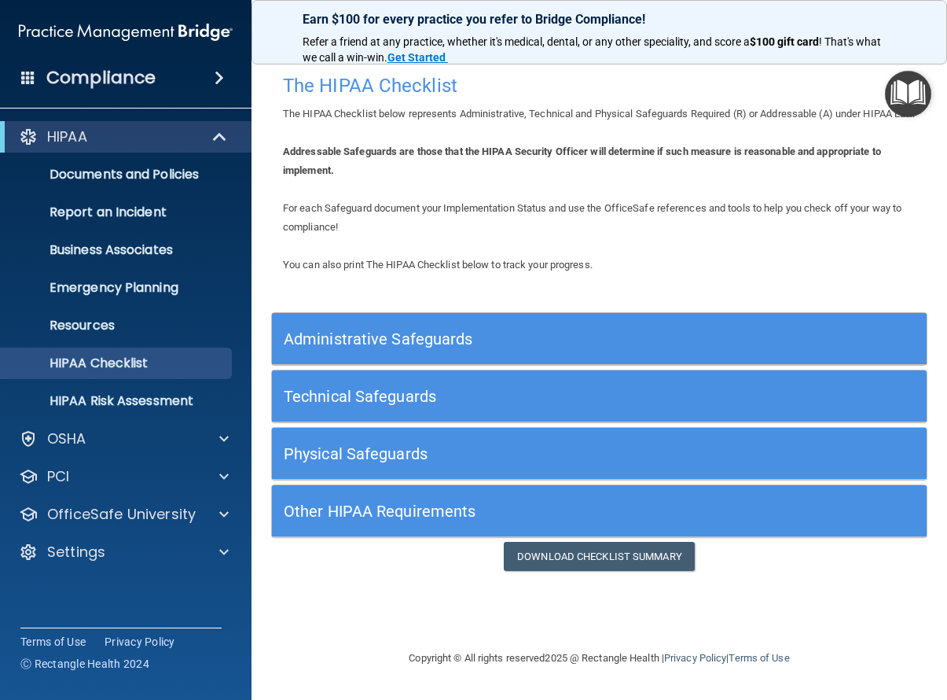
click at [383, 348] on h5 "Administrative Safeguards" at bounding box center [518, 338] width 468 height 17
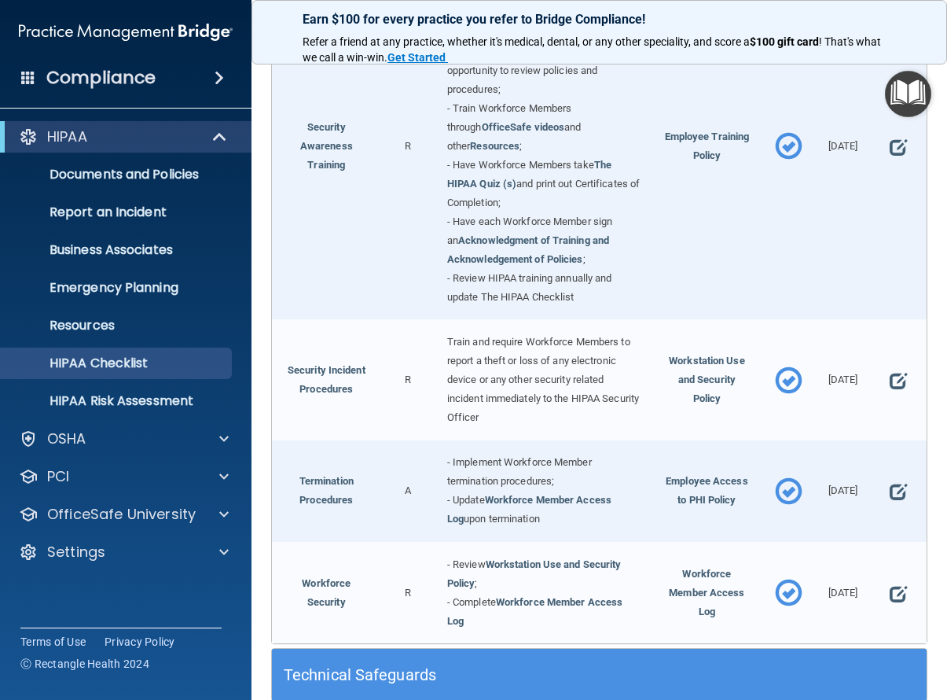
scroll to position [1620, 0]
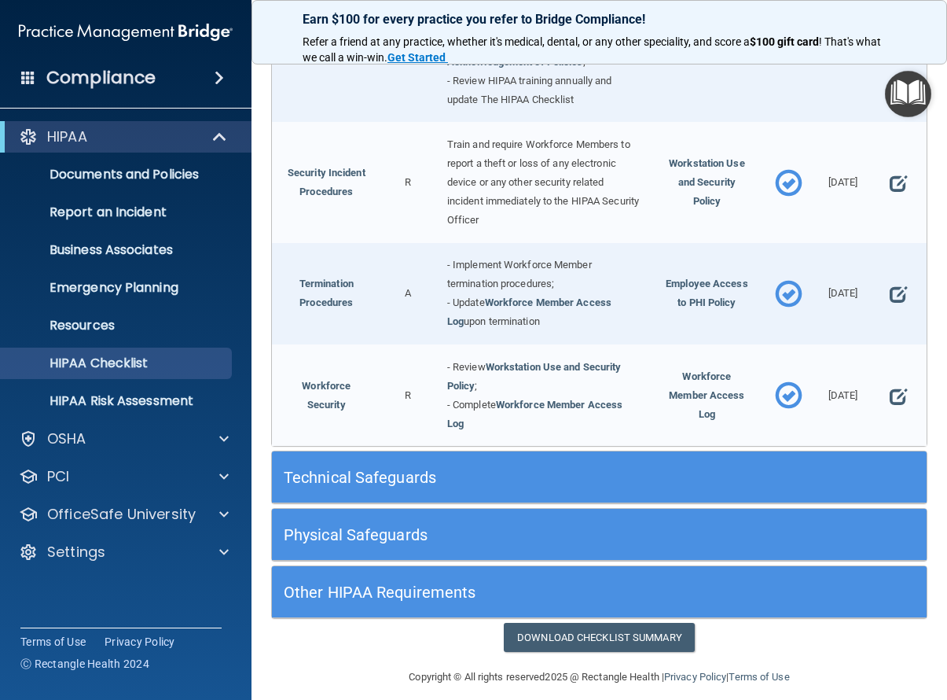
click at [365, 469] on h5 "Technical Safeguards" at bounding box center [518, 477] width 468 height 17
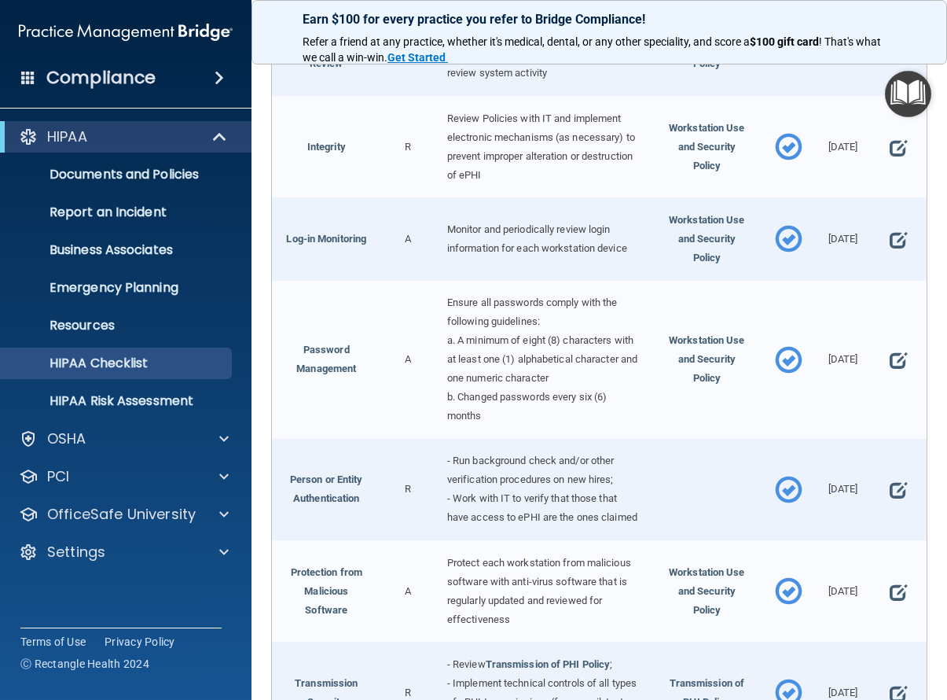
scroll to position [2939, 0]
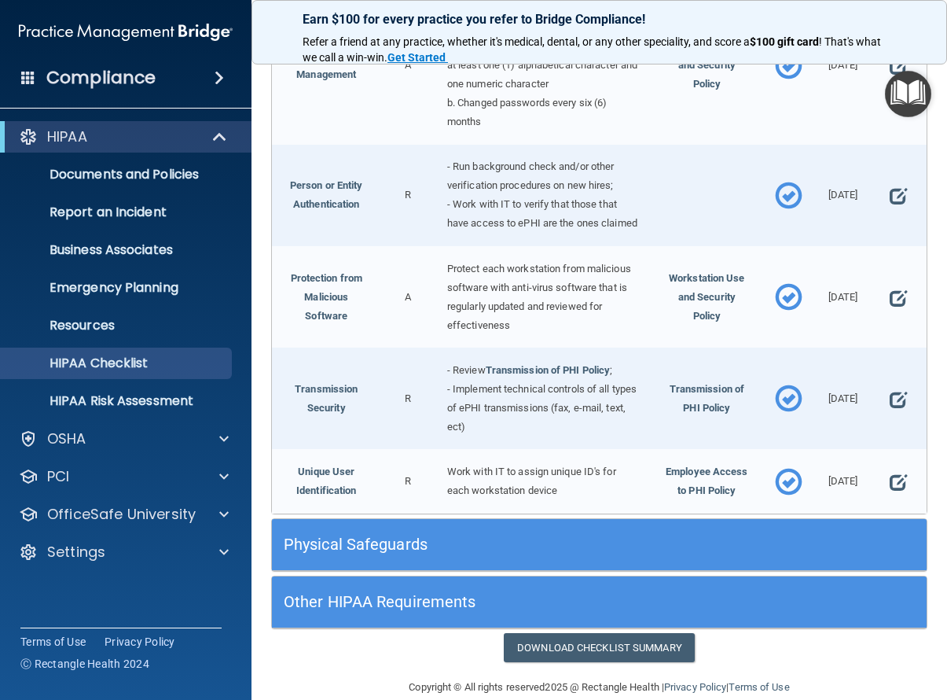
click at [395, 535] on h5 "Physical Safeguards" at bounding box center [518, 543] width 468 height 17
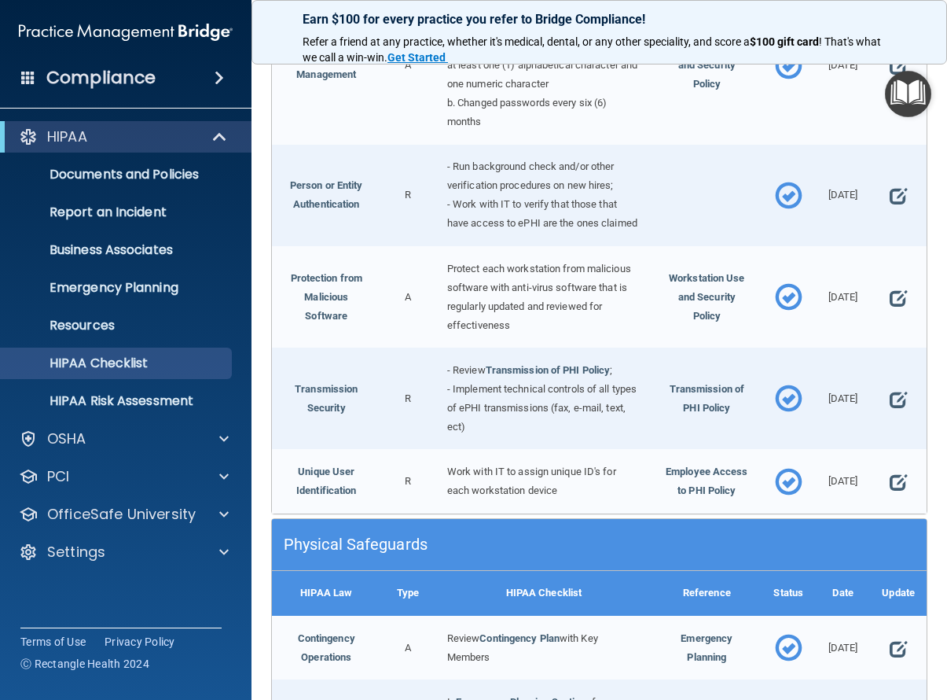
scroll to position [3615, 0]
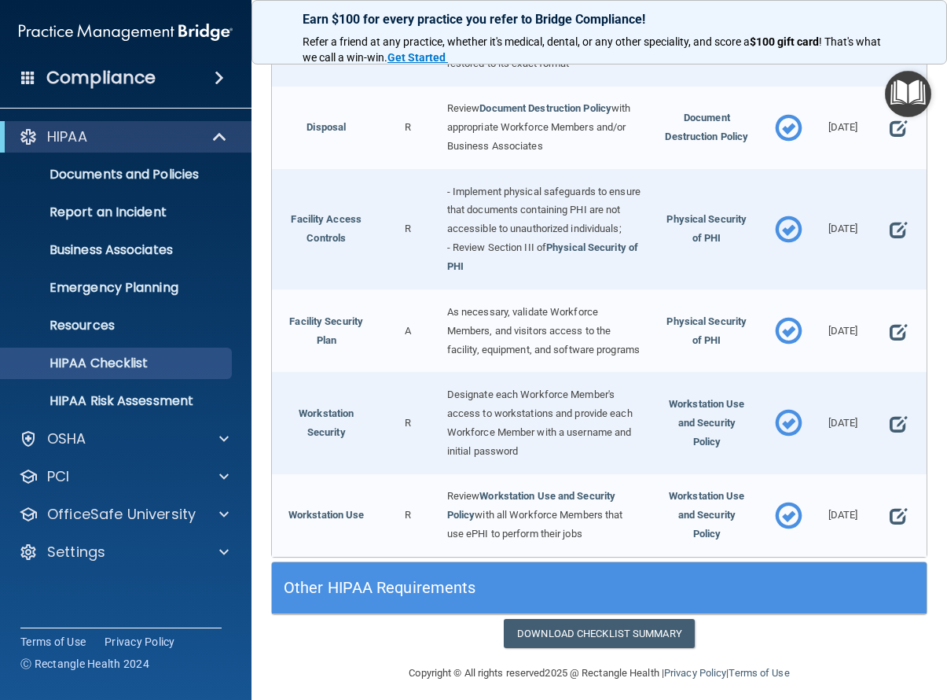
click at [403, 579] on h5 "Other HIPAA Requirements" at bounding box center [518, 587] width 468 height 17
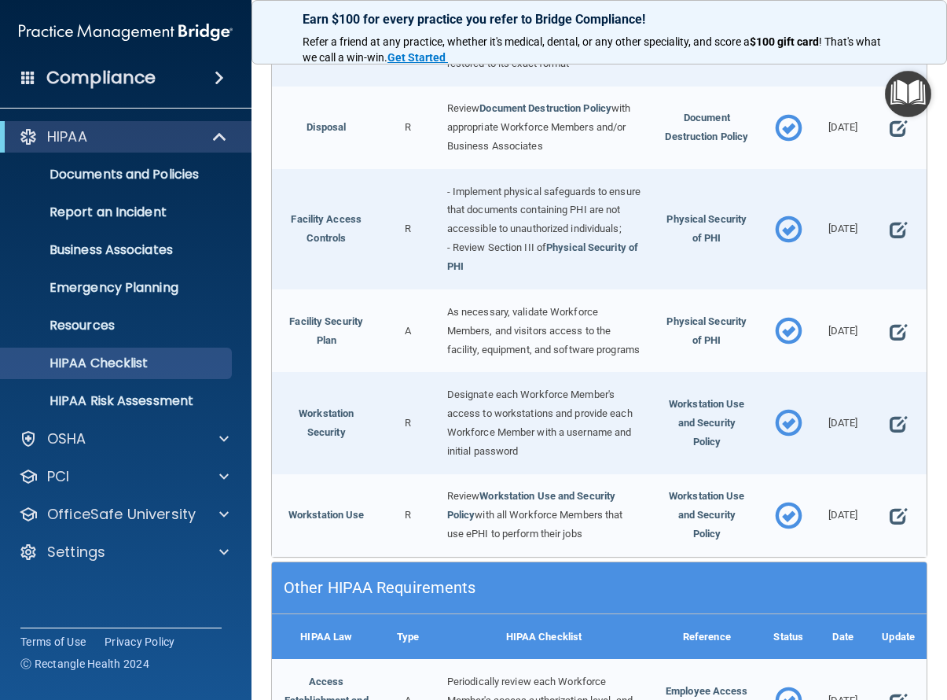
scroll to position [4469, 0]
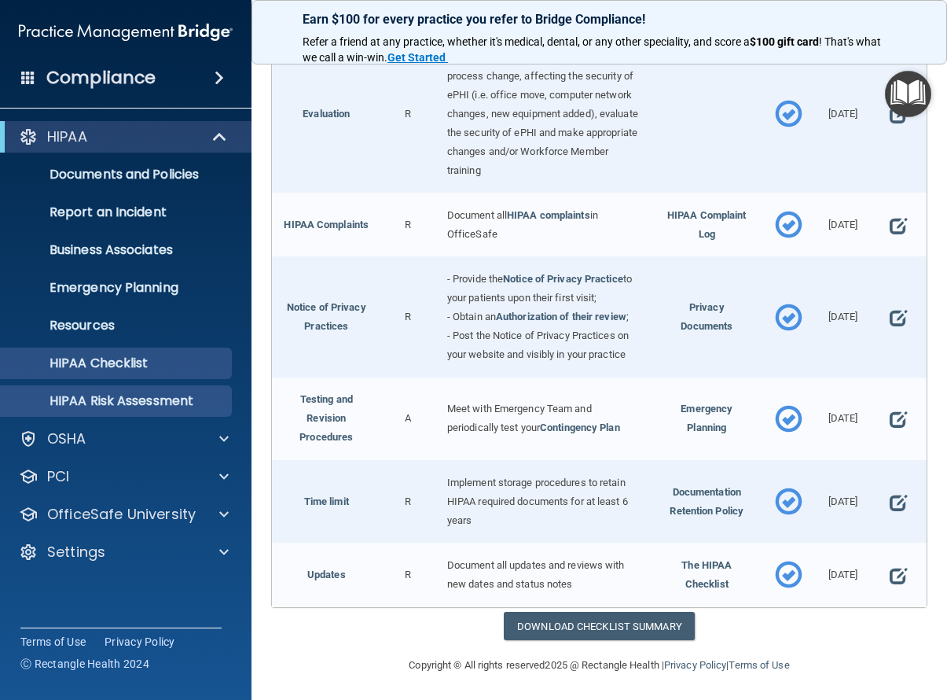
click at [107, 407] on p "HIPAA Risk Assessment" at bounding box center [117, 401] width 215 height 16
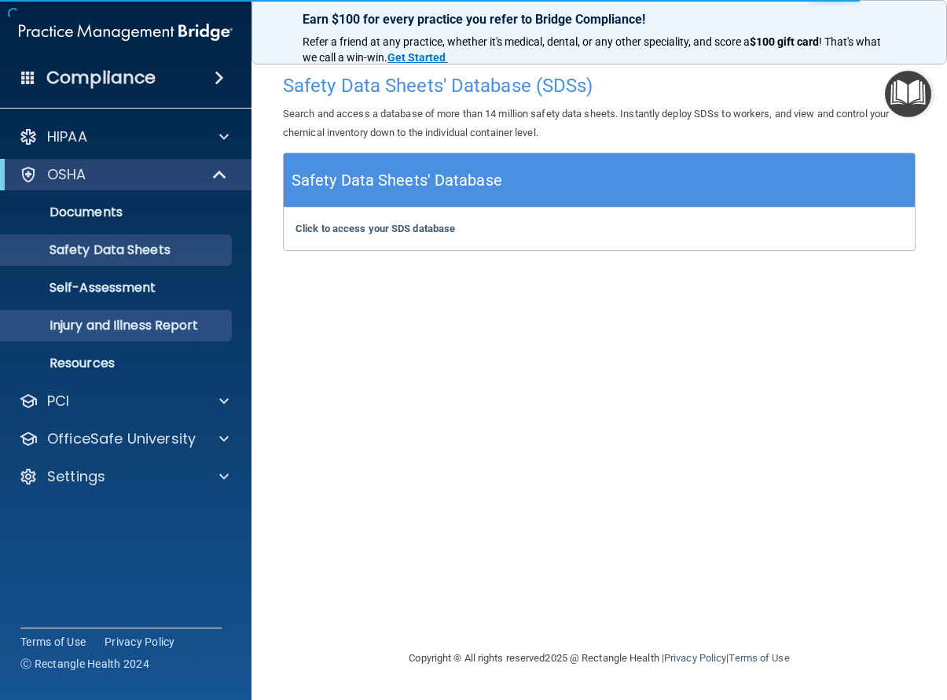
click at [155, 334] on link "Injury and Illness Report" at bounding box center [108, 325] width 248 height 31
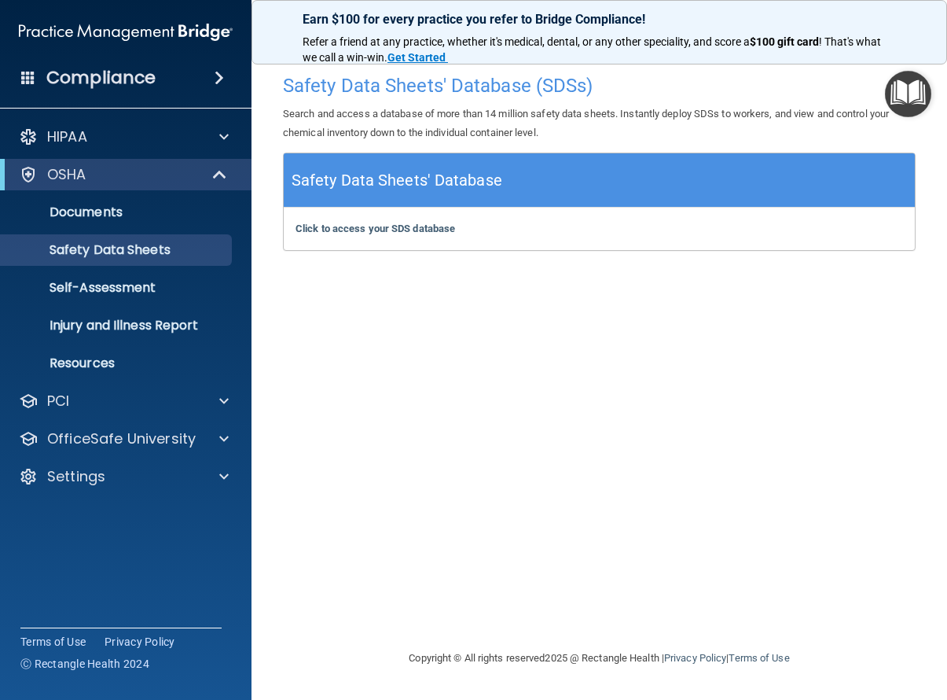
click at [898, 90] on img "Open Resource Center" at bounding box center [908, 94] width 46 height 46
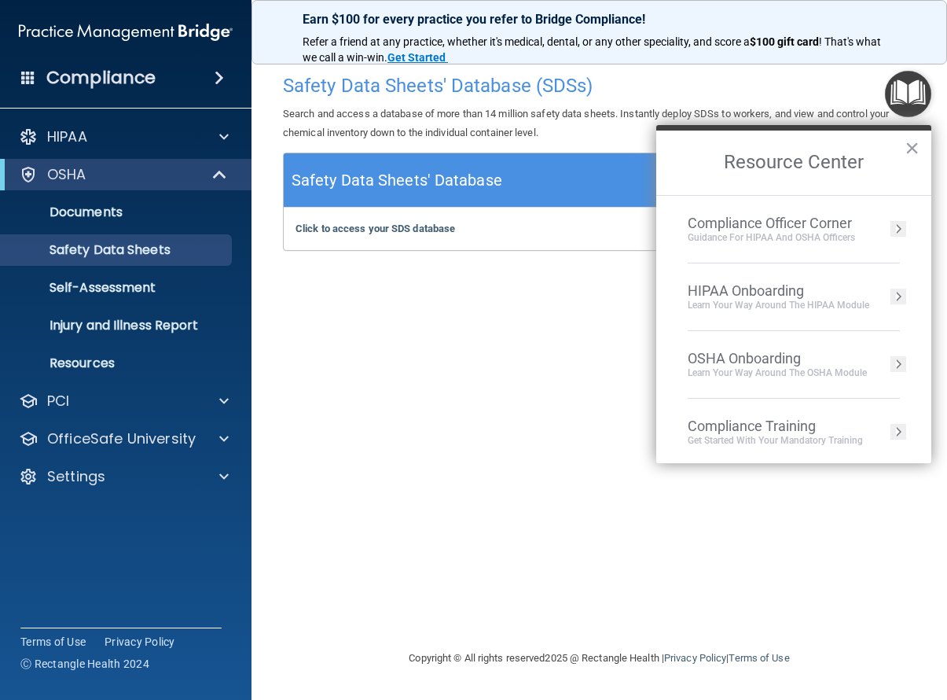
click at [730, 310] on div "Learn Your Way around the HIPAA module" at bounding box center [779, 305] width 182 height 13
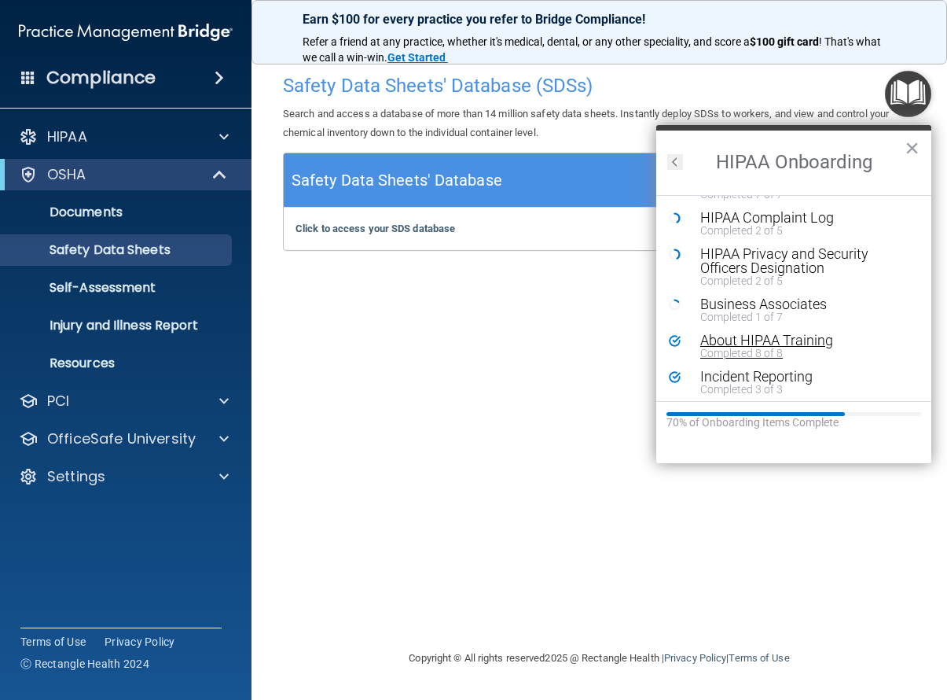
scroll to position [306, 0]
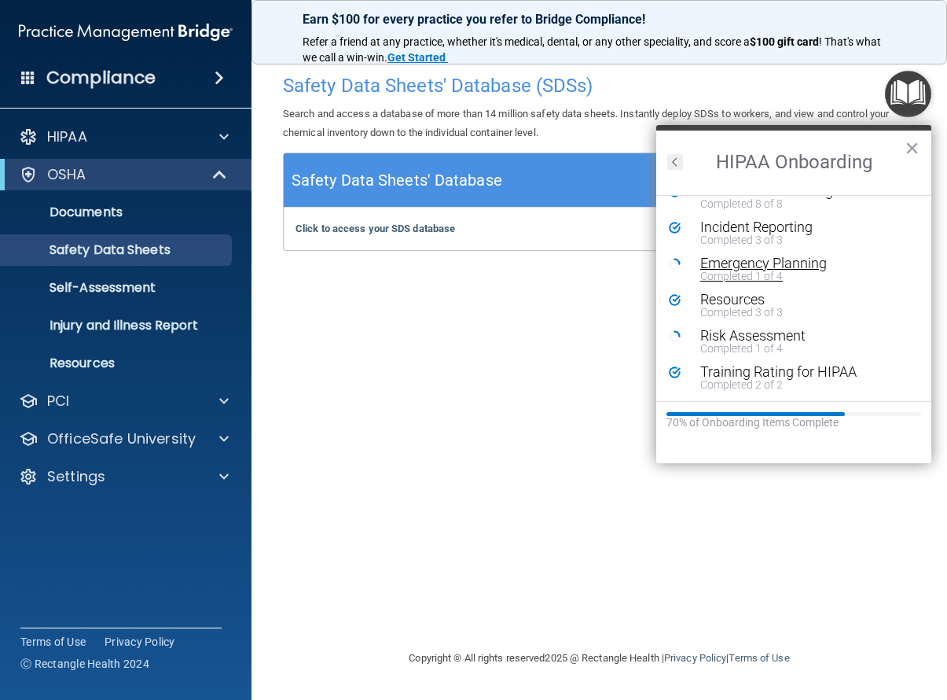
click at [790, 263] on div "Emergency Planning" at bounding box center [800, 263] width 199 height 14
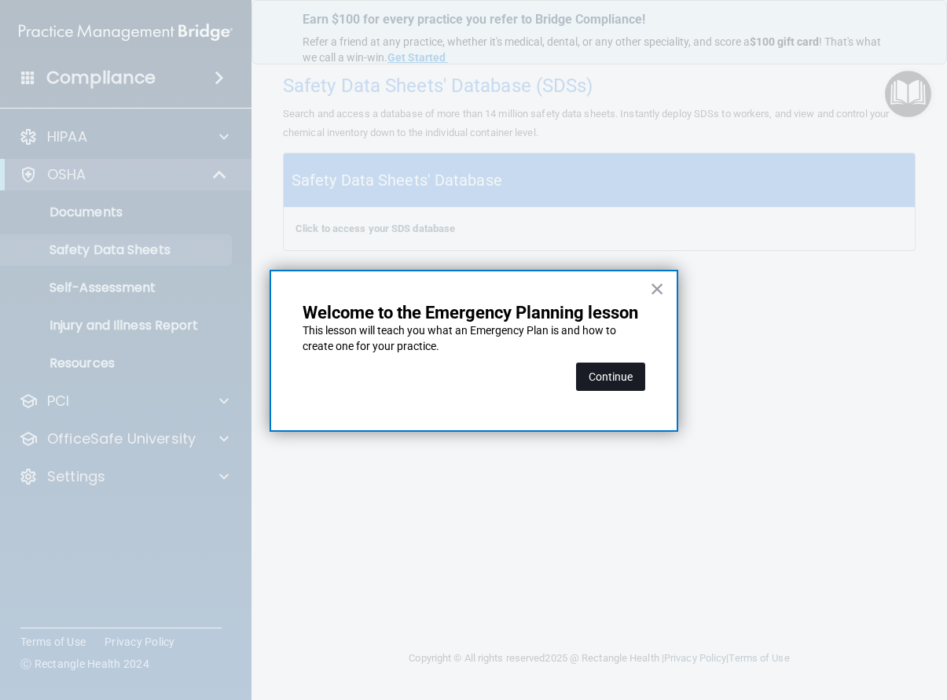
click at [598, 376] on button "Continue" at bounding box center [610, 376] width 69 height 28
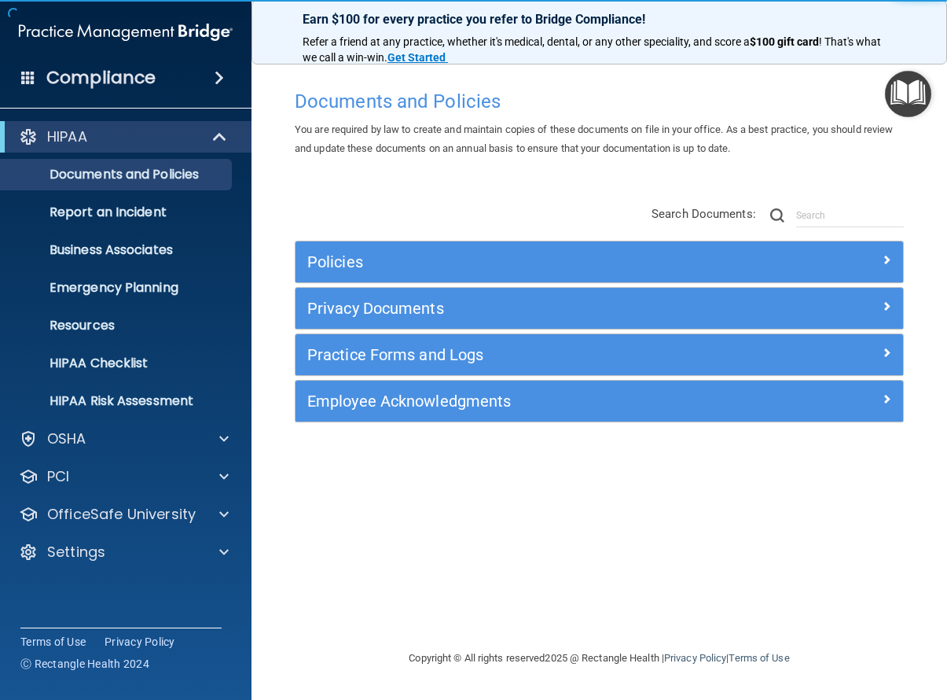
click at [359, 267] on h5 "Policies" at bounding box center [523, 261] width 432 height 17
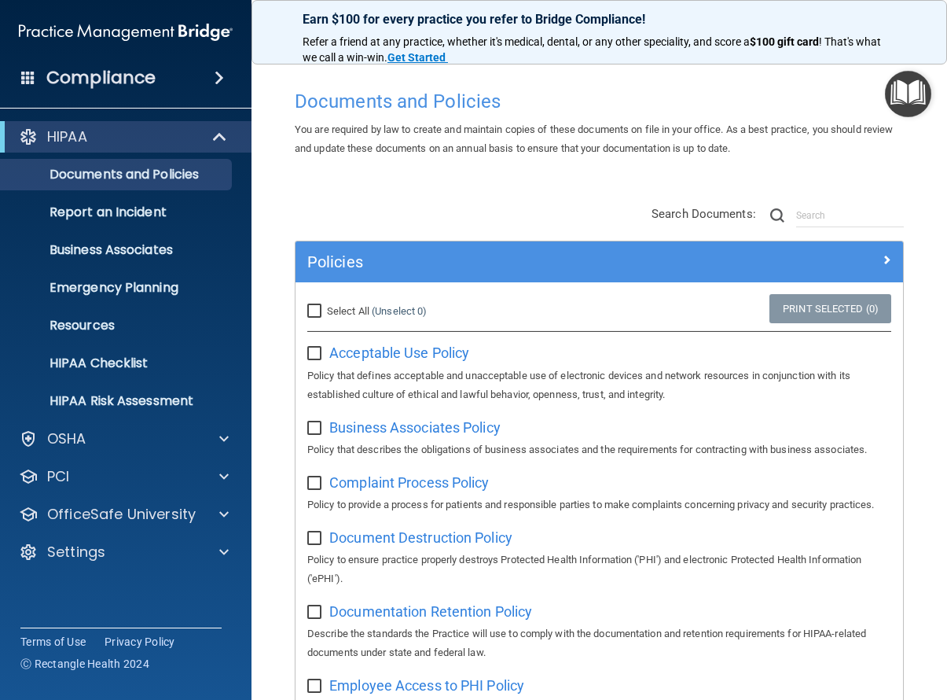
scroll to position [1353, 0]
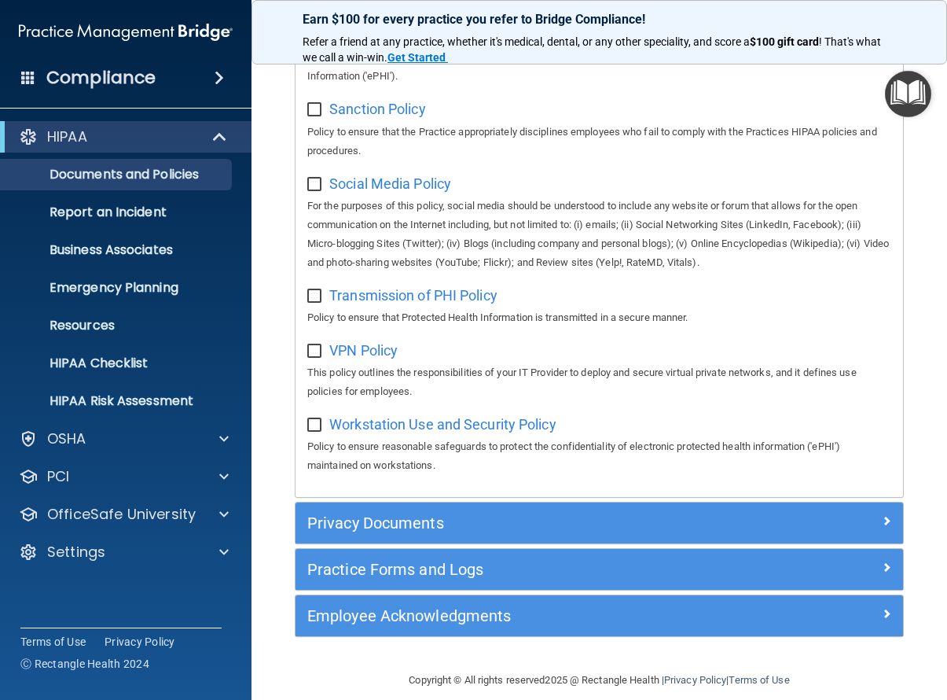
click at [413, 514] on h5 "Privacy Documents" at bounding box center [523, 522] width 432 height 17
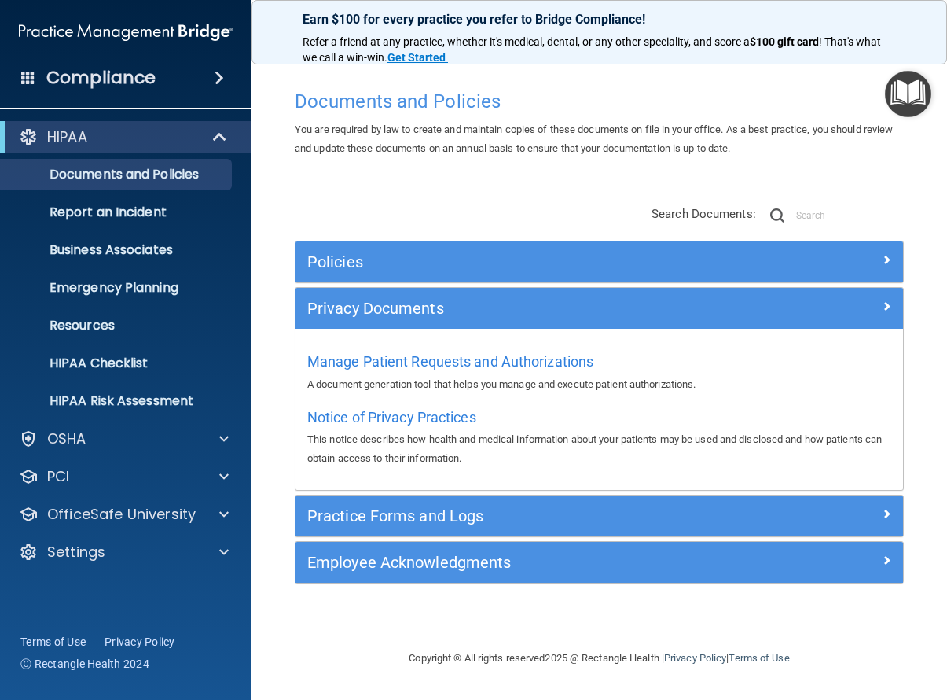
scroll to position [0, 0]
click at [425, 410] on span "Notice of Privacy Practices" at bounding box center [391, 417] width 169 height 17
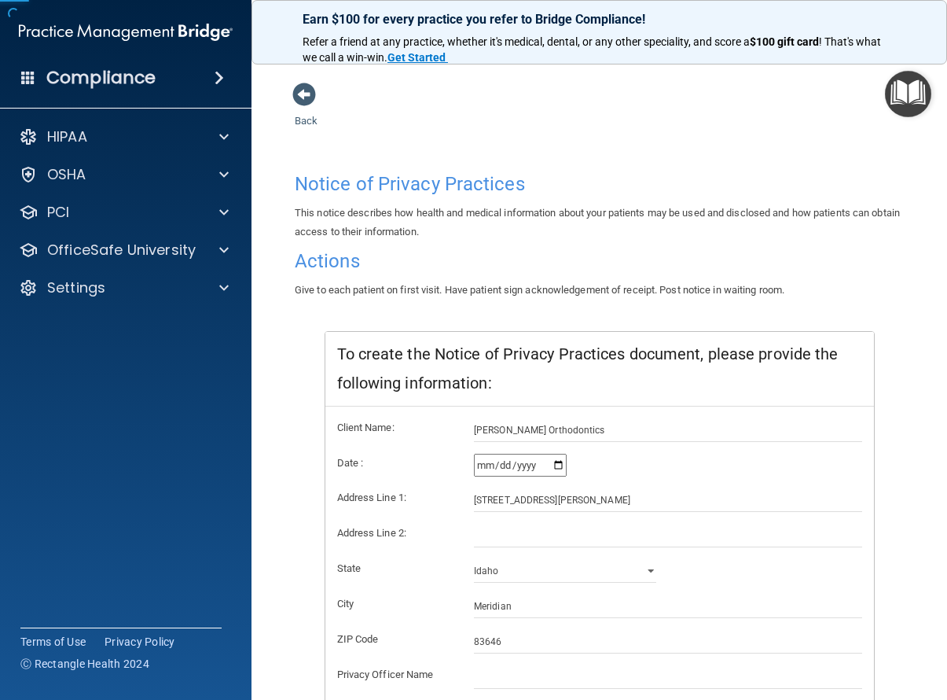
scroll to position [186, 0]
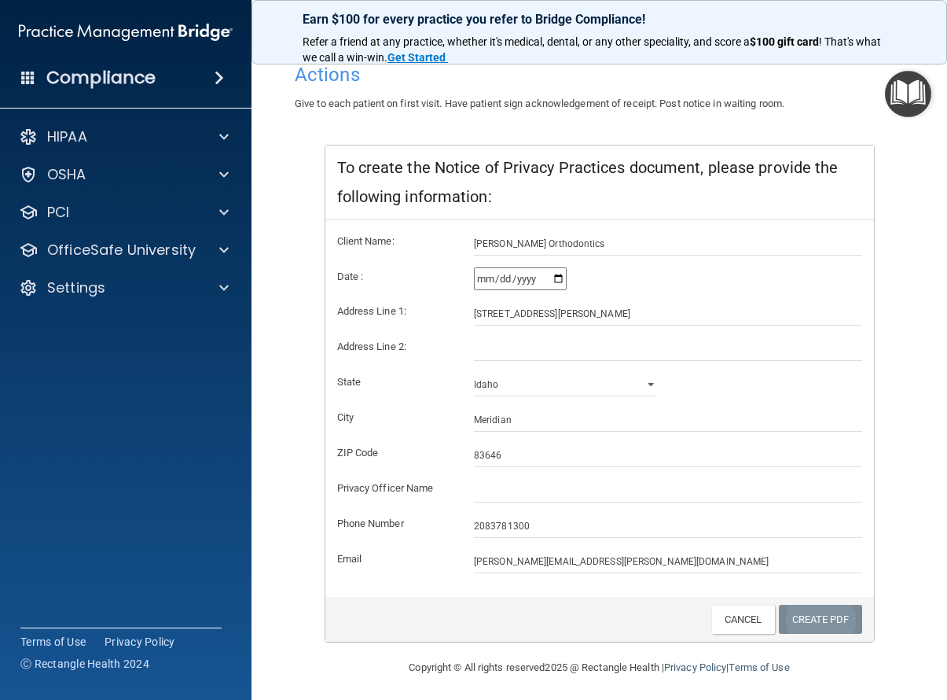
click at [845, 612] on link "Create PDF" at bounding box center [820, 619] width 83 height 29
click at [818, 609] on link "Create PDF" at bounding box center [820, 619] width 83 height 29
click at [899, 94] on img "Open Resource Center" at bounding box center [908, 94] width 46 height 46
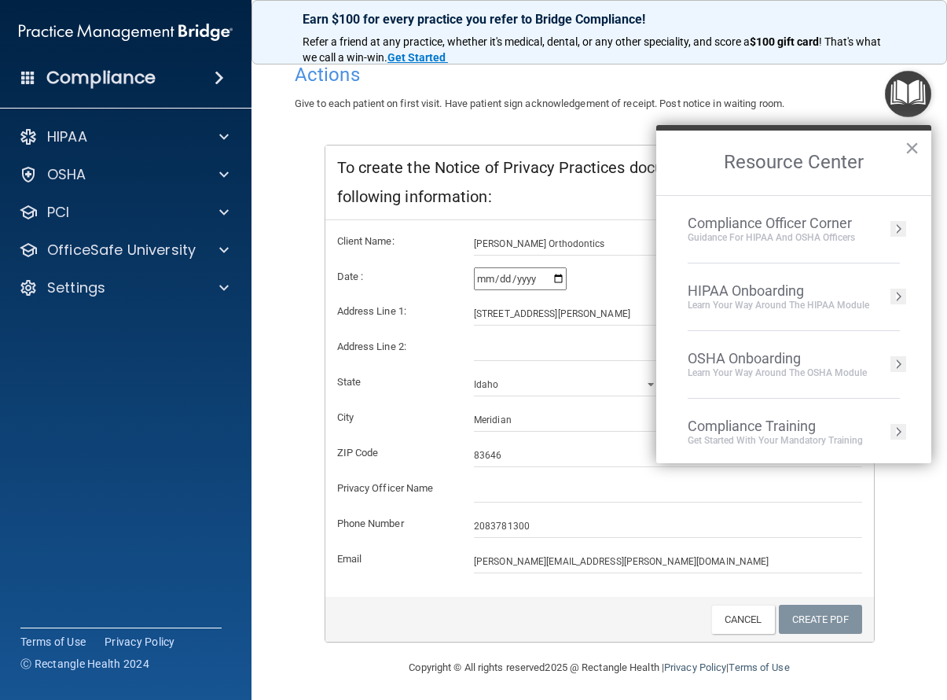
click at [789, 303] on div "Learn Your Way around the HIPAA module" at bounding box center [779, 305] width 182 height 13
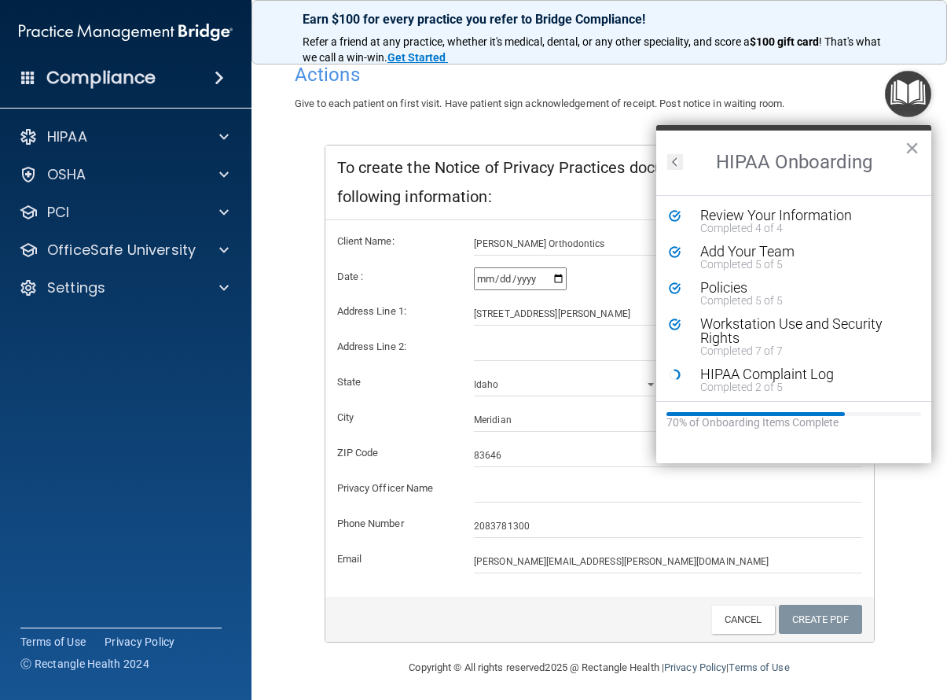
scroll to position [306, 0]
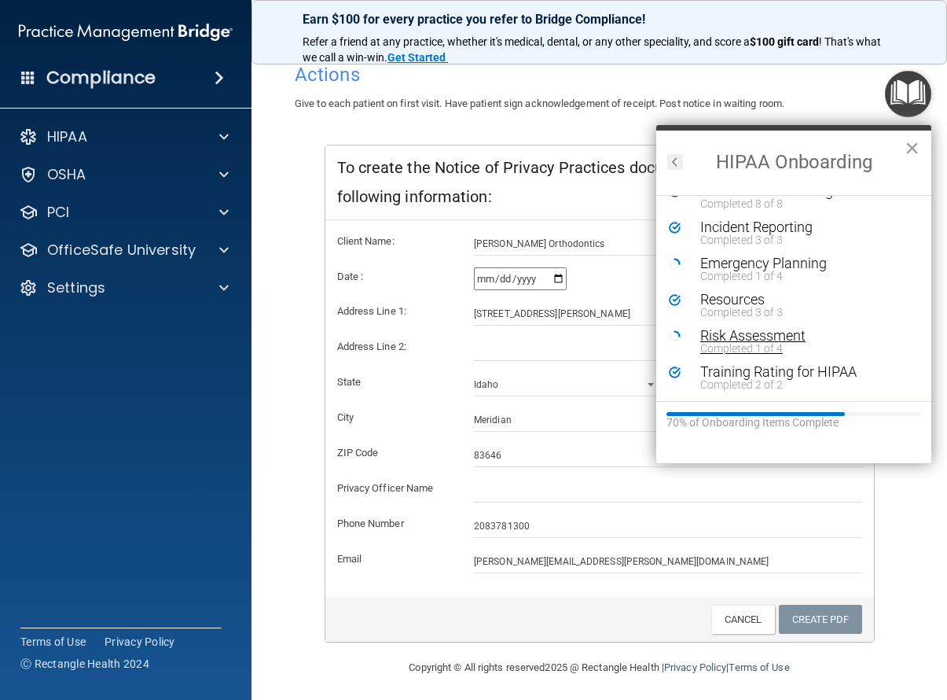
click at [734, 337] on div "Risk Assessment" at bounding box center [800, 336] width 199 height 14
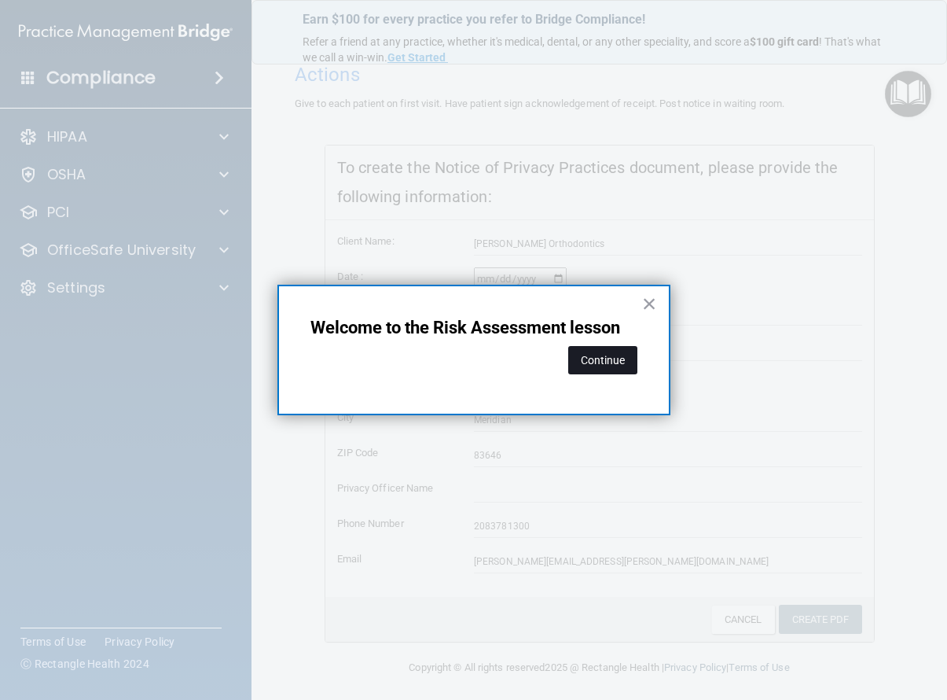
click at [596, 364] on button "Continue" at bounding box center [602, 360] width 69 height 28
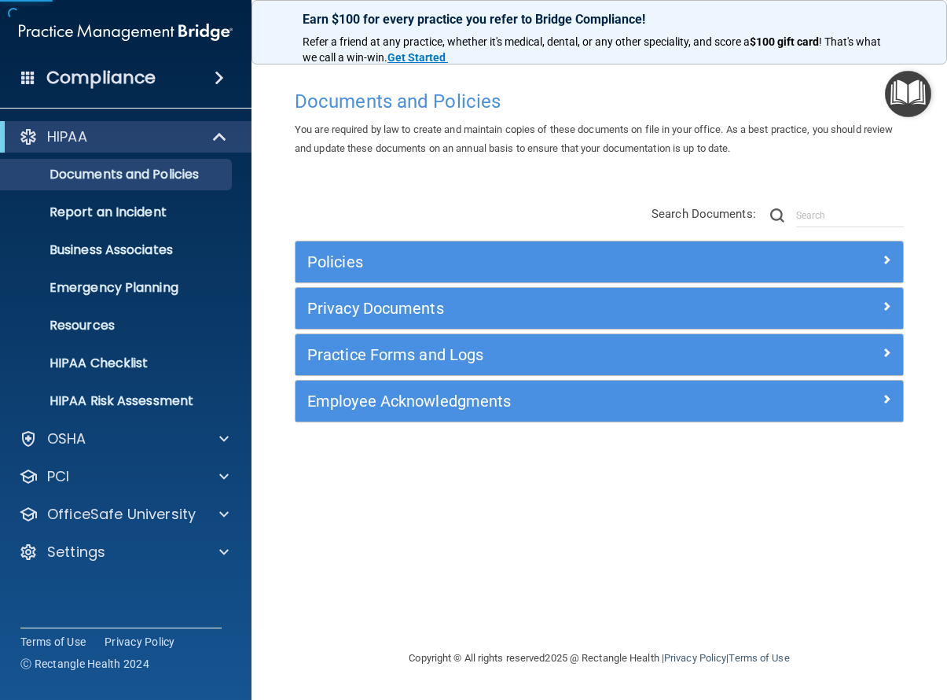
click at [331, 258] on h5 "Policies" at bounding box center [523, 261] width 432 height 17
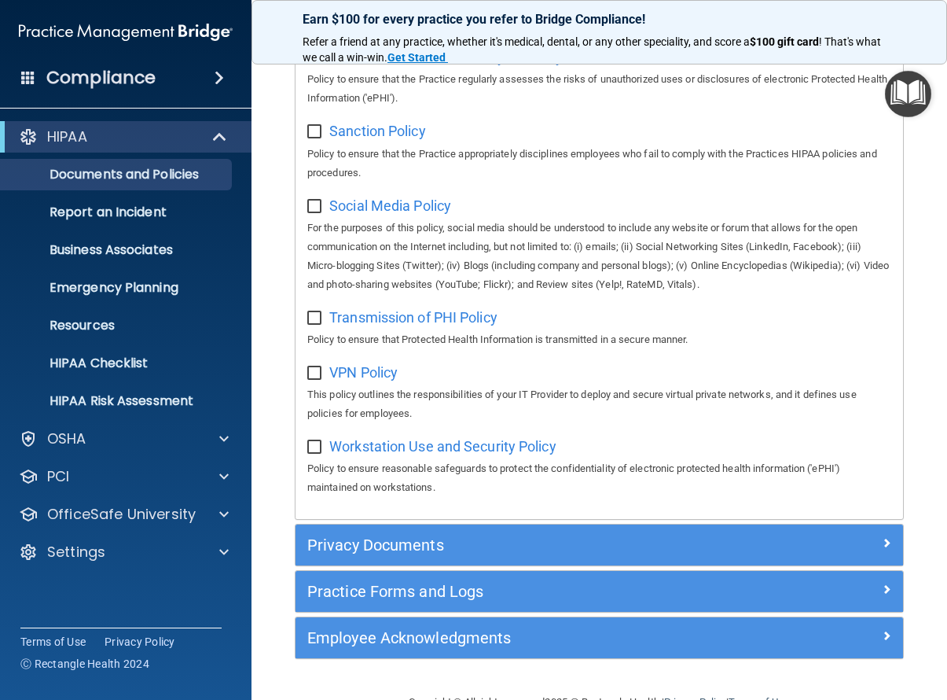
click at [427, 536] on h5 "Privacy Documents" at bounding box center [523, 544] width 432 height 17
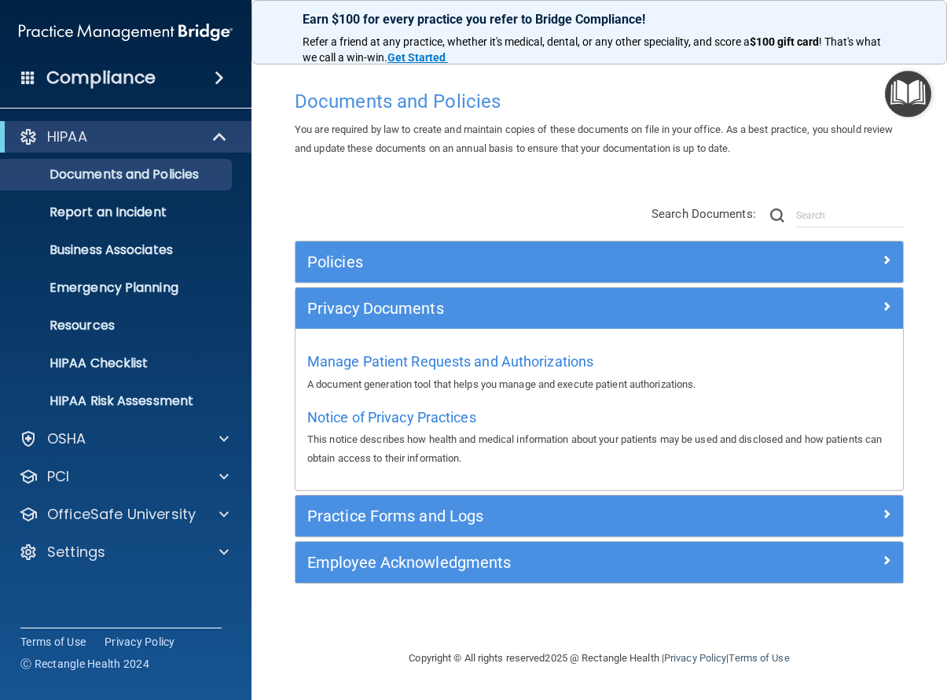
click at [450, 517] on h5 "Practice Forms and Logs" at bounding box center [523, 515] width 432 height 17
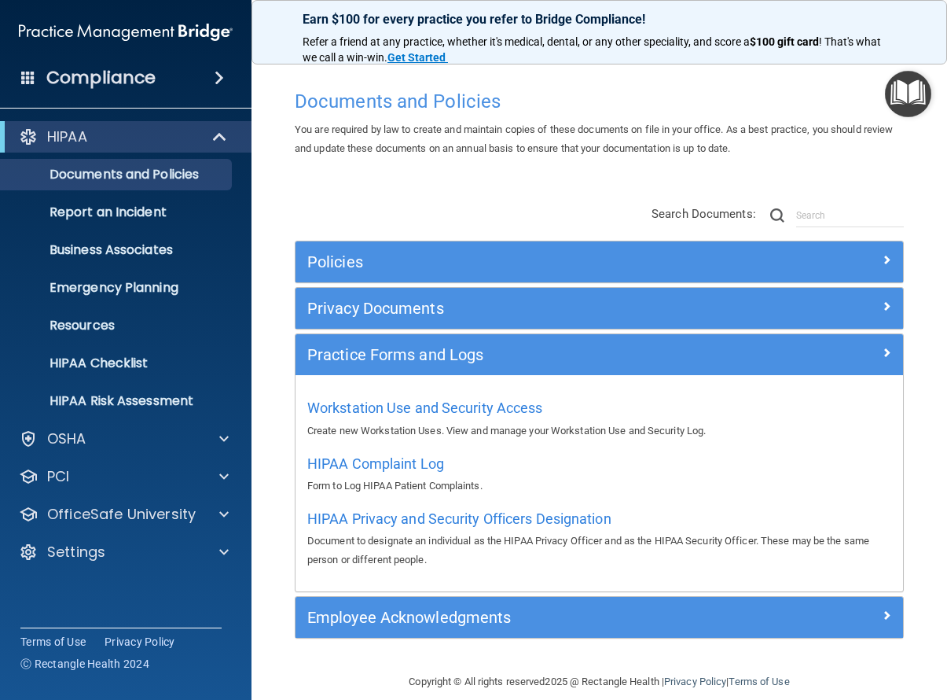
click at [476, 630] on div "Employee Acknowledgments" at bounding box center [600, 617] width 608 height 41
click at [469, 622] on div "Employee Acknowledgments" at bounding box center [524, 617] width 456 height 25
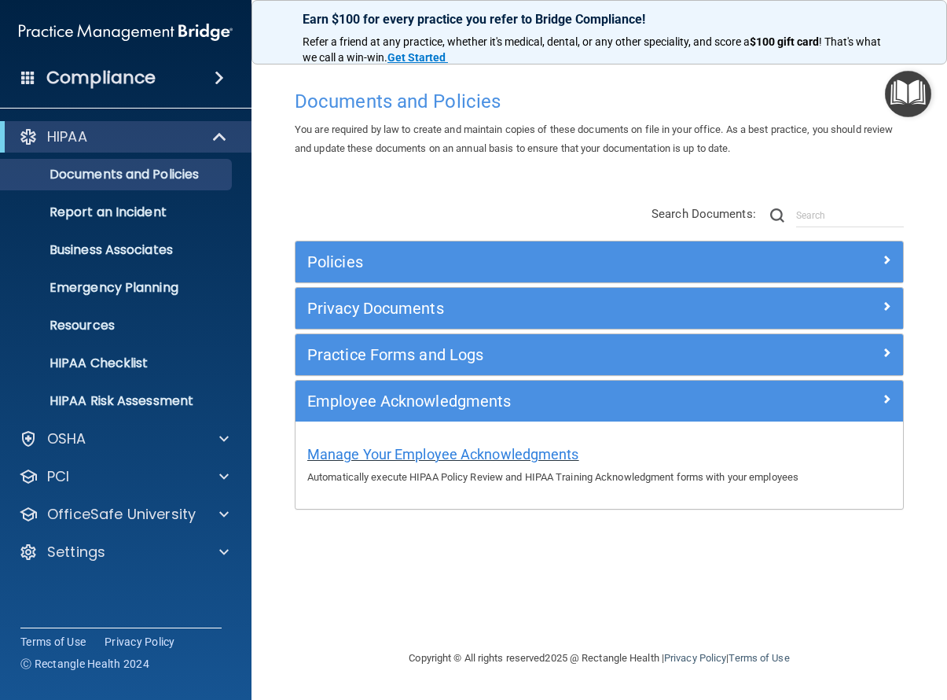
click at [340, 458] on span "Manage Your Employee Acknowledgments" at bounding box center [443, 454] width 272 height 17
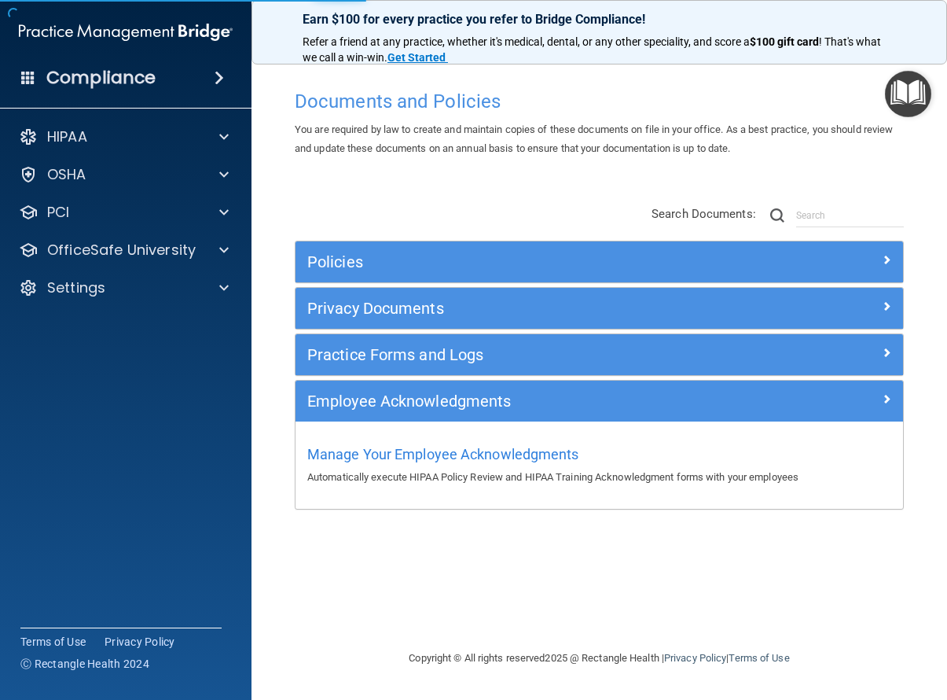
click at [197, 86] on div "Compliance" at bounding box center [126, 78] width 252 height 35
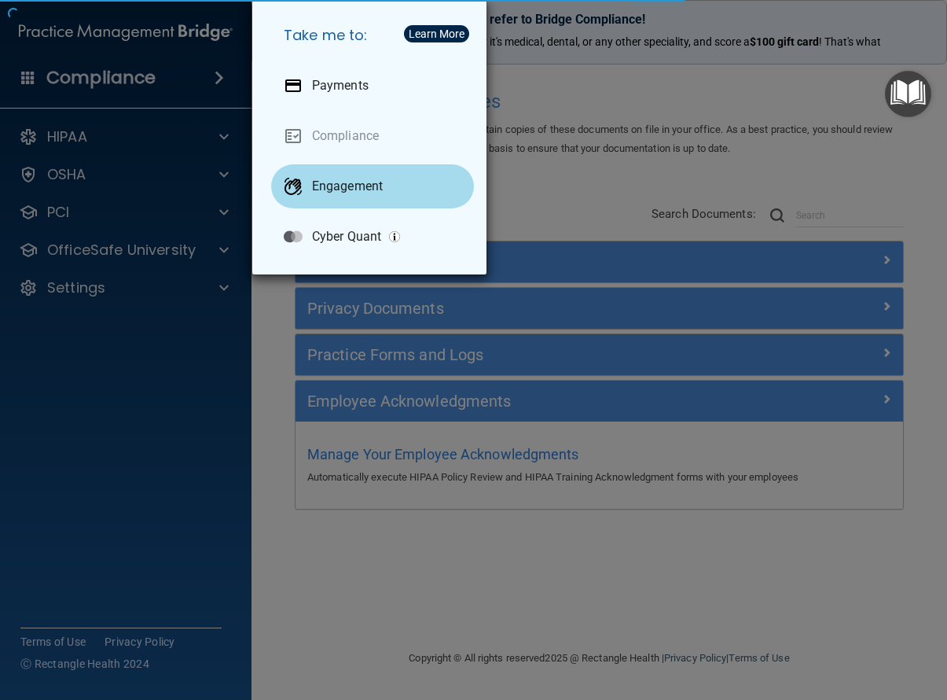
click at [365, 193] on p "Engagement" at bounding box center [347, 186] width 71 height 16
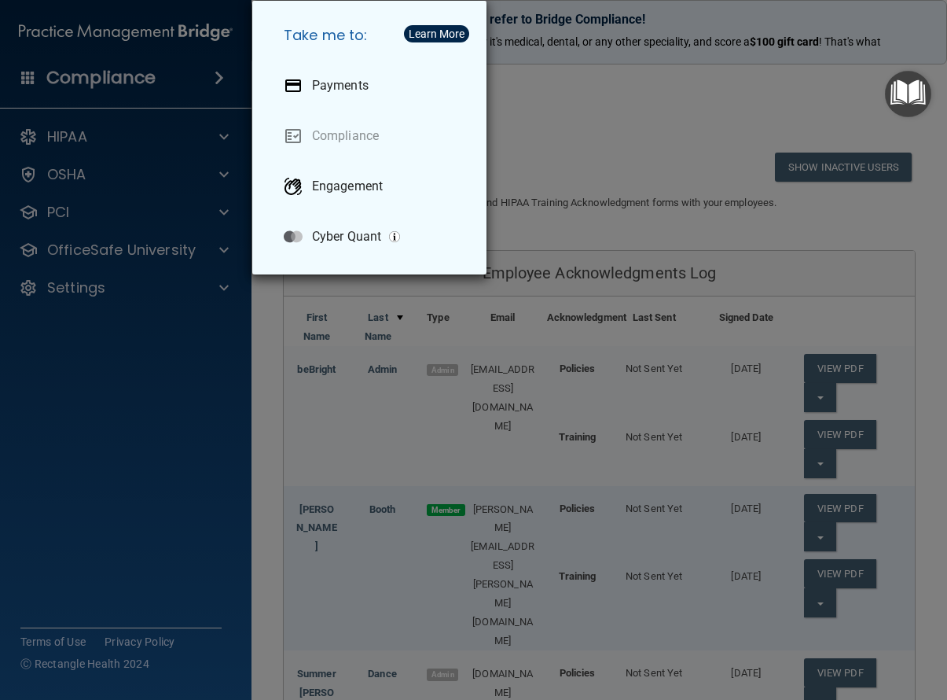
click at [656, 126] on div "Take me to: Payments Compliance Engagement Cyber Quant" at bounding box center [473, 350] width 947 height 700
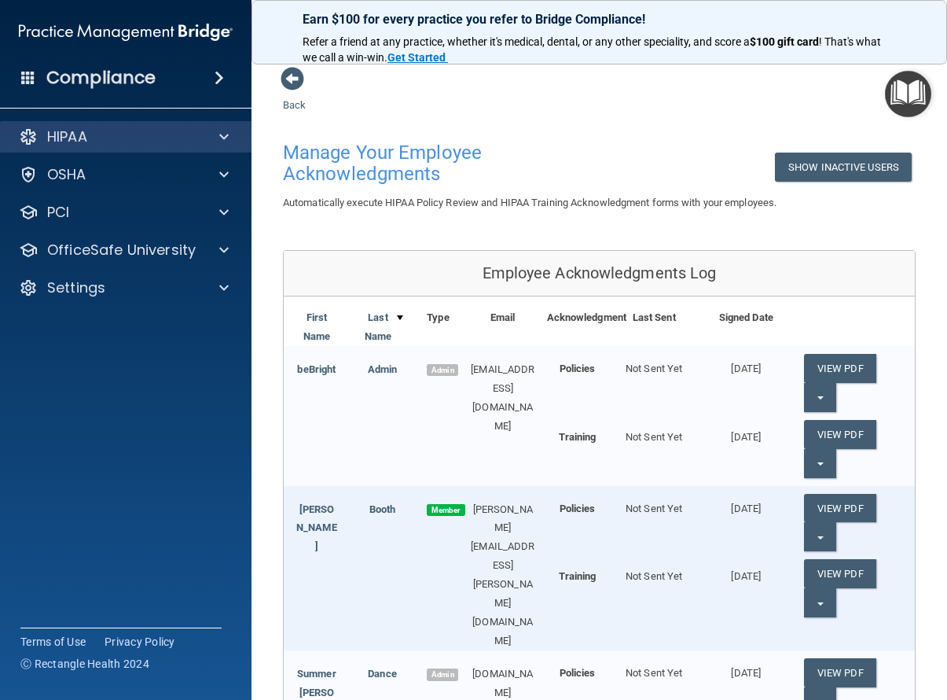
click at [99, 130] on div "HIPAA" at bounding box center [104, 136] width 195 height 19
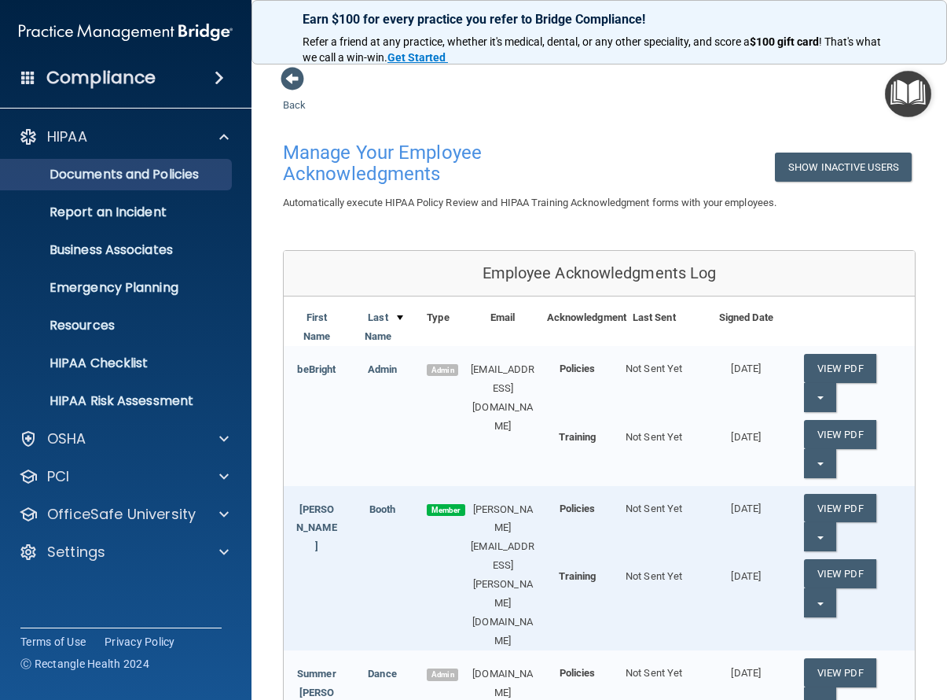
click at [77, 182] on p "Documents and Policies" at bounding box center [117, 175] width 215 height 16
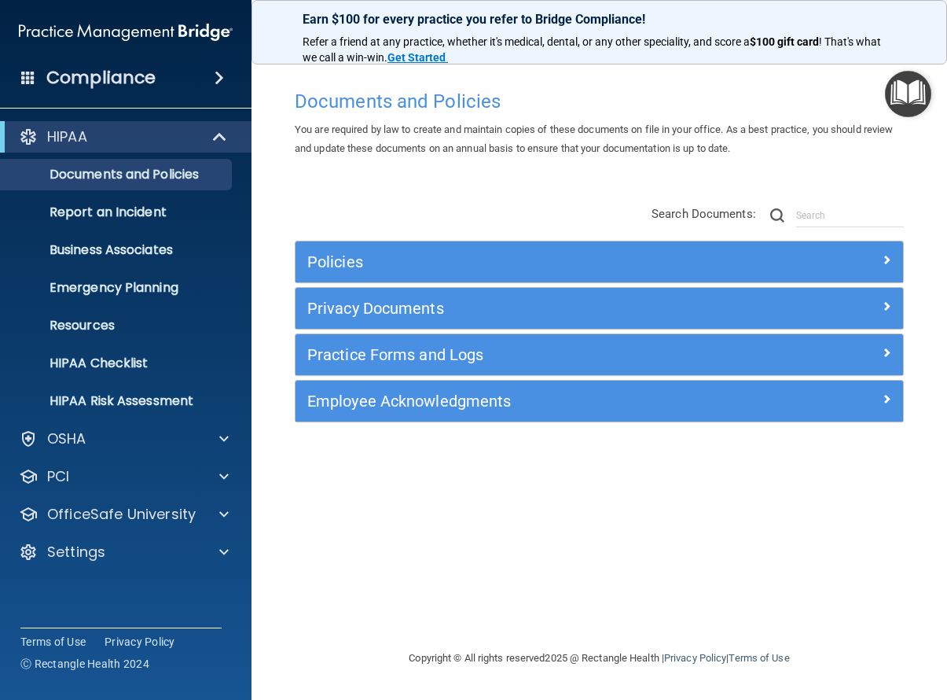
click at [428, 358] on h5 "Practice Forms and Logs" at bounding box center [523, 354] width 432 height 17
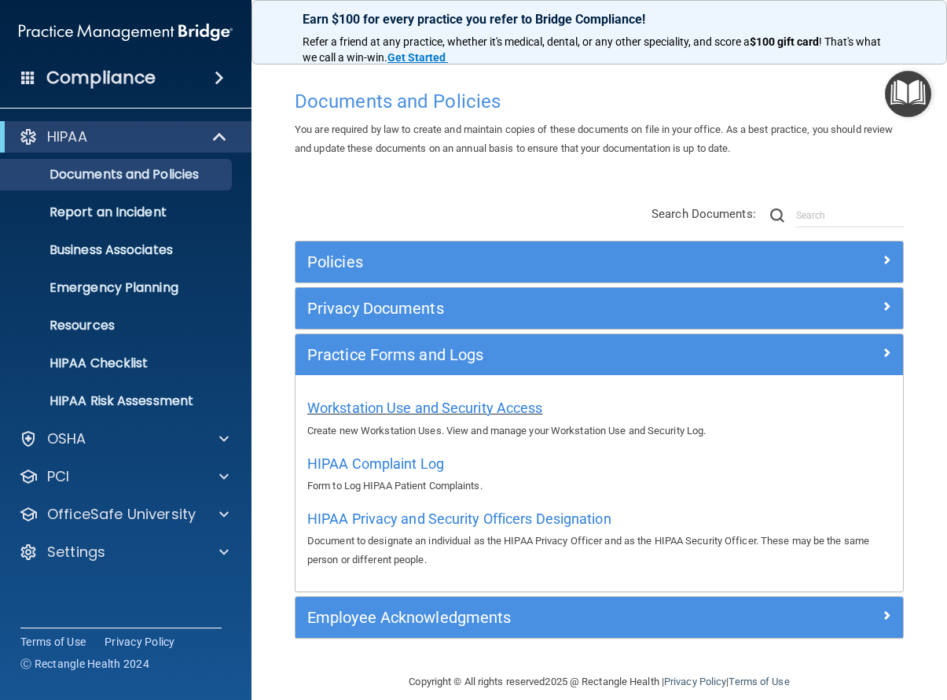
click at [443, 406] on span "Workstation Use and Security Access" at bounding box center [425, 407] width 236 height 17
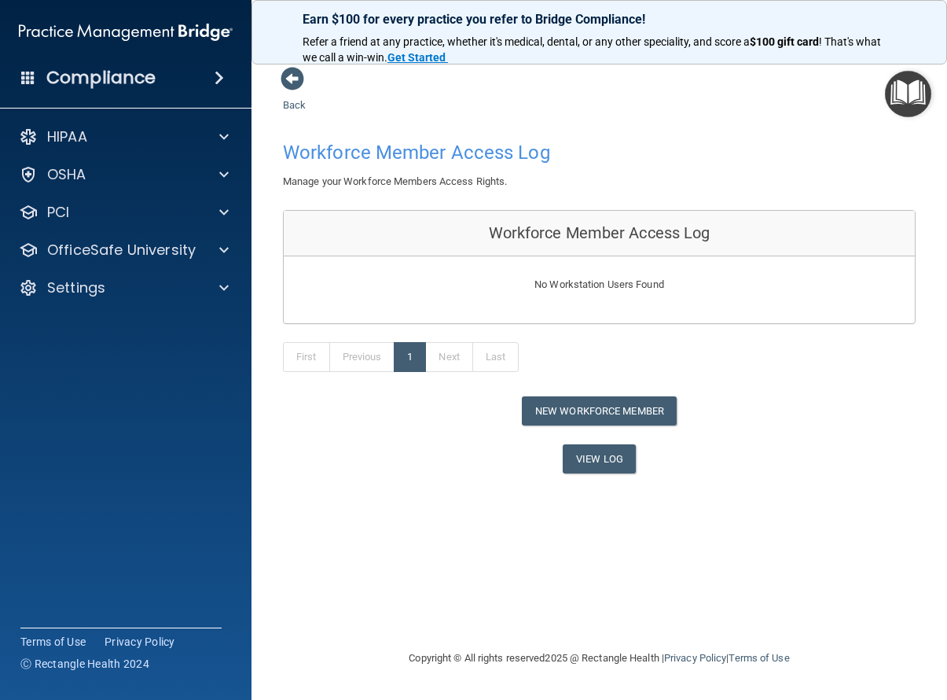
click at [770, 300] on div "No Workstation Users Found" at bounding box center [599, 289] width 631 height 67
click at [596, 454] on link "View Log" at bounding box center [599, 458] width 73 height 29
click at [910, 95] on img "Open Resource Center" at bounding box center [908, 94] width 46 height 46
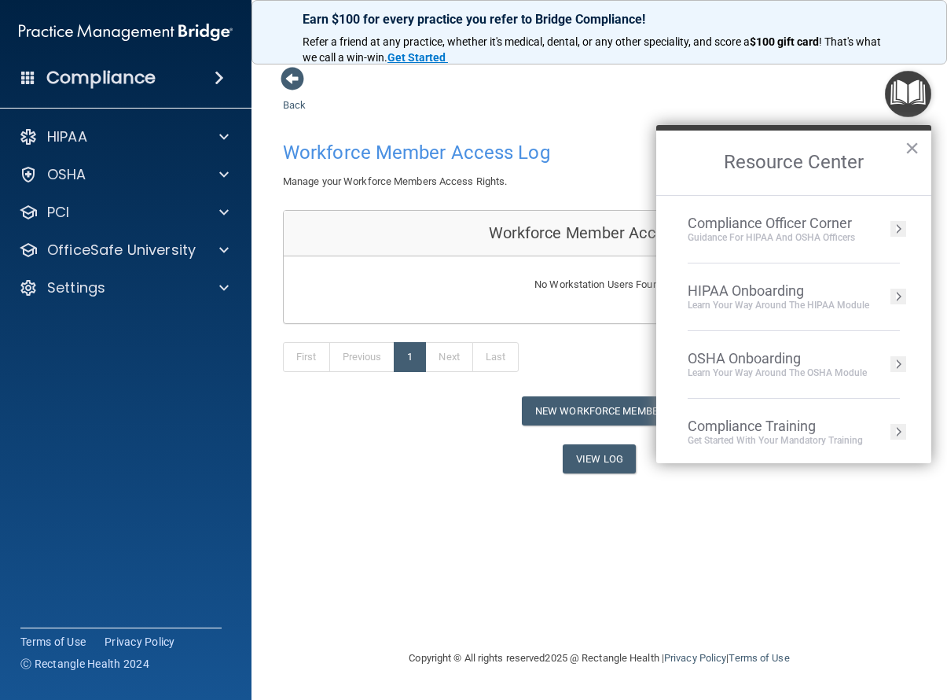
click at [811, 245] on li "Compliance Officer Corner Guidance for HIPAA and OSHA Officers" at bounding box center [794, 230] width 212 height 68
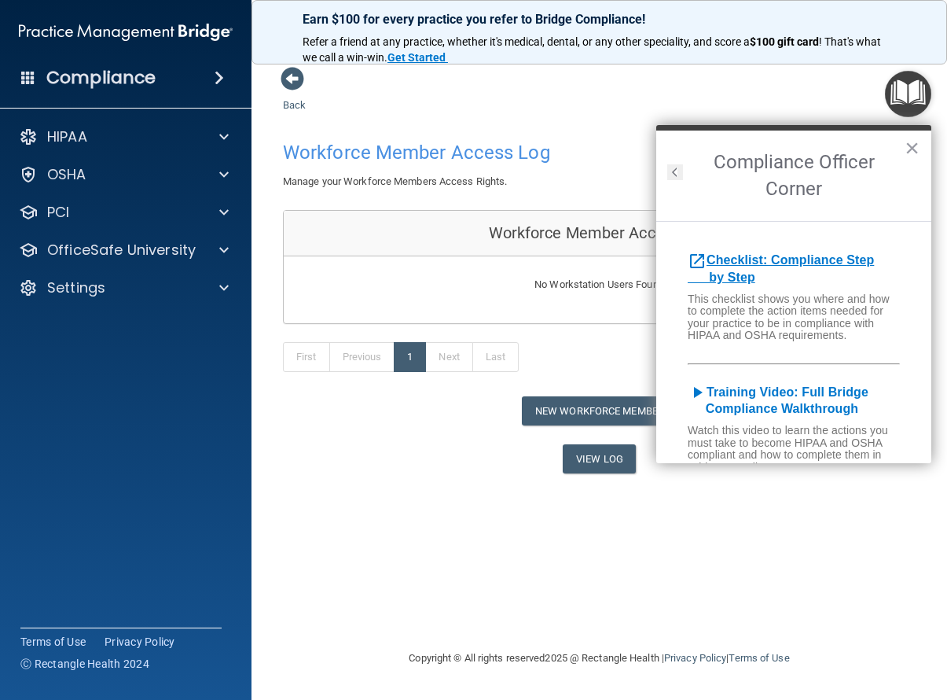
click at [772, 263] on b "Checklist: Compliance Step by Step" at bounding box center [781, 268] width 186 height 31
click at [916, 147] on button "×" at bounding box center [912, 147] width 15 height 25
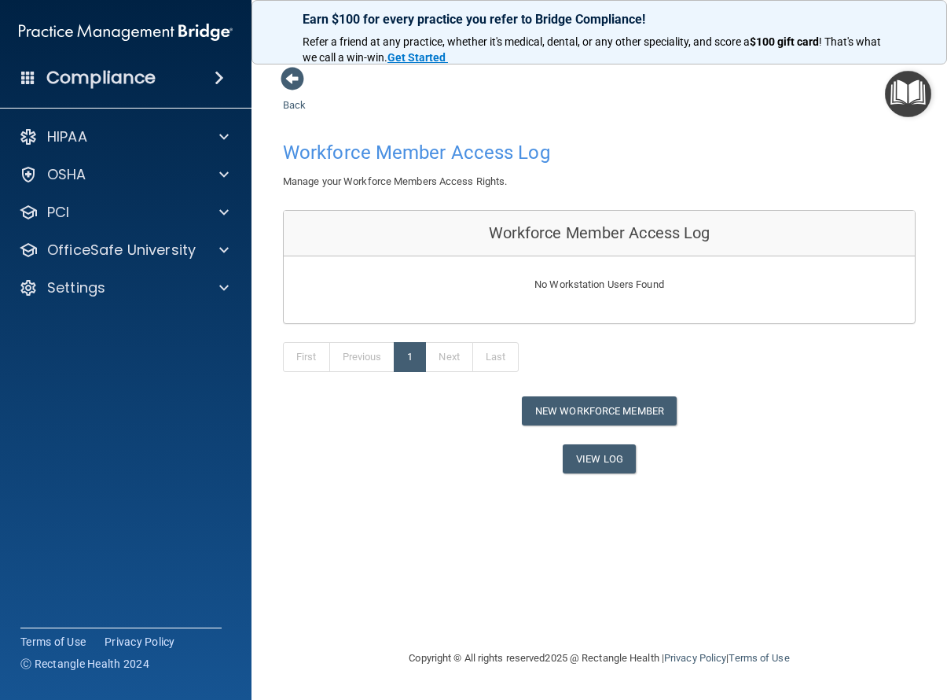
click at [224, 73] on span at bounding box center [219, 77] width 9 height 19
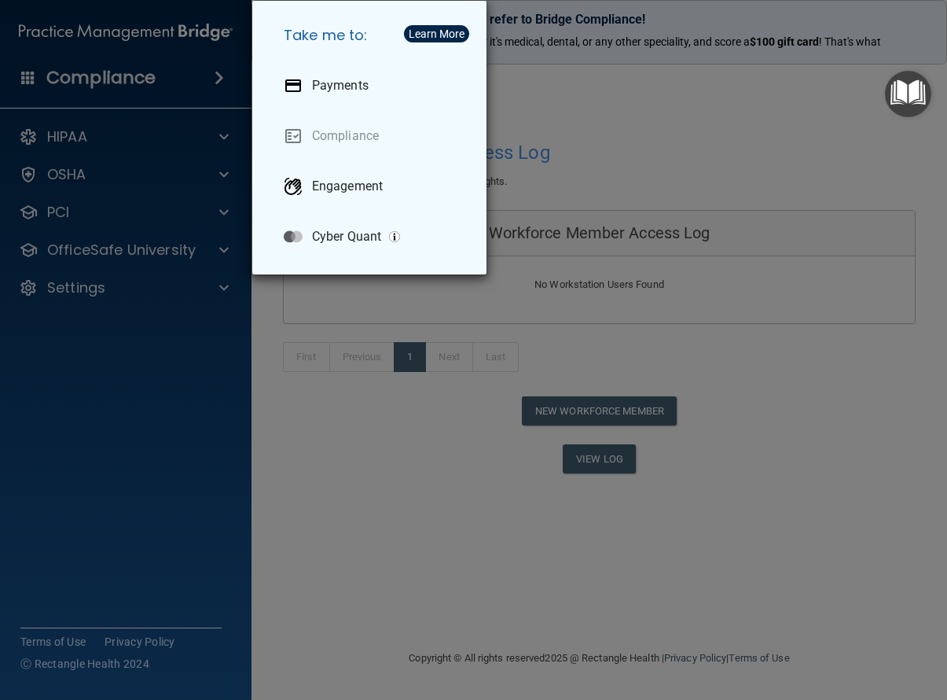
click at [223, 73] on div "Take me to: Payments Compliance Engagement Cyber Quant" at bounding box center [473, 350] width 947 height 700
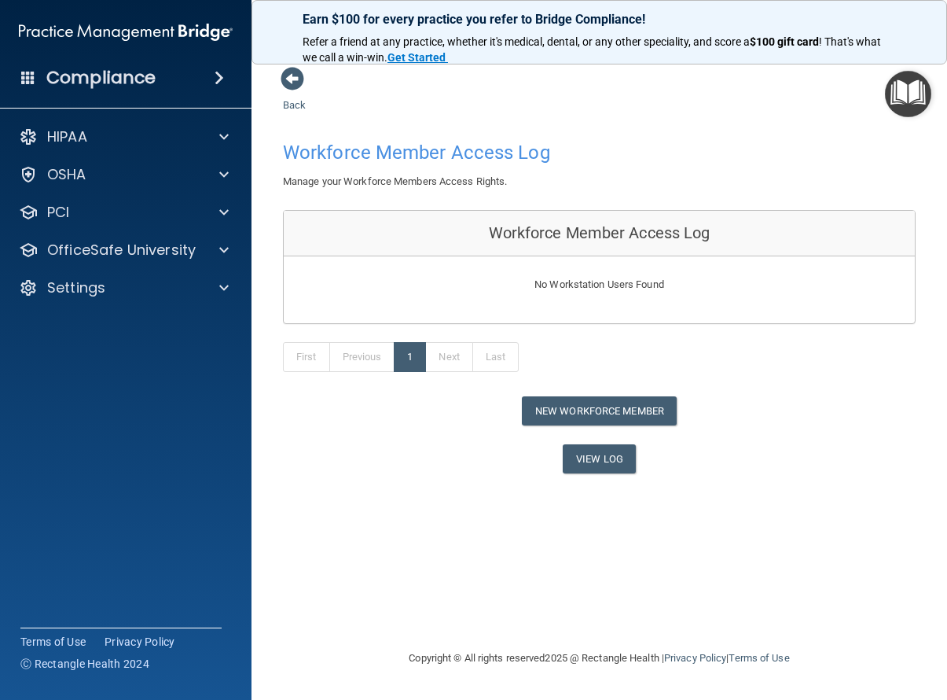
click at [896, 90] on img "Open Resource Center" at bounding box center [908, 94] width 46 height 46
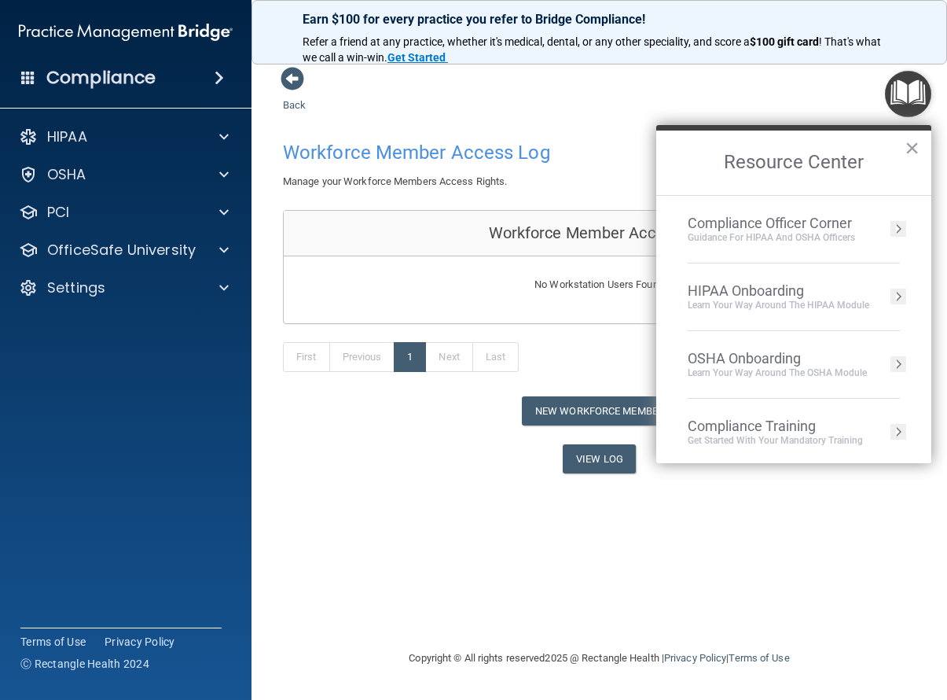
click at [795, 230] on div "Compliance Officer Corner" at bounding box center [771, 223] width 167 height 17
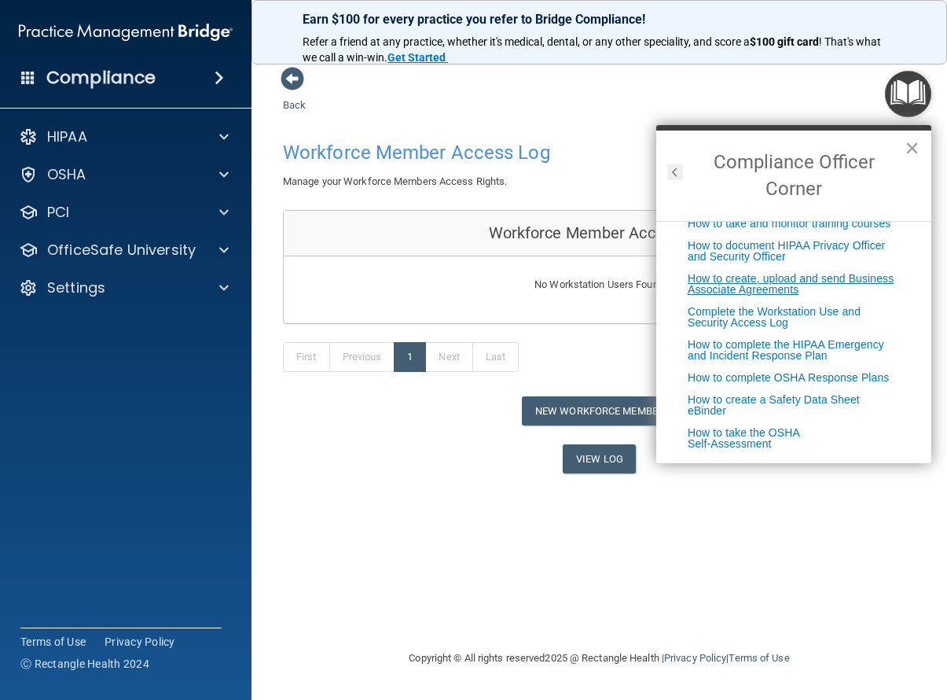
scroll to position [396, 0]
click at [767, 434] on link "How to take the OSHA Self-Assessment" at bounding box center [744, 438] width 112 height 24
click at [799, 338] on link "How to complete the HIPAA Emergency and Incident Response Plan" at bounding box center [786, 350] width 197 height 24
click at [708, 305] on link "Complete the Workstation Use and Security Access Log" at bounding box center [774, 317] width 173 height 24
click at [707, 277] on link "How to create, upload and send Business Associate Agreements" at bounding box center [791, 284] width 206 height 24
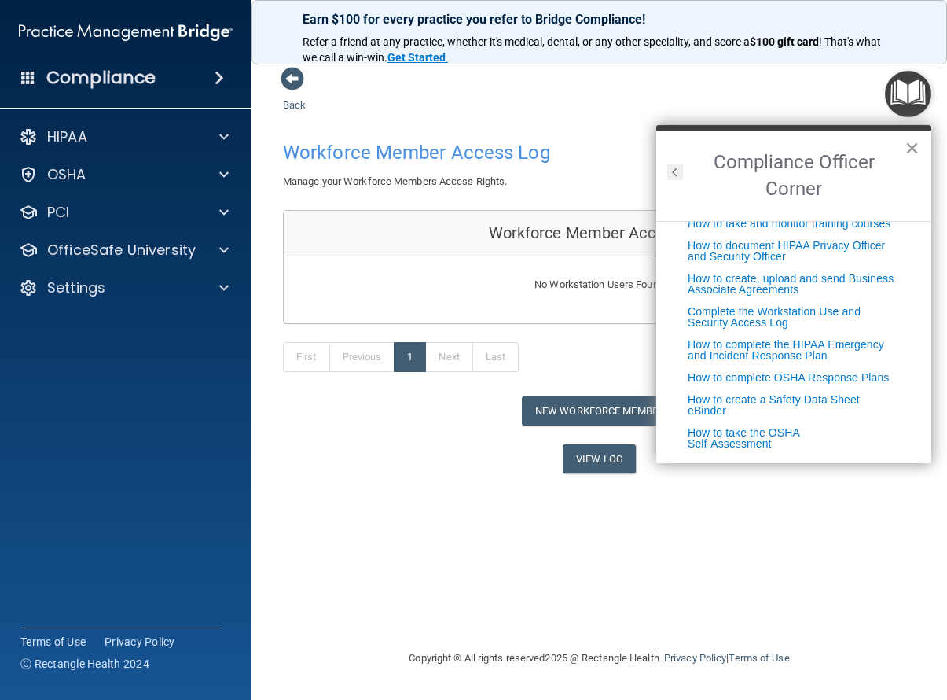
click at [909, 152] on button "×" at bounding box center [912, 147] width 15 height 25
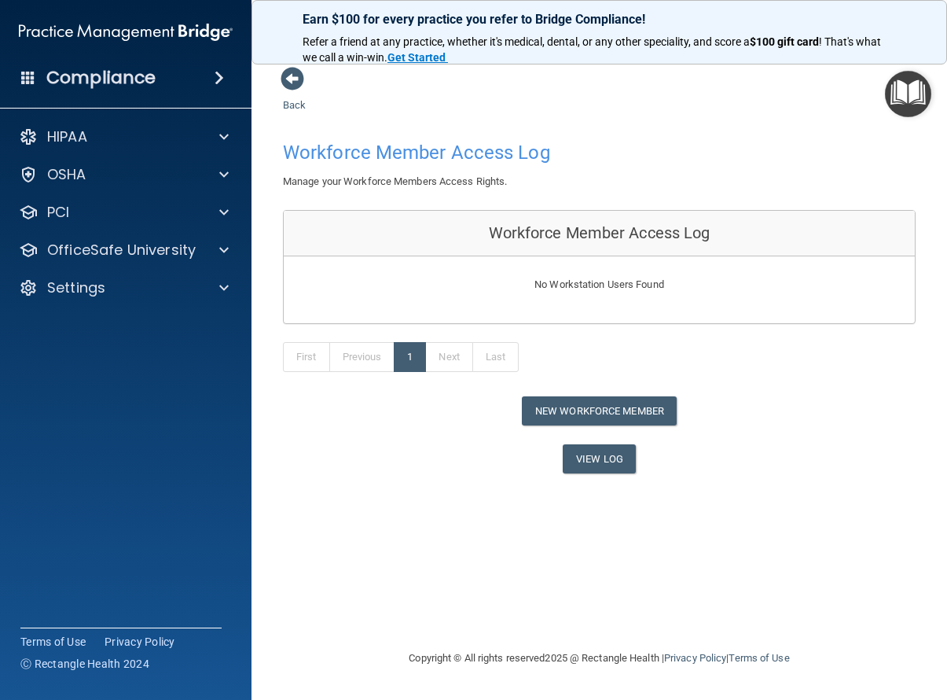
click at [914, 101] on img "Open Resource Center" at bounding box center [908, 94] width 46 height 46
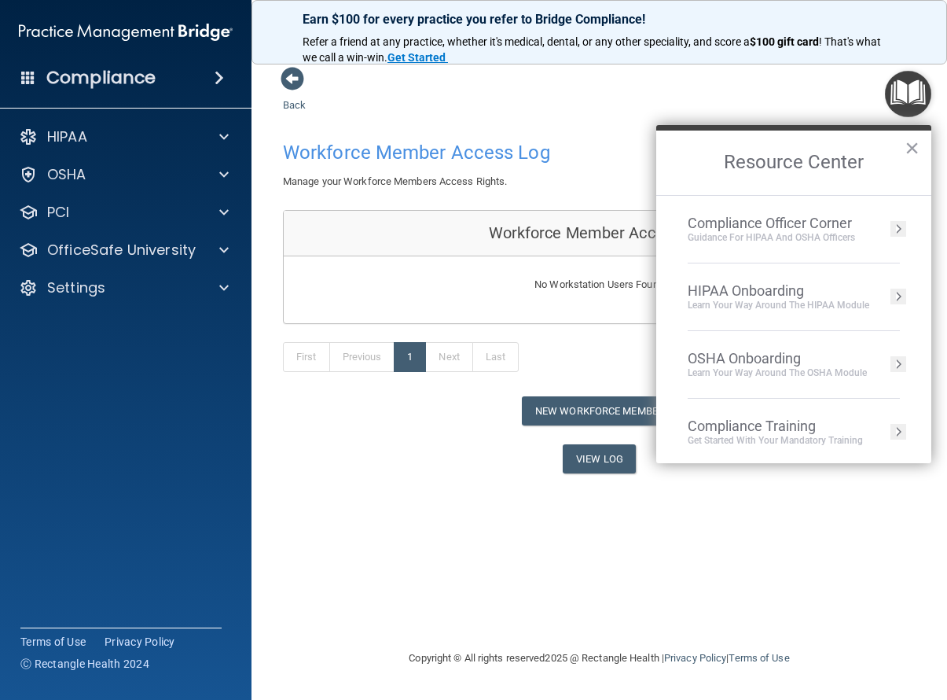
click at [803, 291] on div "HIPAA Onboarding" at bounding box center [779, 290] width 182 height 17
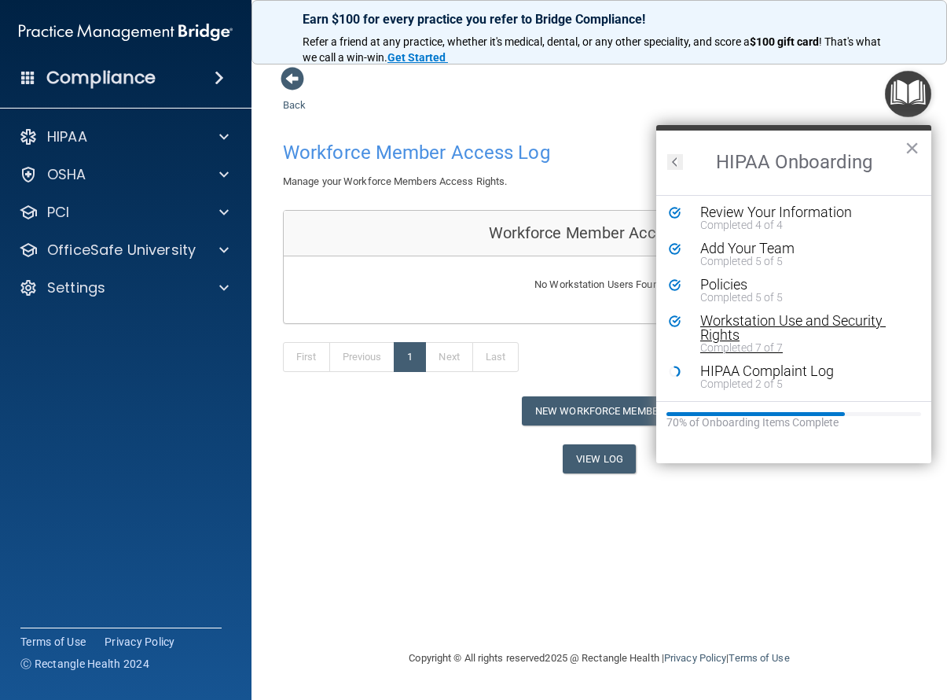
scroll to position [101, 0]
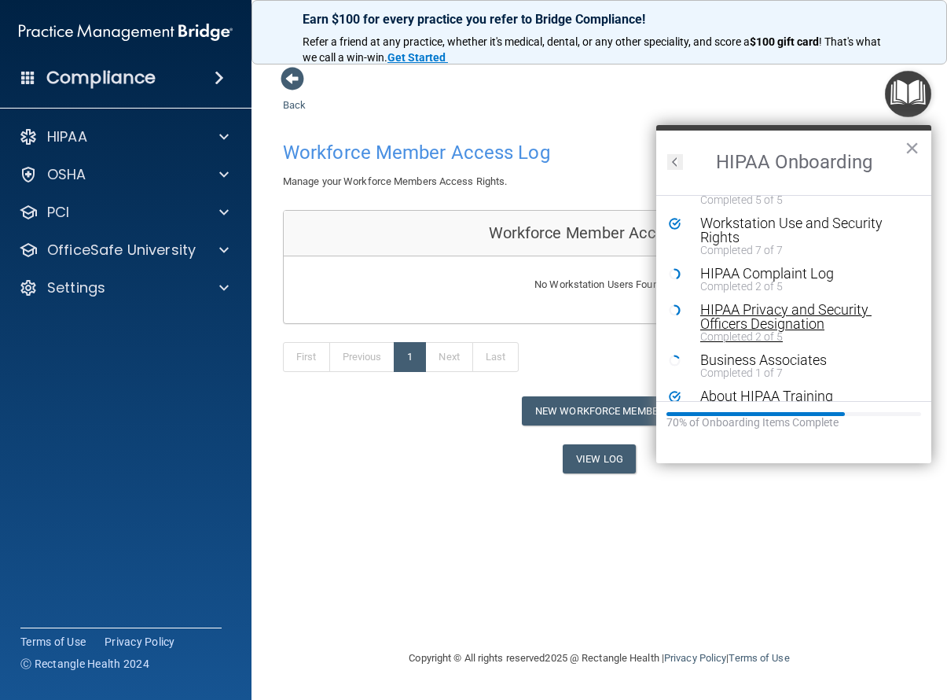
click at [763, 315] on div "HIPAA Privacy and Security Officers Designation" at bounding box center [800, 317] width 199 height 28
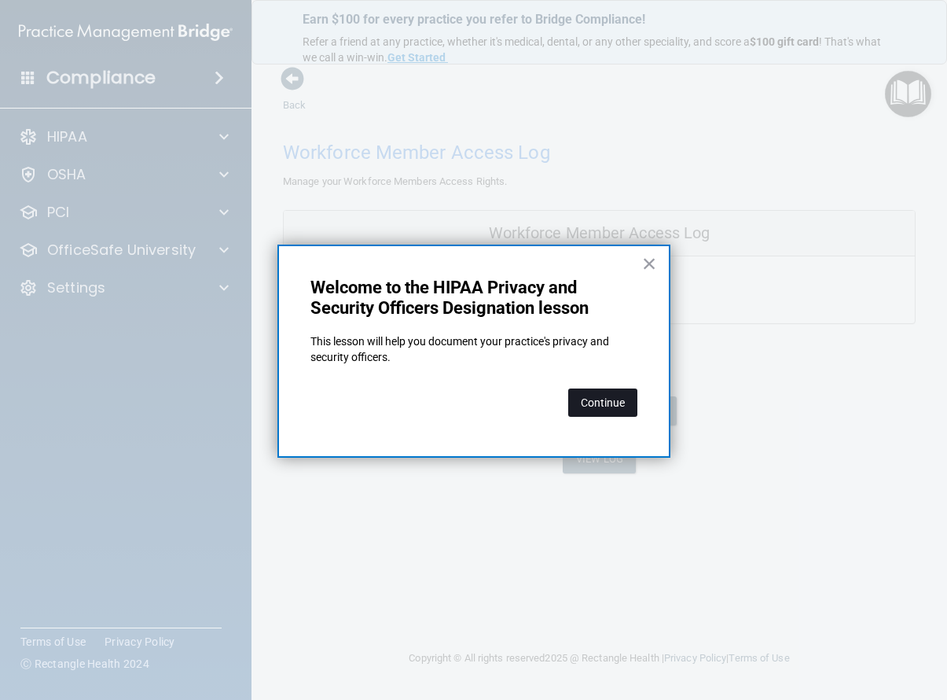
click at [599, 397] on button "Continue" at bounding box center [602, 402] width 69 height 28
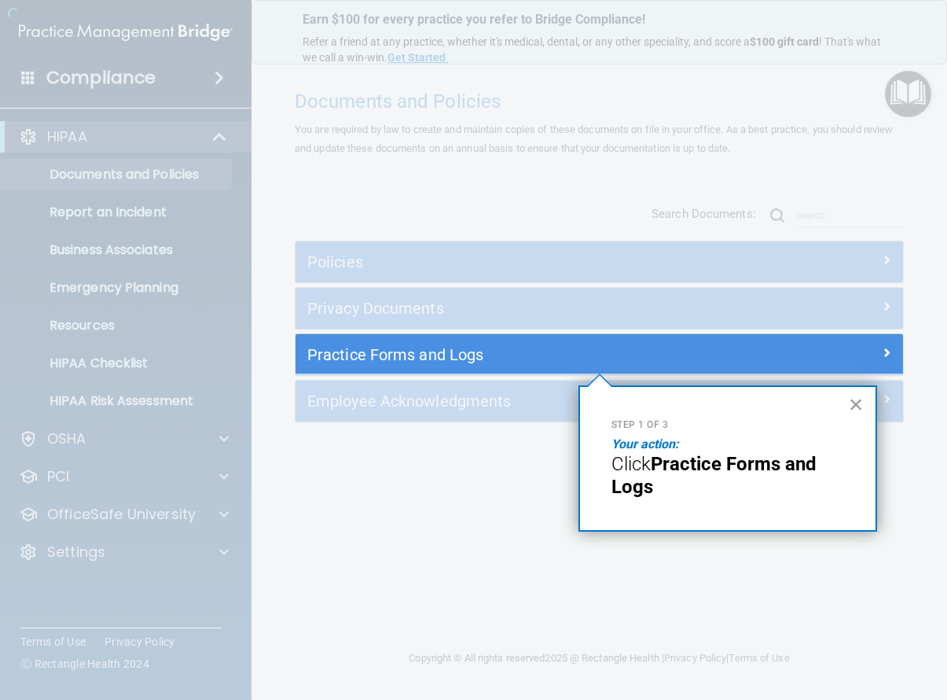
click at [849, 404] on button "×" at bounding box center [856, 404] width 15 height 25
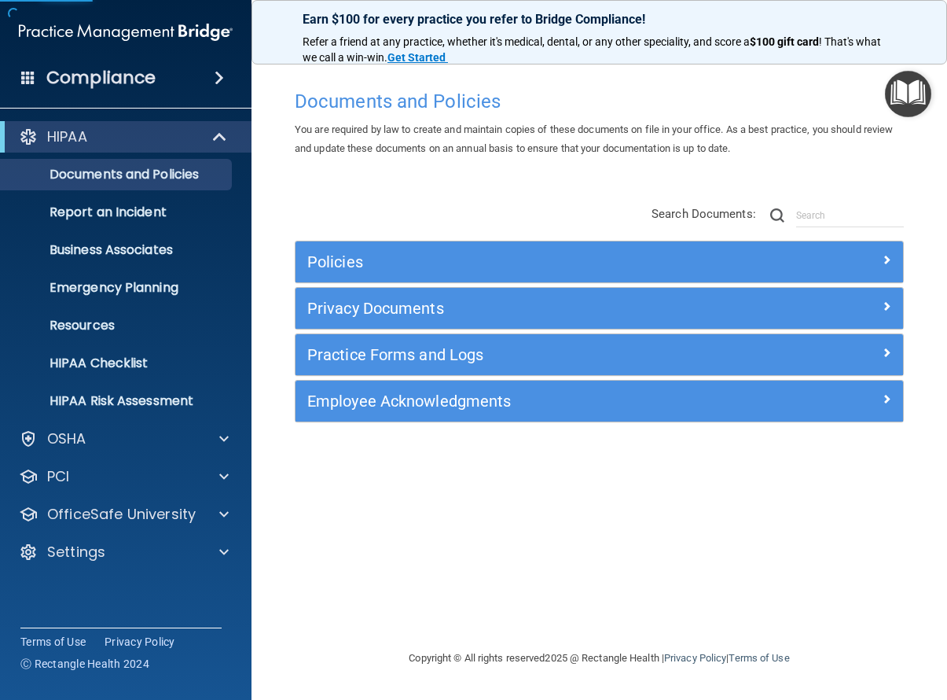
click at [449, 364] on div "Practice Forms and Logs" at bounding box center [524, 354] width 456 height 25
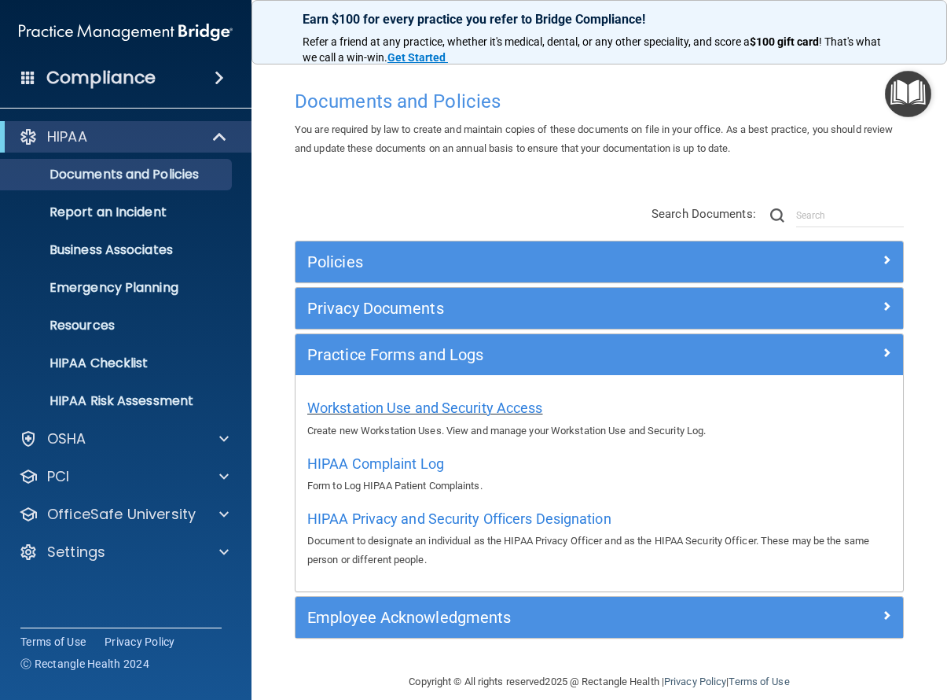
click at [439, 403] on span "Workstation Use and Security Access" at bounding box center [425, 407] width 236 height 17
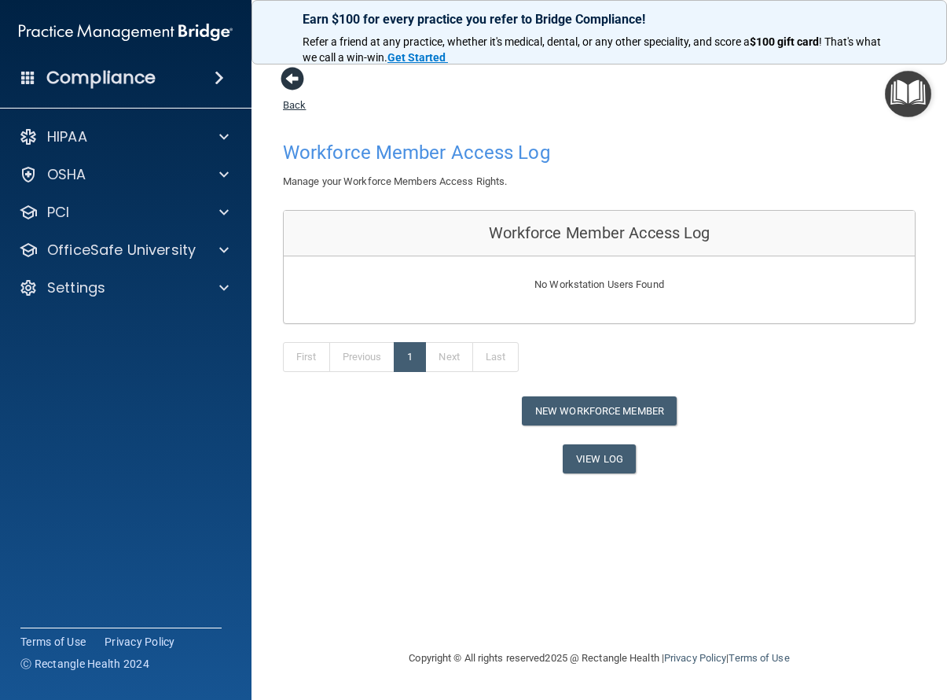
click at [293, 79] on span at bounding box center [293, 79] width 24 height 24
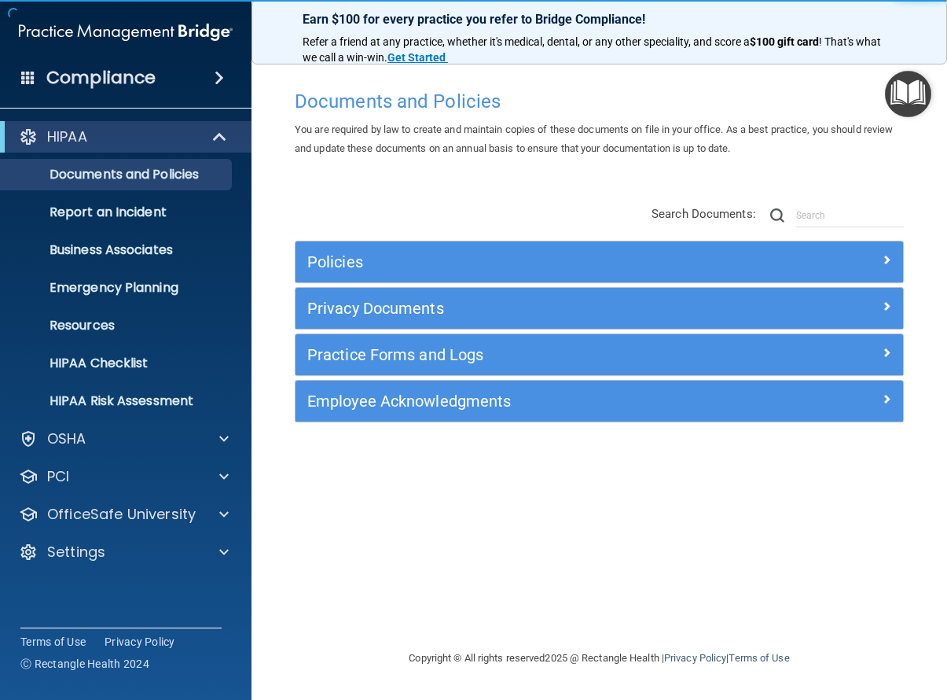
click at [560, 358] on h5 "Practice Forms and Logs" at bounding box center [523, 354] width 432 height 17
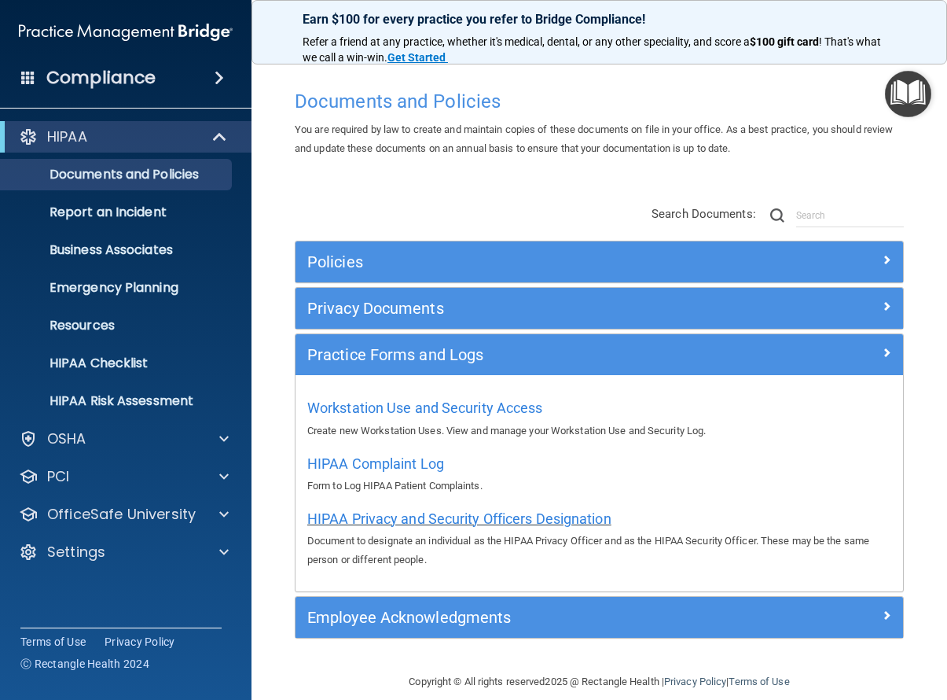
click at [396, 514] on span "HIPAA Privacy and Security Officers Designation" at bounding box center [459, 518] width 304 height 17
